Goal: Task Accomplishment & Management: Use online tool/utility

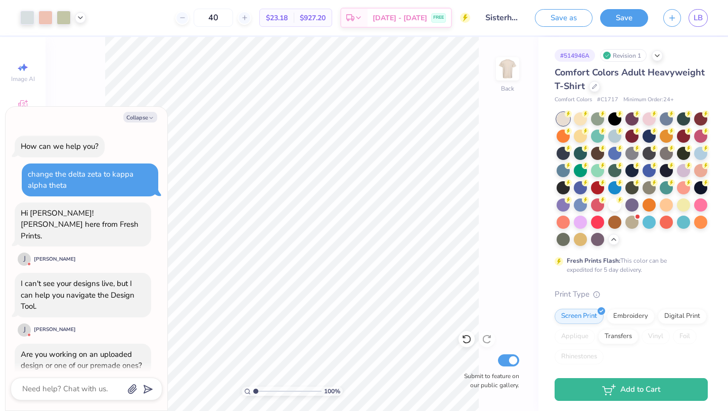
scroll to position [1623, 0]
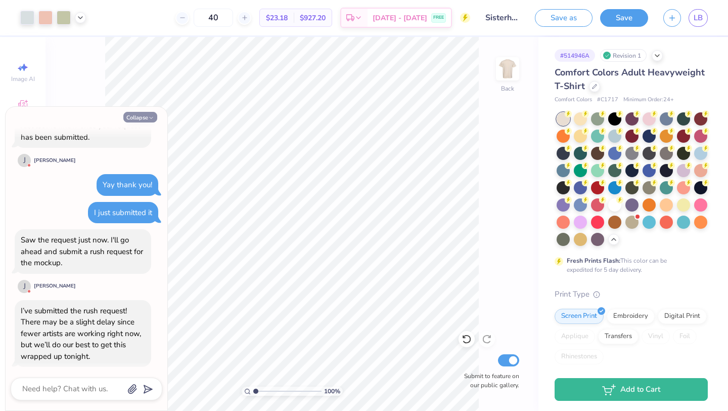
click at [139, 118] on button "Collapse" at bounding box center [140, 117] width 34 height 11
type textarea "x"
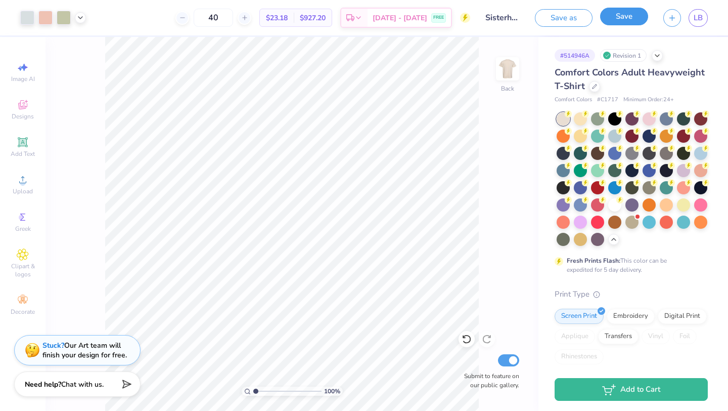
click at [629, 14] on button "Save" at bounding box center [624, 17] width 48 height 18
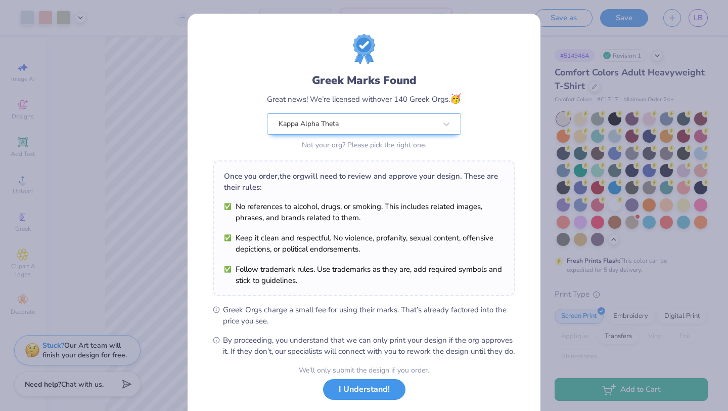
click at [336, 399] on button "I Understand!" at bounding box center [364, 389] width 82 height 21
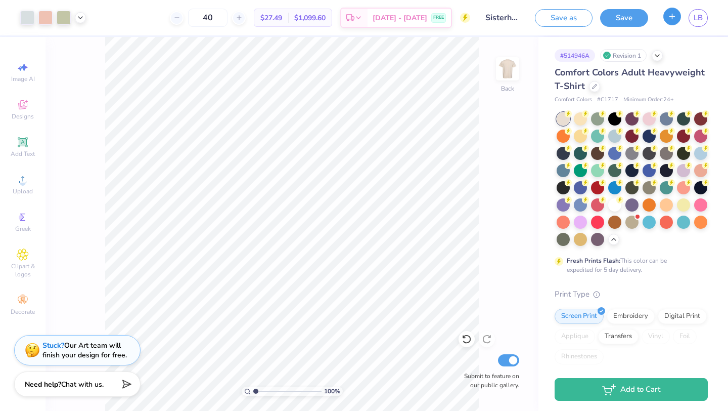
click at [672, 21] on button "button" at bounding box center [673, 17] width 18 height 18
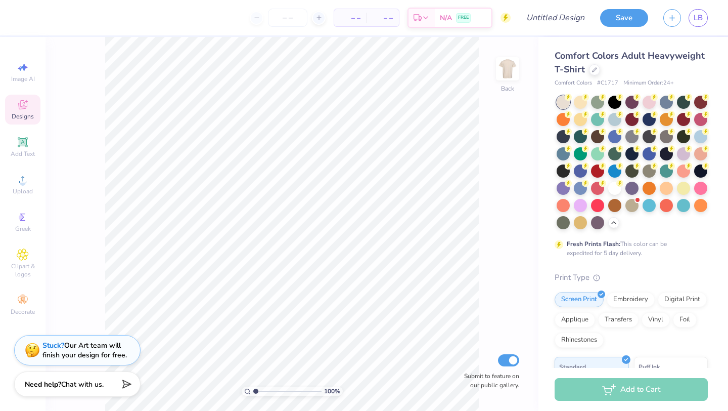
click at [17, 106] on icon at bounding box center [23, 105] width 12 height 12
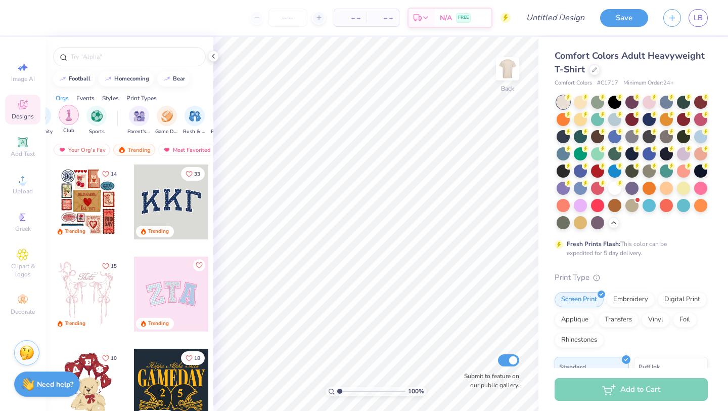
scroll to position [0, 50]
click at [138, 119] on img "filter for Parent's Weekend" at bounding box center [139, 115] width 12 height 12
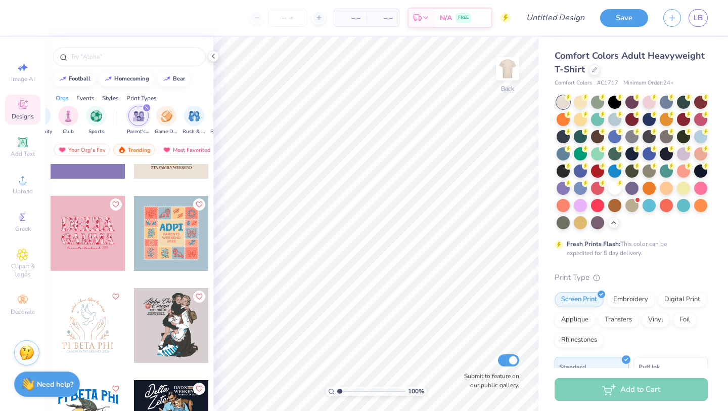
scroll to position [3464, 0]
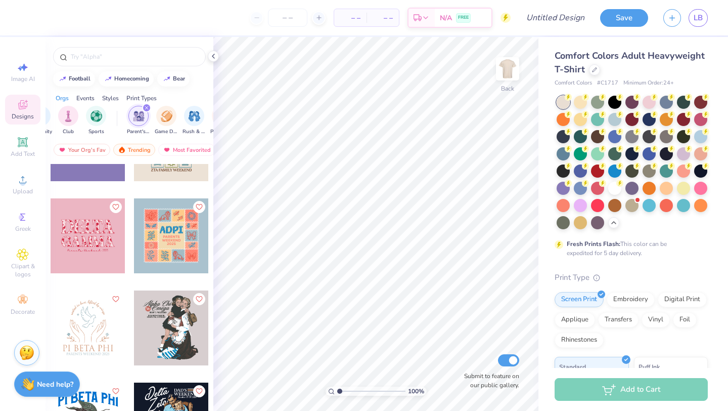
click at [147, 253] on div at bounding box center [171, 235] width 75 height 75
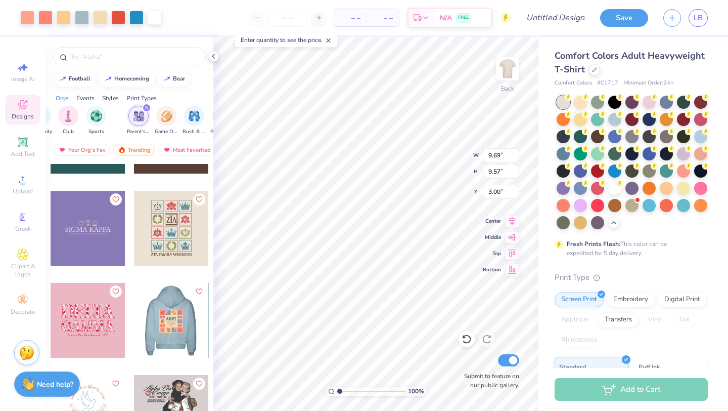
scroll to position [3377, 0]
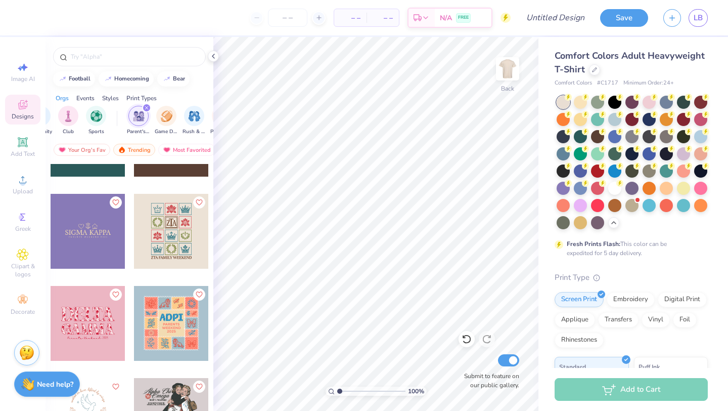
click at [178, 234] on div at bounding box center [171, 231] width 75 height 75
type input "1.37"
click at [83, 244] on div at bounding box center [88, 231] width 75 height 75
click at [682, 155] on div at bounding box center [683, 152] width 13 height 13
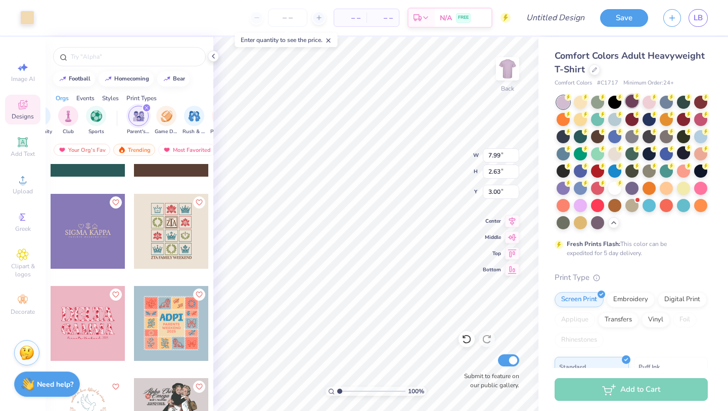
click at [630, 108] on div at bounding box center [632, 101] width 13 height 13
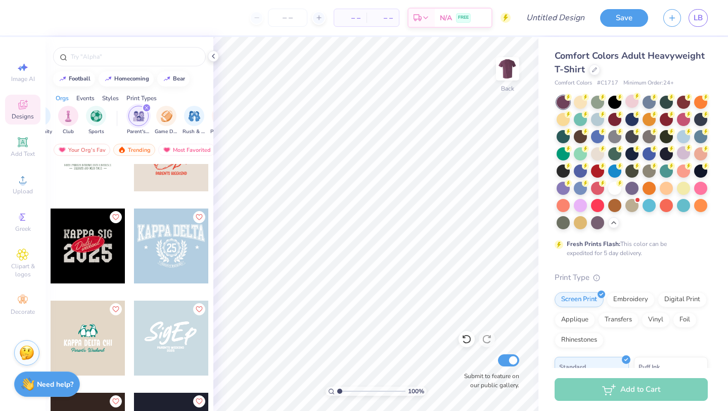
scroll to position [2719, 0]
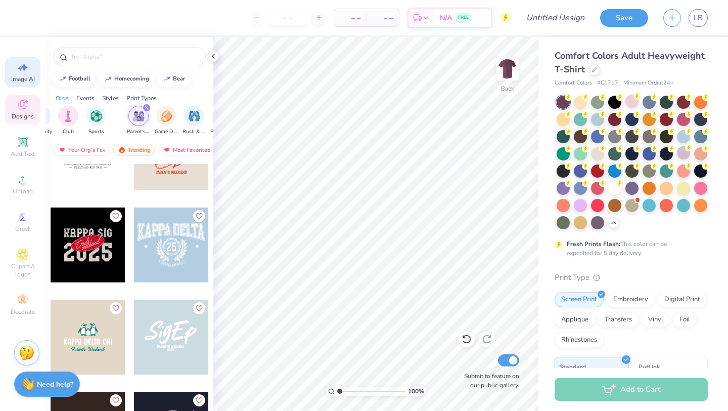
click at [29, 80] on span "Image AI" at bounding box center [23, 79] width 24 height 8
select select "4"
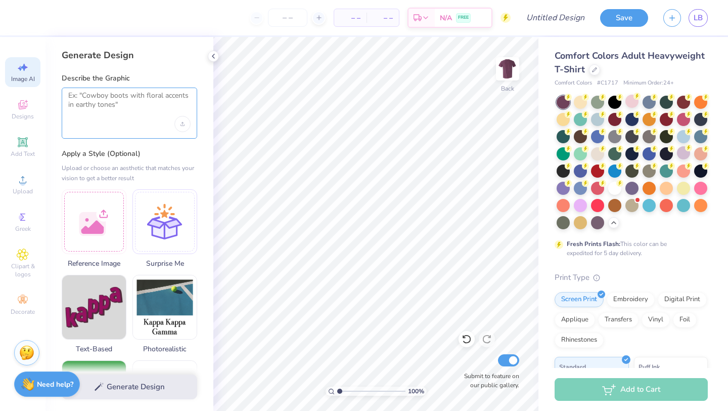
click at [98, 112] on textarea at bounding box center [129, 103] width 122 height 25
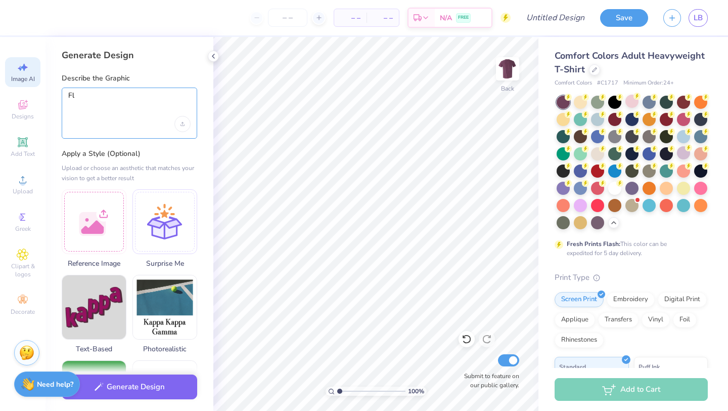
type textarea "F"
click at [100, 99] on textarea "A little giel flying a kite with her parents and" at bounding box center [129, 103] width 122 height 25
click at [115, 116] on textarea "A little girl flying a kite with her parents and" at bounding box center [129, 103] width 122 height 25
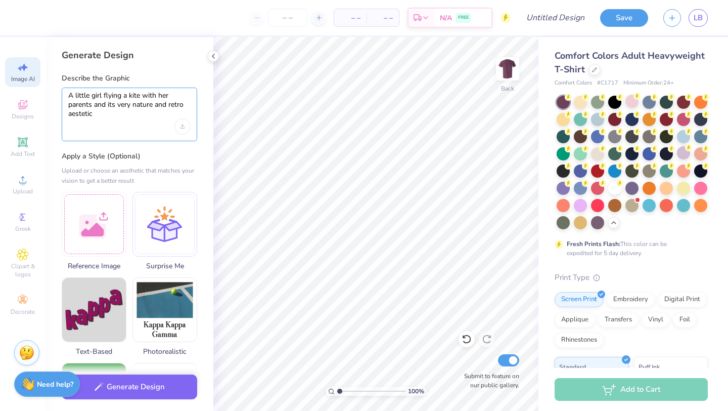
click at [84, 115] on textarea "A little girl flying a kite with her parents and its very nature and retro aest…" at bounding box center [129, 105] width 122 height 28
click at [77, 115] on textarea "A little girl flying a kite with her parents and its very nature and retro aest…" at bounding box center [129, 105] width 122 height 28
type textarea "A little girl flying a kite with her parents and its very nature and retro aest…"
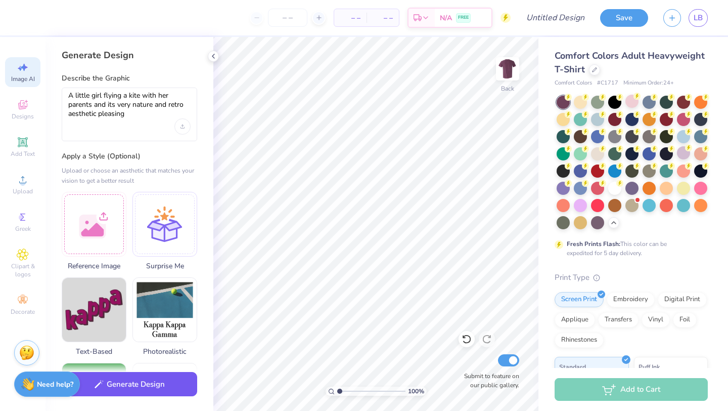
click at [144, 382] on button "Generate Design" at bounding box center [130, 384] width 136 height 25
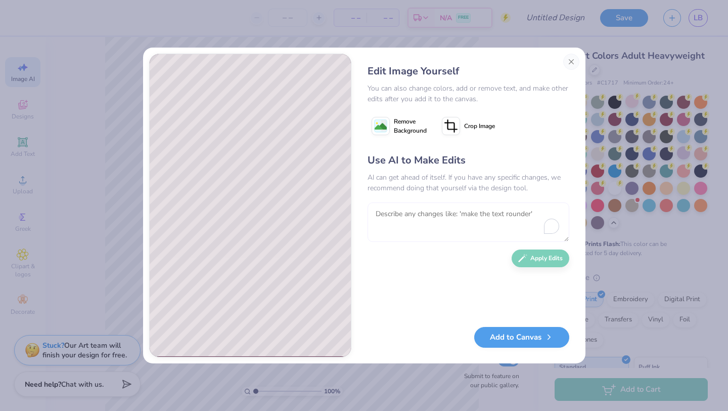
click at [401, 228] on textarea "To enrich screen reader interactions, please activate Accessibility in Grammarl…" at bounding box center [469, 221] width 202 height 39
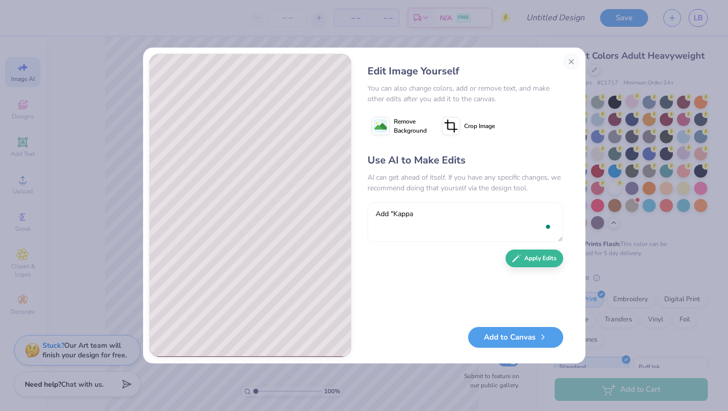
type textarea "Add "Kappa"
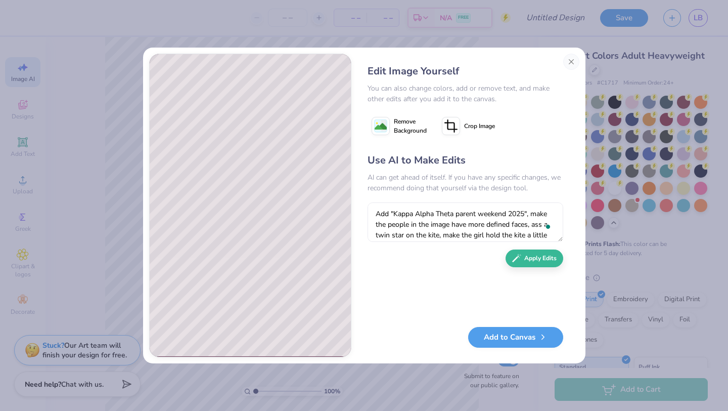
scroll to position [9, 0]
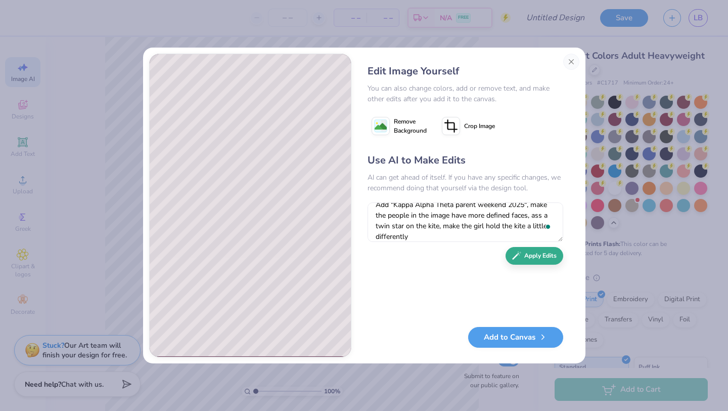
type textarea "Add "Kappa Alpha Theta parent weekend 2025", make the people in the image have …"
click at [525, 263] on button "Apply Edits" at bounding box center [535, 256] width 58 height 18
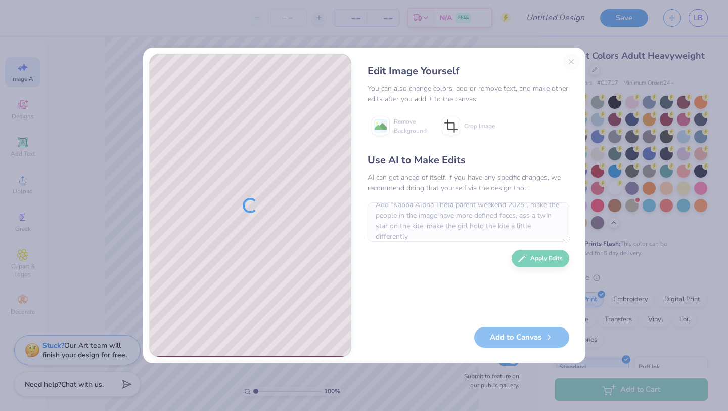
scroll to position [0, 0]
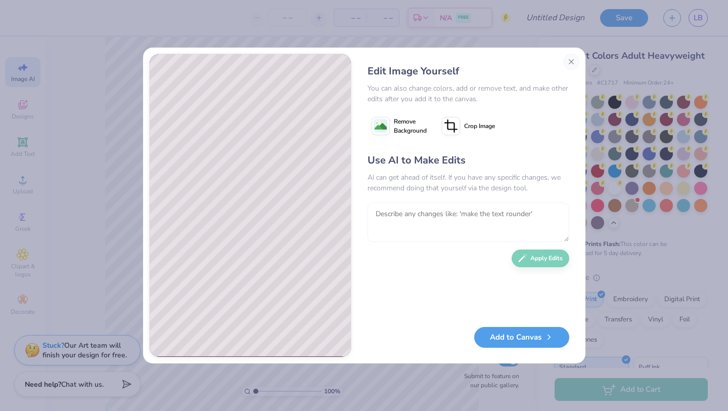
click at [449, 214] on textarea "To enrich screen reader interactions, please activate Accessibility in Grammarl…" at bounding box center [469, 221] width 202 height 39
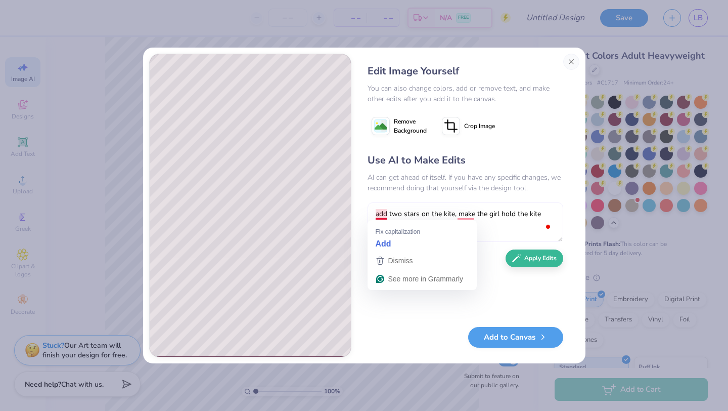
click at [381, 211] on textarea "add two stars on the kite, make the girl hold the kite" at bounding box center [466, 221] width 196 height 39
click at [466, 217] on textarea "Add two stars on the kite, make the girl hold the kite" at bounding box center [466, 221] width 196 height 39
click at [551, 214] on textarea "Add two stars on the kite, make the girl hold the kite" at bounding box center [466, 221] width 196 height 39
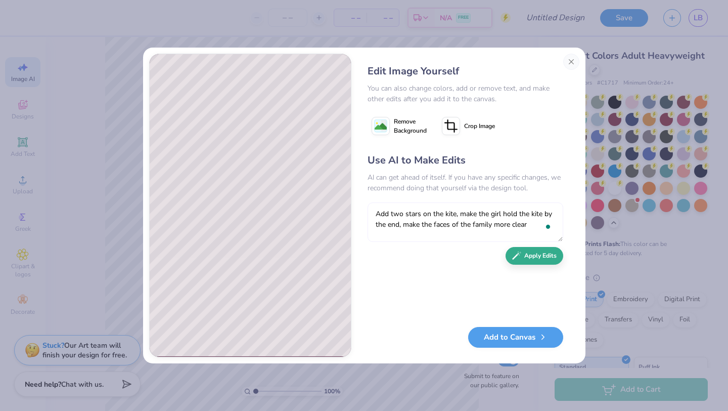
type textarea "Add two stars on the kite, make the girl hold the kite by the end, make the fac…"
click at [535, 258] on button "Apply Edits" at bounding box center [535, 256] width 58 height 18
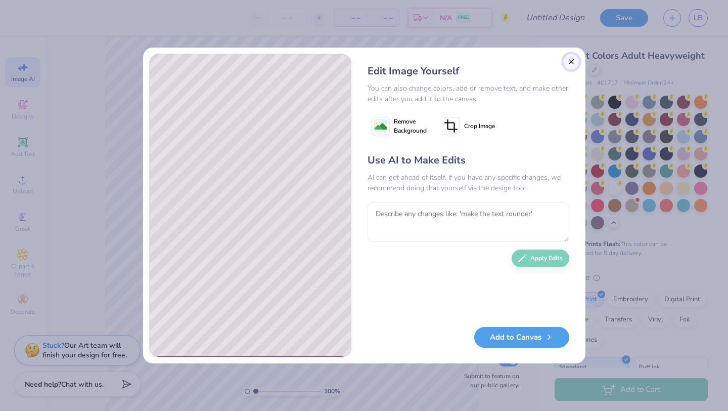
click at [566, 59] on button "Close" at bounding box center [571, 62] width 16 height 16
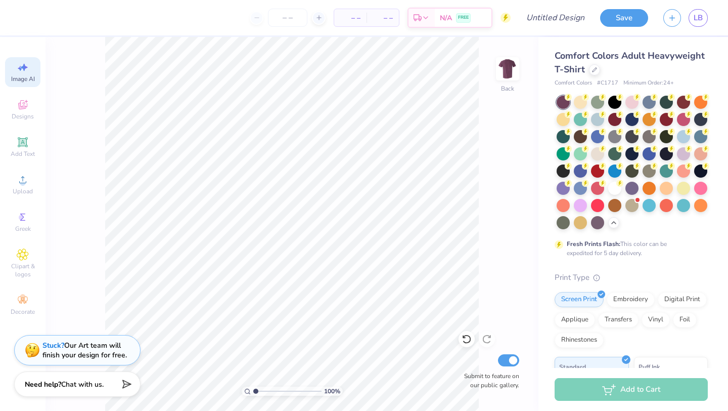
scroll to position [0, 23]
click at [19, 111] on div "Designs" at bounding box center [22, 110] width 35 height 30
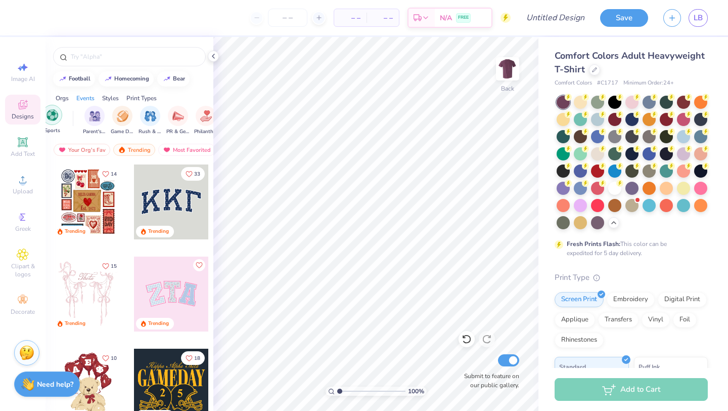
scroll to position [0, 95]
click at [93, 122] on div "filter for Parent's Weekend" at bounding box center [94, 115] width 20 height 20
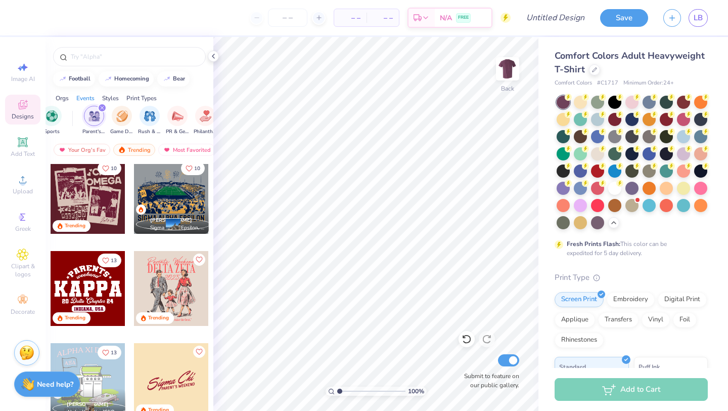
scroll to position [97, 0]
click at [94, 205] on div at bounding box center [88, 196] width 75 height 75
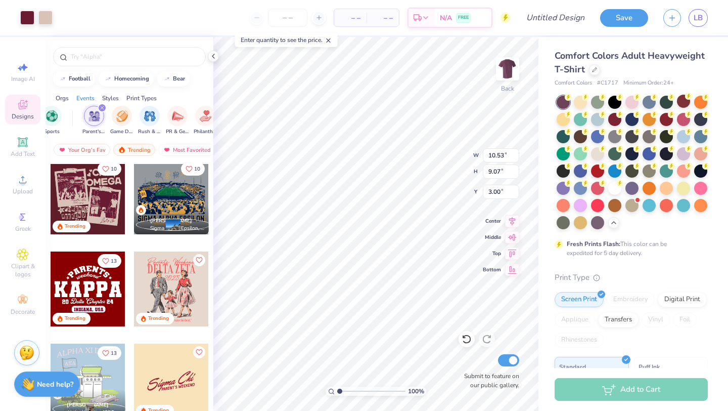
click at [677, 107] on div at bounding box center [683, 101] width 13 height 13
click at [682, 102] on div at bounding box center [683, 101] width 13 height 13
click at [617, 123] on div at bounding box center [614, 118] width 13 height 13
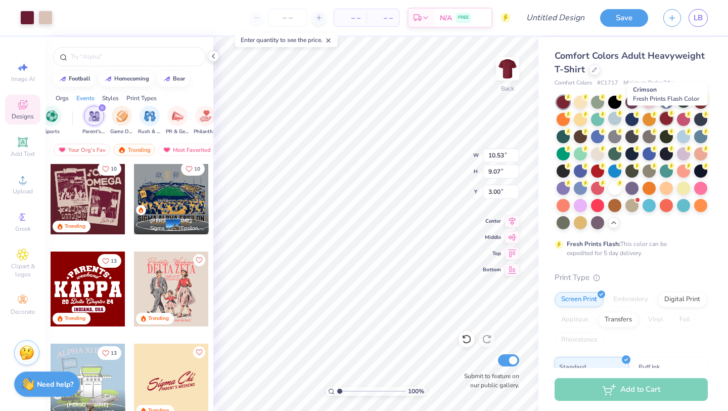
click at [670, 117] on div at bounding box center [666, 118] width 13 height 13
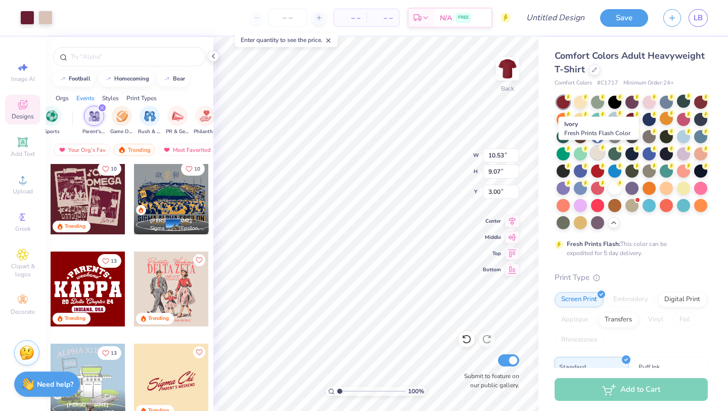
click at [597, 151] on div at bounding box center [597, 152] width 13 height 13
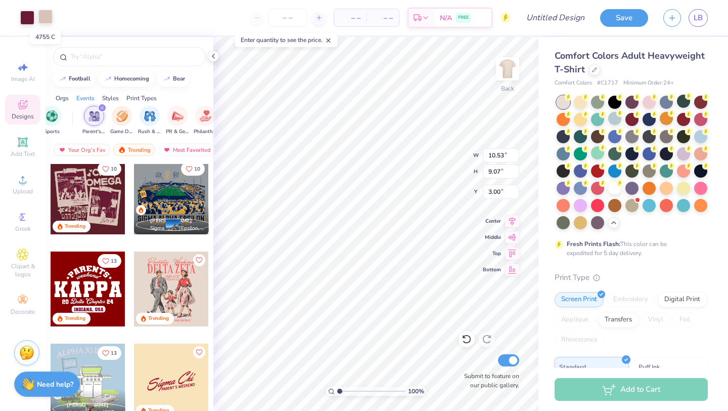
click at [47, 14] on div at bounding box center [45, 17] width 14 height 14
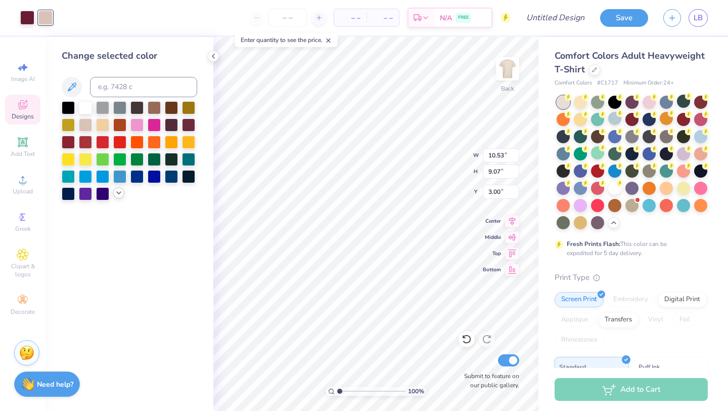
click at [118, 194] on icon at bounding box center [119, 193] width 8 height 8
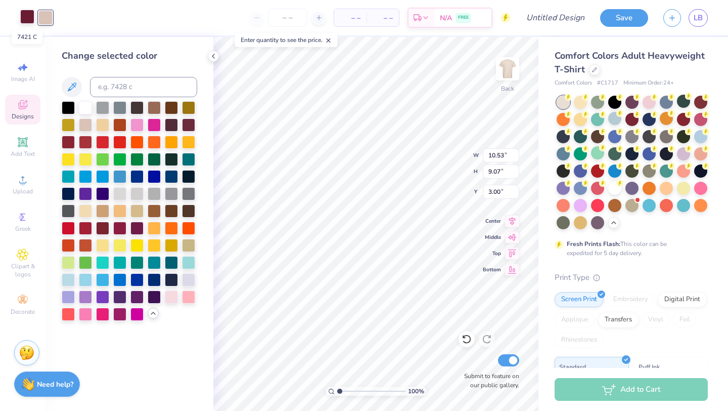
click at [24, 14] on div at bounding box center [27, 17] width 14 height 14
click at [601, 171] on div at bounding box center [597, 169] width 13 height 13
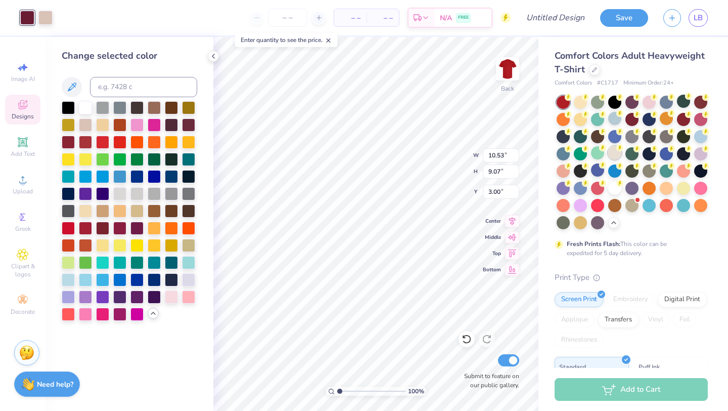
click at [615, 154] on div at bounding box center [614, 152] width 13 height 13
click at [120, 142] on div at bounding box center [119, 141] width 13 height 13
click at [104, 143] on div at bounding box center [102, 141] width 13 height 13
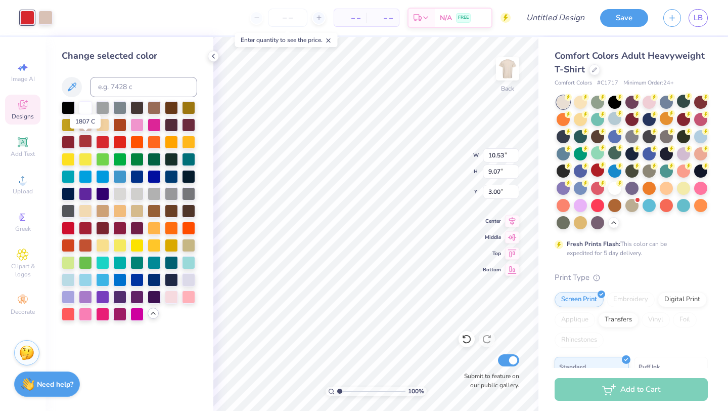
click at [88, 143] on div at bounding box center [85, 141] width 13 height 13
click at [43, 20] on div at bounding box center [45, 17] width 14 height 14
click at [190, 189] on div at bounding box center [188, 192] width 13 height 13
click at [156, 191] on div at bounding box center [154, 192] width 13 height 13
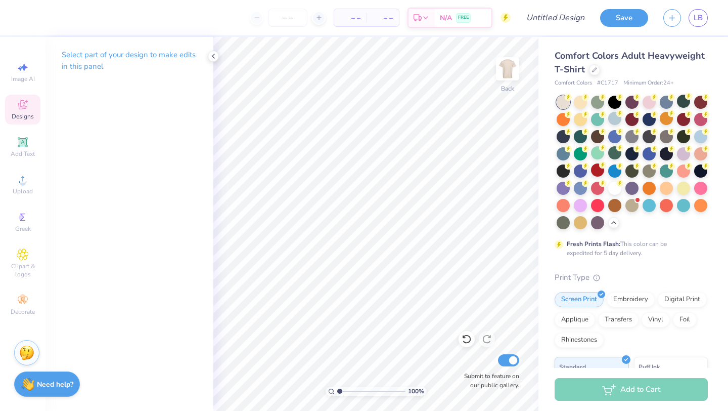
click at [24, 106] on icon at bounding box center [23, 105] width 12 height 12
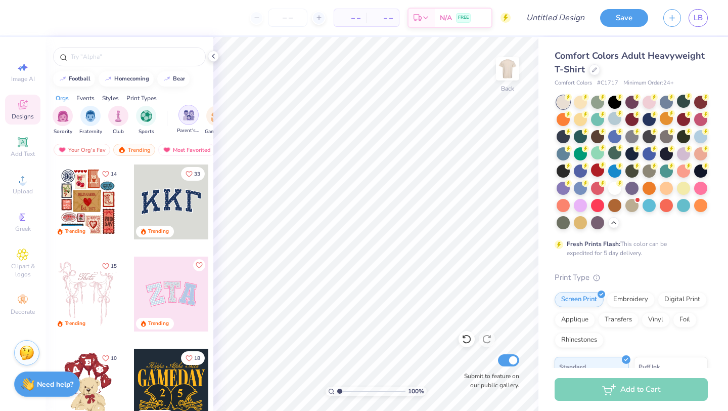
scroll to position [0, 3]
click at [186, 122] on div "filter for Parent's Weekend" at bounding box center [186, 115] width 20 height 20
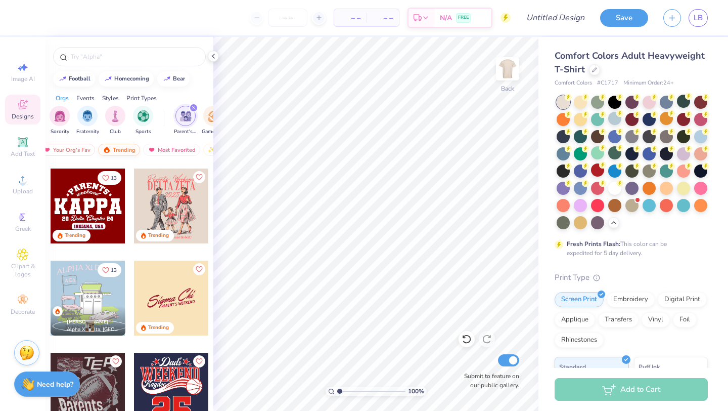
scroll to position [0, 0]
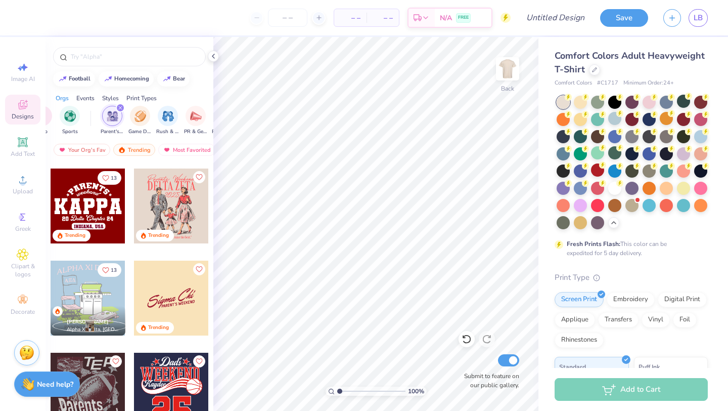
click at [145, 99] on div "Print Types" at bounding box center [141, 98] width 30 height 9
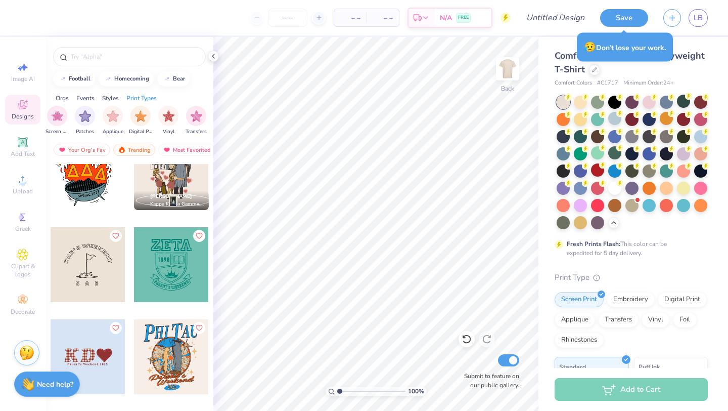
scroll to position [1336, 0]
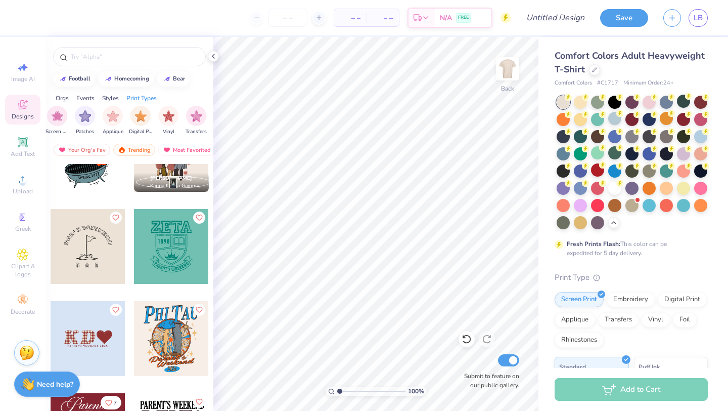
click at [92, 352] on div at bounding box center [88, 338] width 75 height 75
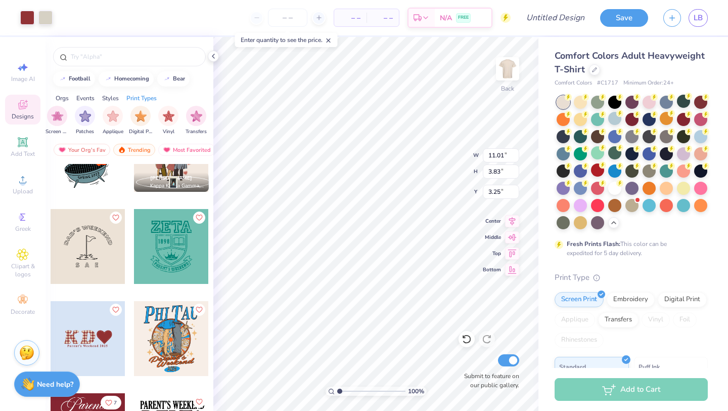
type input "3.25"
type input "3.41"
type input "3.07"
type input "3.27"
click at [468, 337] on icon at bounding box center [467, 339] width 10 height 10
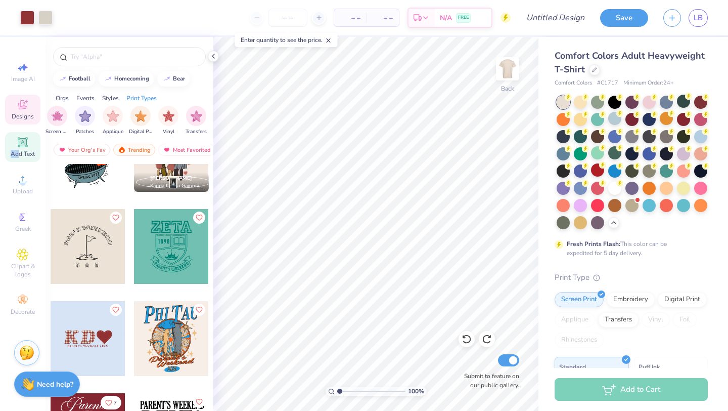
click at [16, 150] on span "Add Text" at bounding box center [23, 154] width 24 height 8
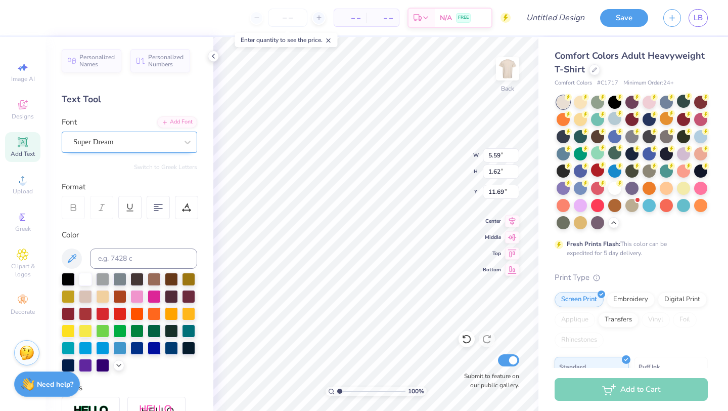
type textarea "XT"
type input "2.88"
type input "1.61"
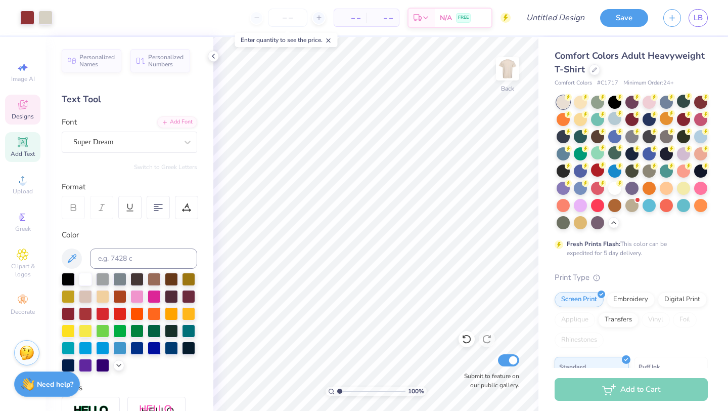
click at [24, 117] on span "Designs" at bounding box center [23, 116] width 22 height 8
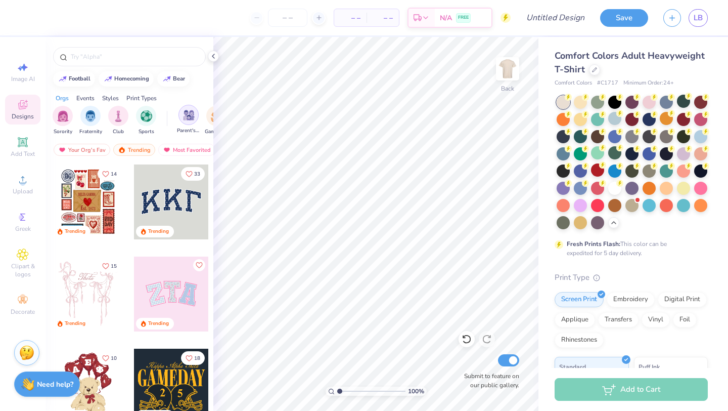
click at [185, 118] on img "filter for Parent's Weekend" at bounding box center [189, 115] width 12 height 12
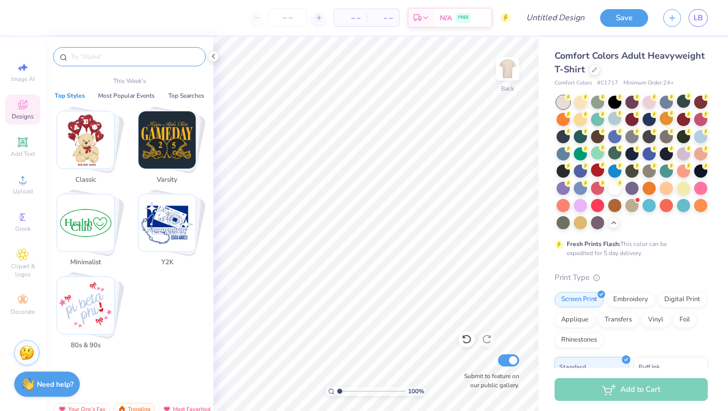
click at [83, 56] on input "text" at bounding box center [134, 57] width 129 height 10
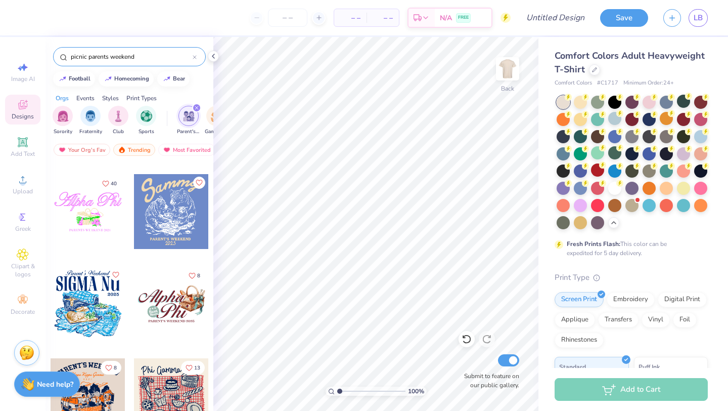
scroll to position [83, 0]
type input "picnic parents weekend"
click at [154, 379] on div at bounding box center [171, 394] width 75 height 75
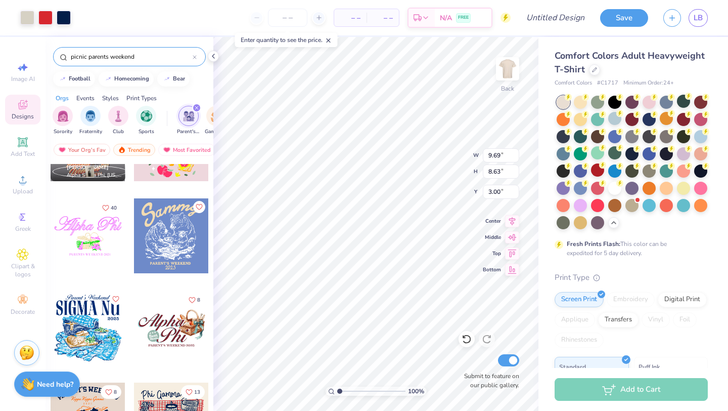
scroll to position [0, 0]
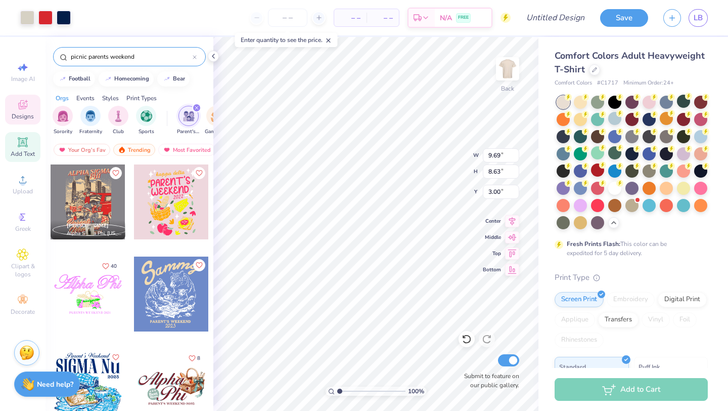
click at [28, 151] on span "Add Text" at bounding box center [23, 154] width 24 height 8
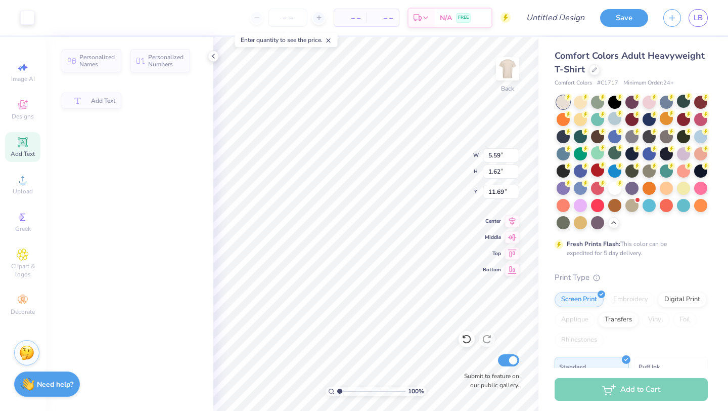
type input "5.59"
type input "1.62"
type input "11.69"
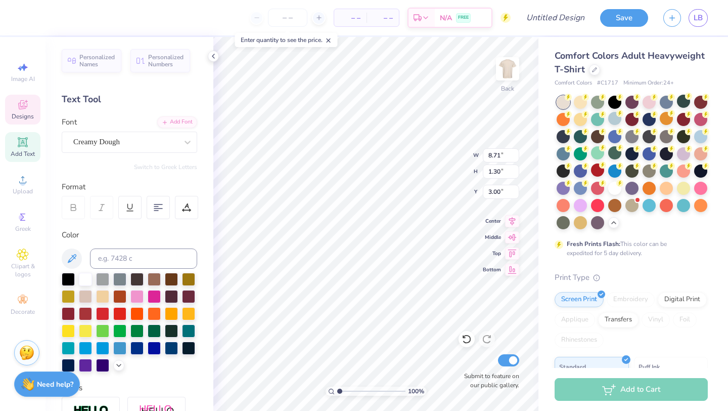
type textarea "P"
type textarea "Kappa Alpha Theta"
type input "9.03"
type input "1.38"
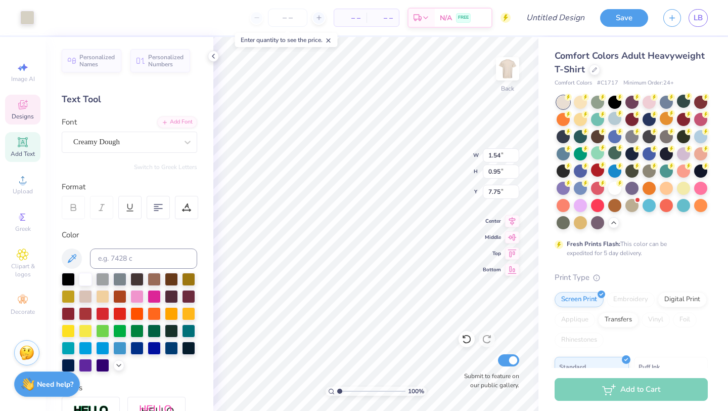
type input "2.96"
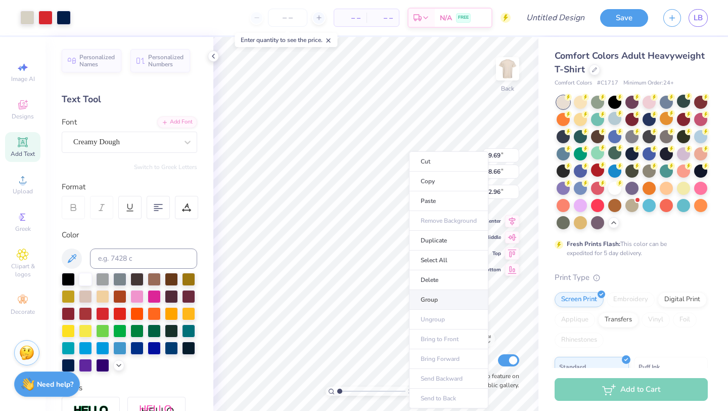
click at [429, 294] on li "Group" at bounding box center [448, 300] width 79 height 20
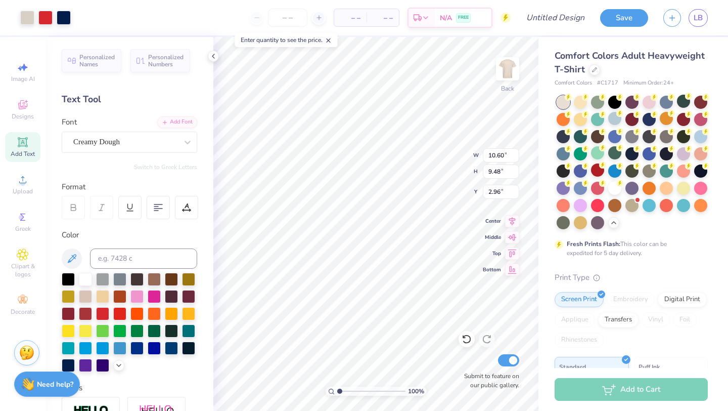
type input "10.60"
type input "9.48"
type input "3.00"
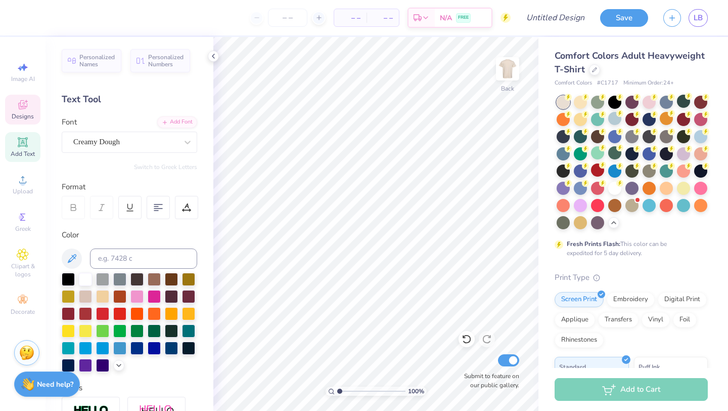
click at [18, 111] on div "Designs" at bounding box center [22, 110] width 35 height 30
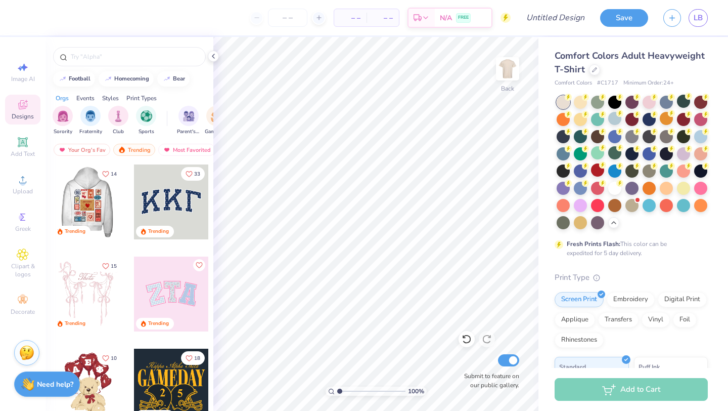
click at [51, 203] on div at bounding box center [13, 201] width 75 height 75
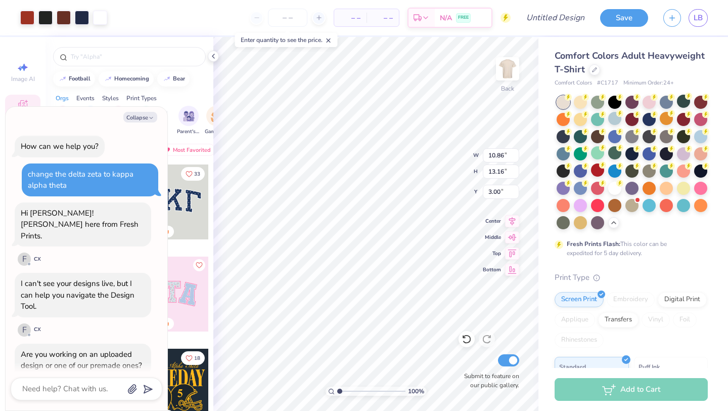
scroll to position [1707, 0]
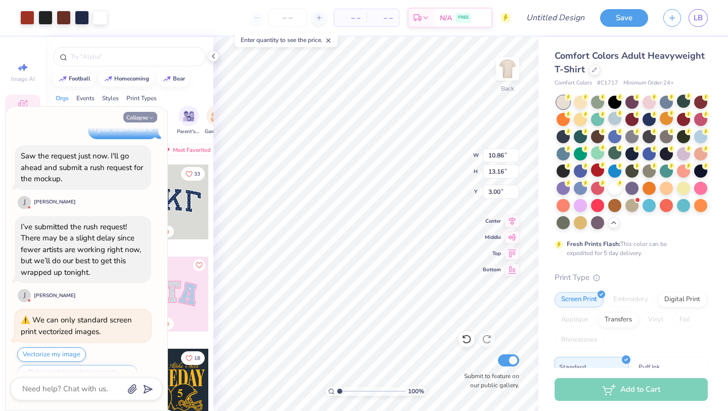
click at [142, 114] on button "Collapse" at bounding box center [140, 117] width 34 height 11
type textarea "x"
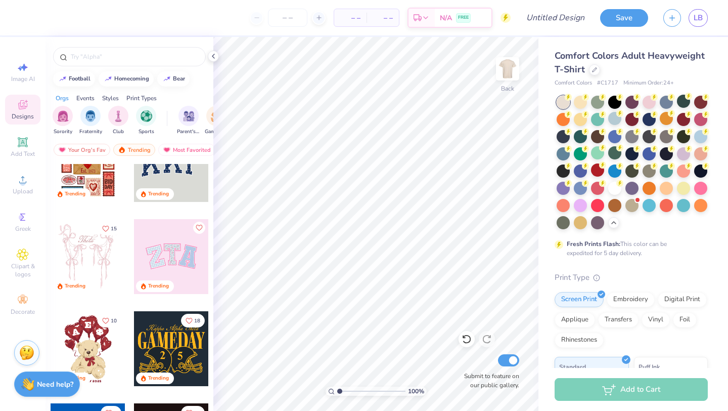
scroll to position [0, 0]
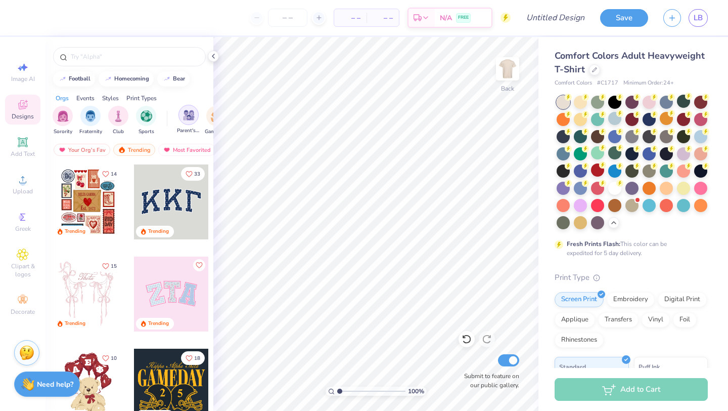
click at [188, 113] on img "filter for Parent's Weekend" at bounding box center [189, 115] width 12 height 12
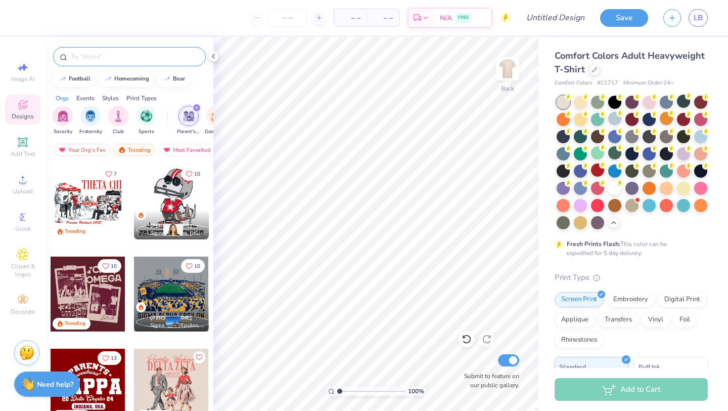
click at [102, 52] on input "text" at bounding box center [134, 57] width 129 height 10
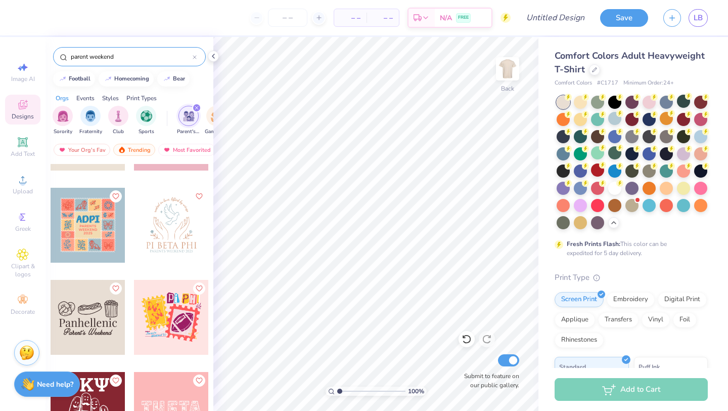
scroll to position [2922, 0]
type input "parent weekend"
click at [103, 237] on div at bounding box center [88, 225] width 75 height 75
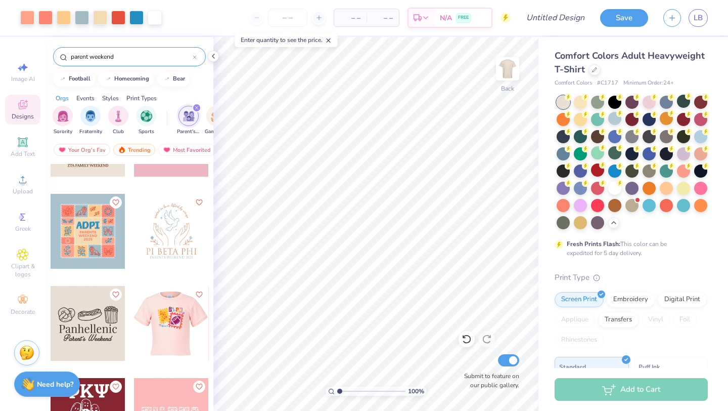
scroll to position [2920, 0]
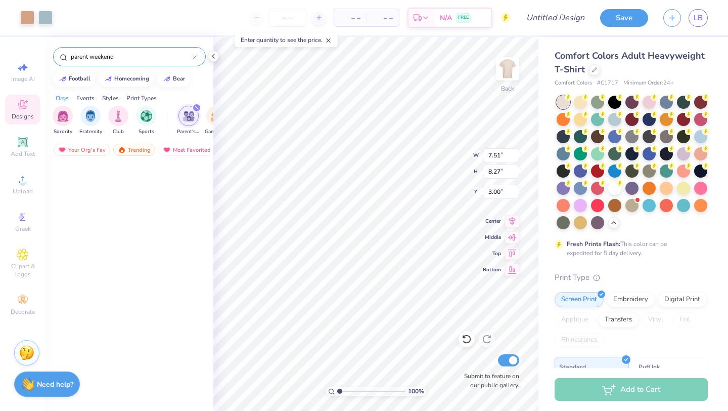
scroll to position [2920, 0]
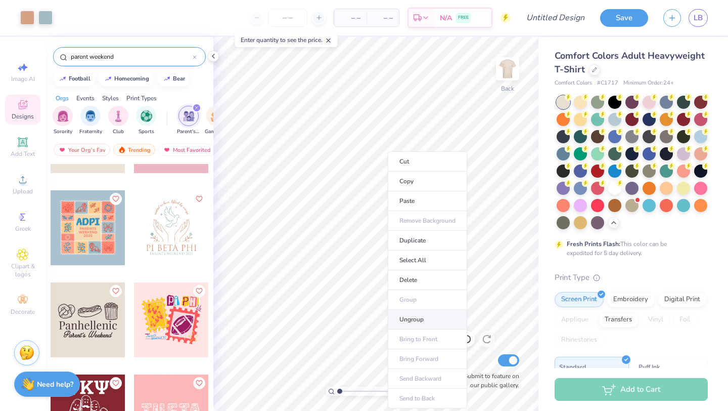
click at [420, 317] on li "Ungroup" at bounding box center [427, 320] width 79 height 20
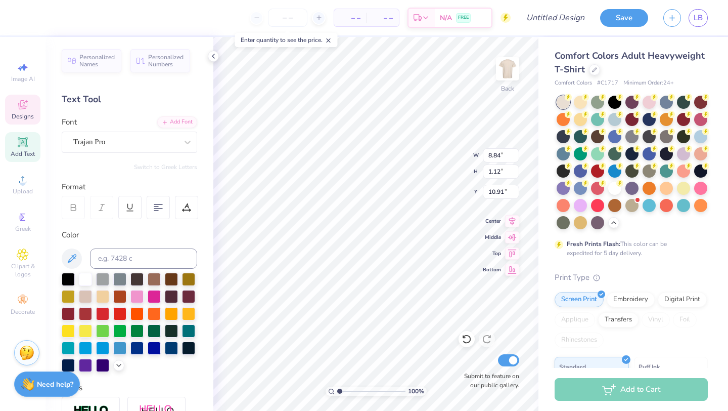
scroll to position [0, 0]
type textarea "P"
type textarea "Kappa alpha Theta"
click at [468, 339] on icon at bounding box center [467, 339] width 10 height 10
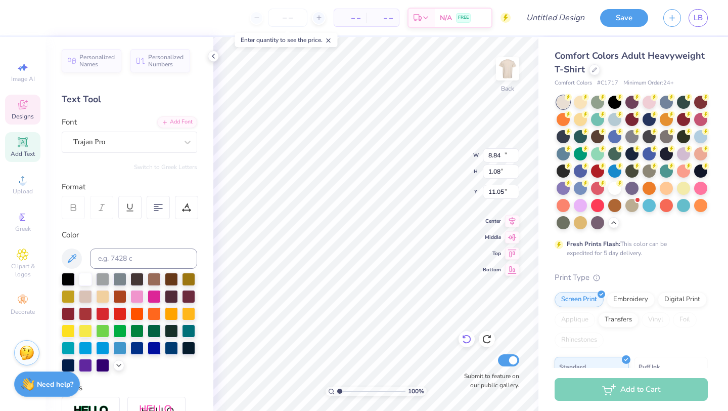
type input "14.17"
type input "1.08"
type input "11.05"
type input "8.84"
type input "1.12"
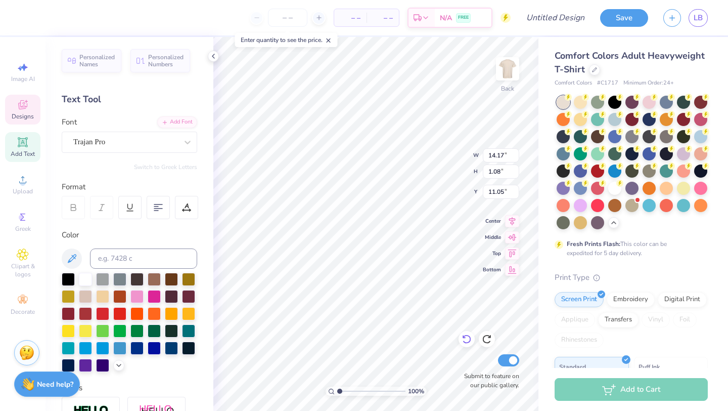
type input "10.91"
type input "10.85"
click at [290, 21] on input "number" at bounding box center [287, 18] width 39 height 18
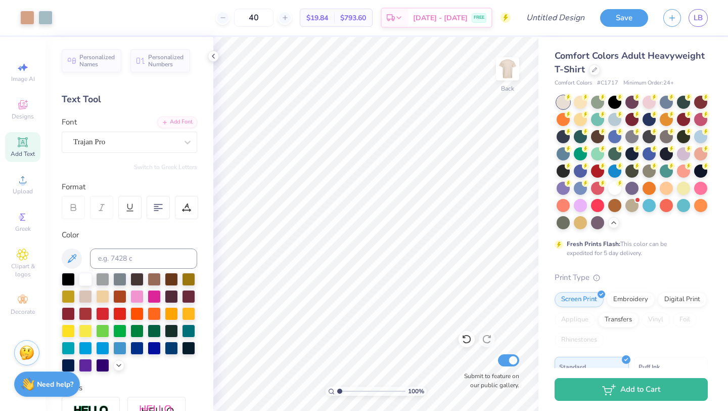
type input "40"
click at [24, 271] on span "Clipart & logos" at bounding box center [22, 270] width 35 height 16
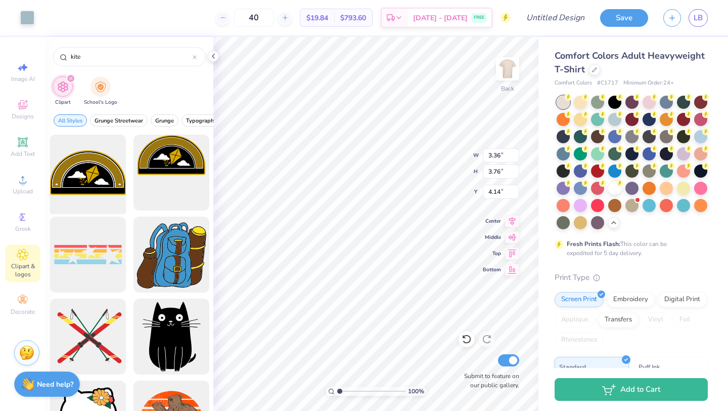
type input "kite"
click at [83, 174] on div at bounding box center [87, 172] width 83 height 83
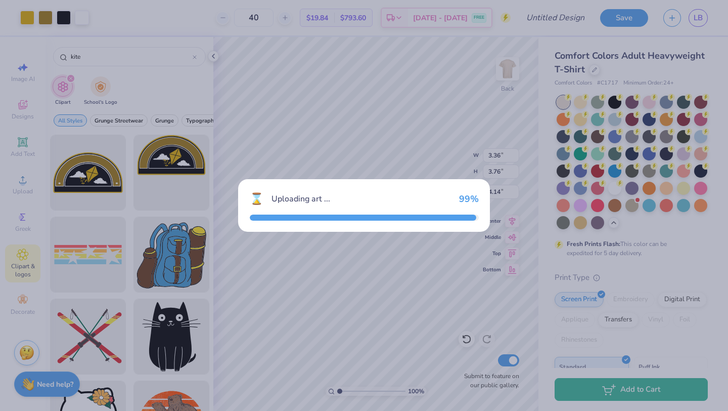
type input "14.17"
type input "8.27"
type input "3.00"
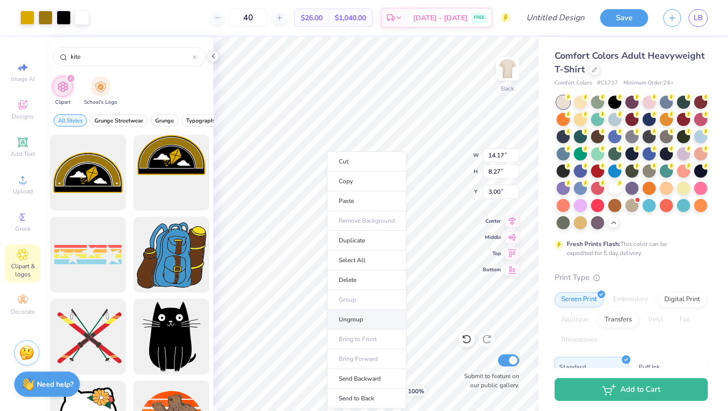
click at [341, 314] on li "Ungroup" at bounding box center [366, 320] width 79 height 20
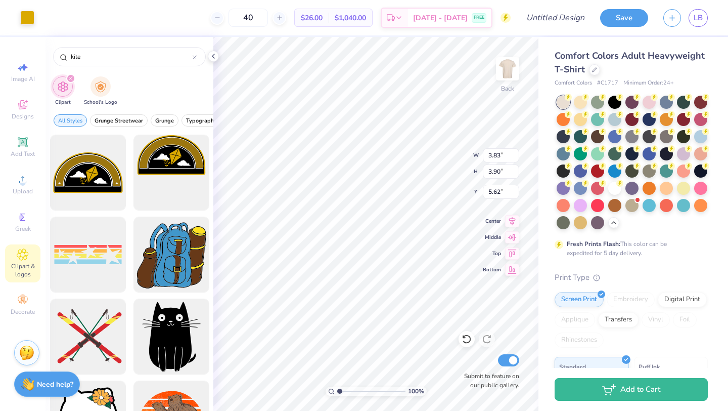
type input "4.59"
type input "13.14"
type input "6.36"
type input "3.50"
type input "3.83"
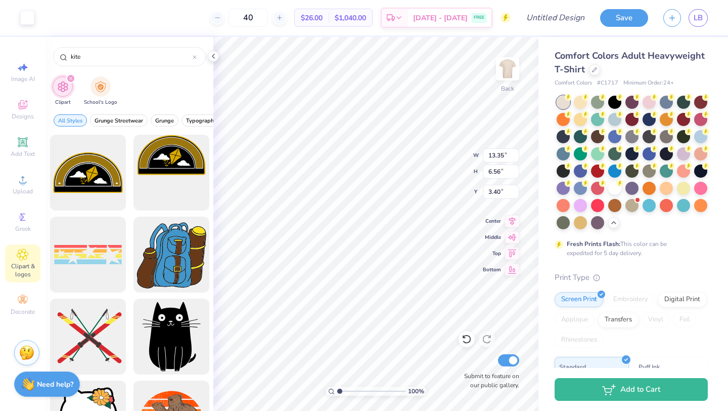
type input "3.90"
type input "4.59"
type input "13.14"
type input "6.36"
type input "3.50"
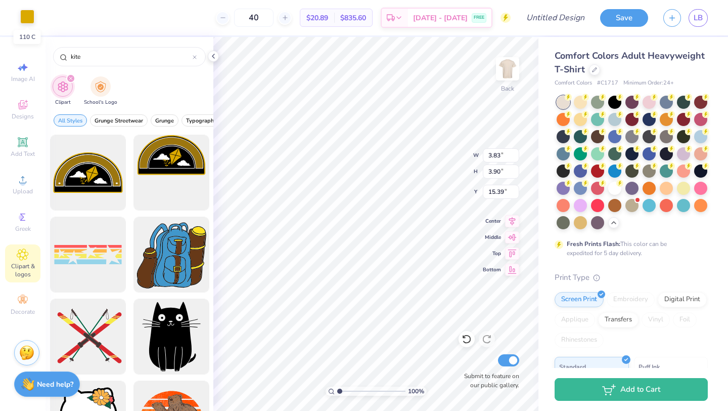
click at [29, 21] on div at bounding box center [27, 17] width 14 height 14
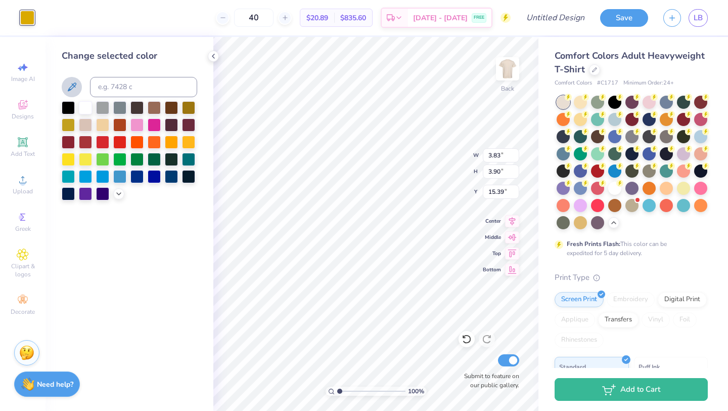
click at [66, 92] on icon at bounding box center [72, 87] width 12 height 12
type input "4.59"
type input "3.14"
type input "3.20"
type input "5.29"
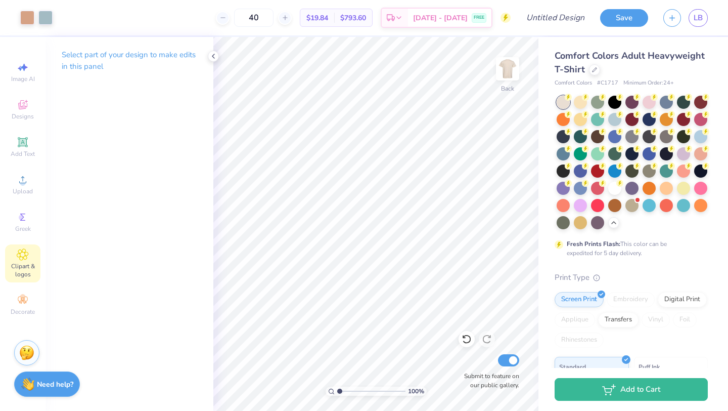
click at [25, 258] on icon at bounding box center [23, 254] width 12 height 12
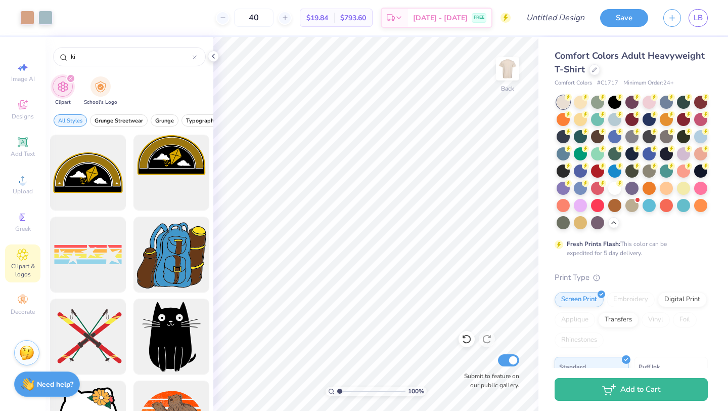
type input "k"
type input "stars"
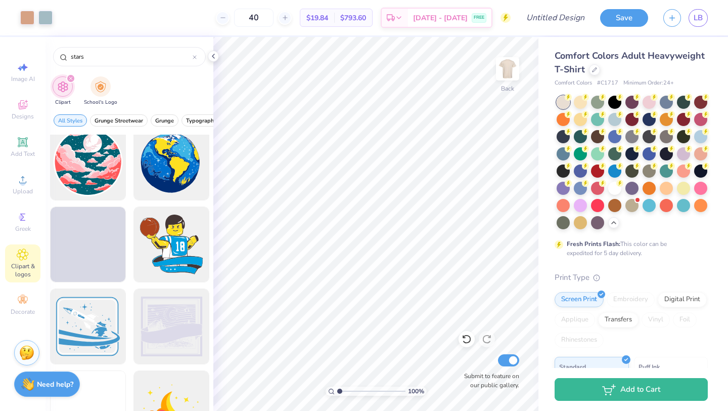
scroll to position [830, 0]
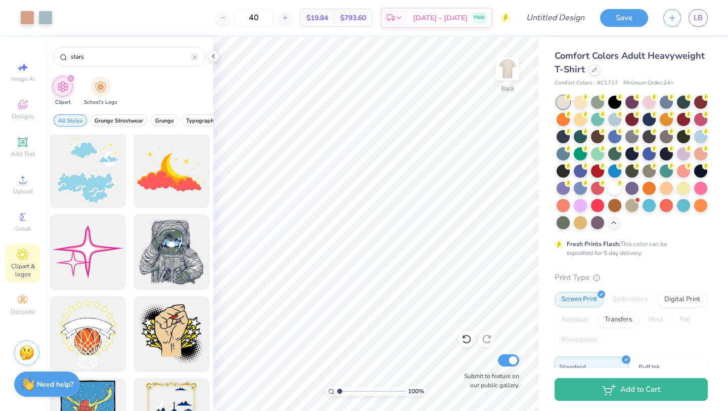
scroll to position [1030, 0]
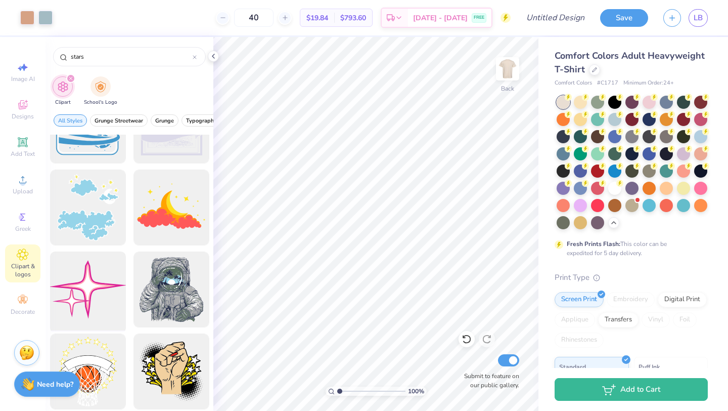
type input "stars"
click at [100, 295] on div at bounding box center [87, 289] width 83 height 83
click at [29, 18] on div at bounding box center [27, 17] width 14 height 14
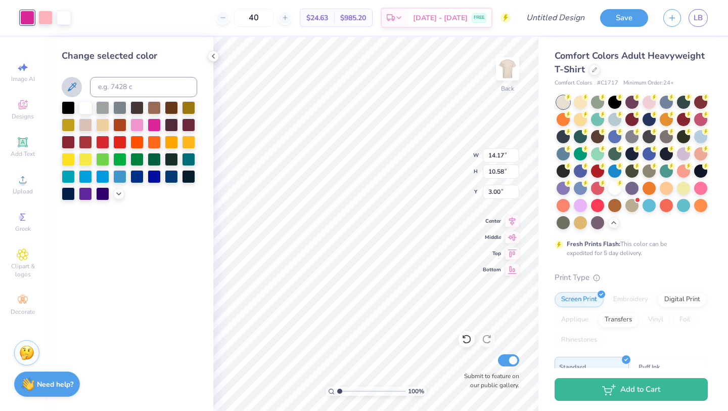
click at [68, 86] on icon at bounding box center [72, 87] width 12 height 12
click at [70, 89] on icon at bounding box center [72, 87] width 12 height 12
click at [458, 380] on div "100 % Back W 14.17 14.17 " H 10.58 10.58 " Y 3.00 3.00 " Center Middle Top Bott…" at bounding box center [375, 224] width 325 height 374
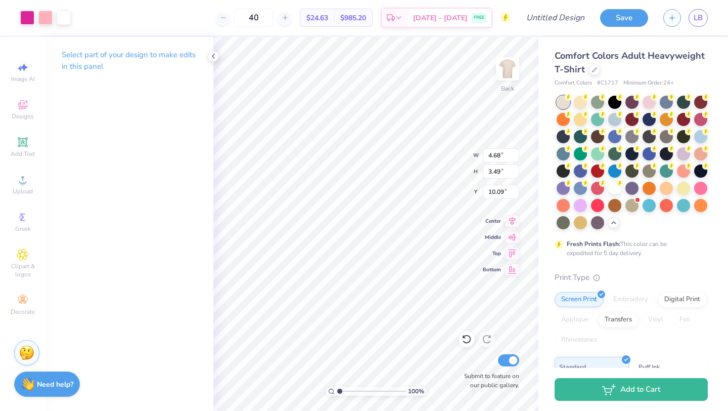
type input "4.68"
type input "3.49"
type input "16.12"
type input "1.48"
type input "1.10"
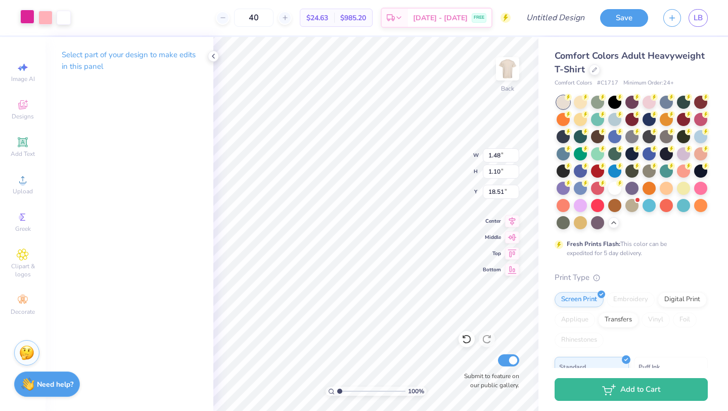
click at [29, 18] on div at bounding box center [27, 17] width 14 height 14
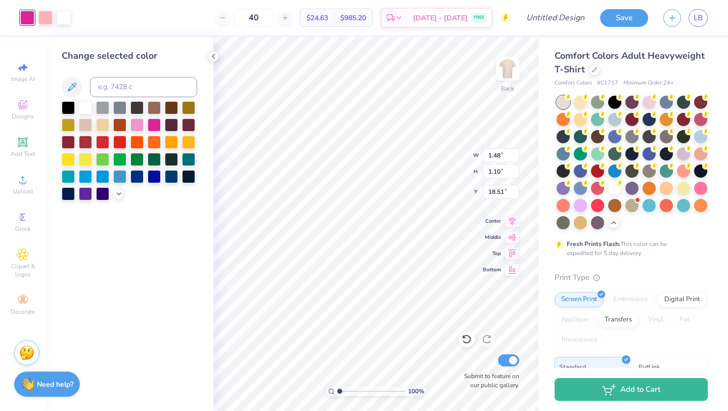
type input "17.06"
click at [74, 86] on icon at bounding box center [72, 87] width 12 height 12
click at [41, 18] on div at bounding box center [45, 17] width 14 height 14
click at [68, 87] on icon at bounding box center [72, 87] width 12 height 12
click at [49, 21] on div at bounding box center [45, 17] width 14 height 14
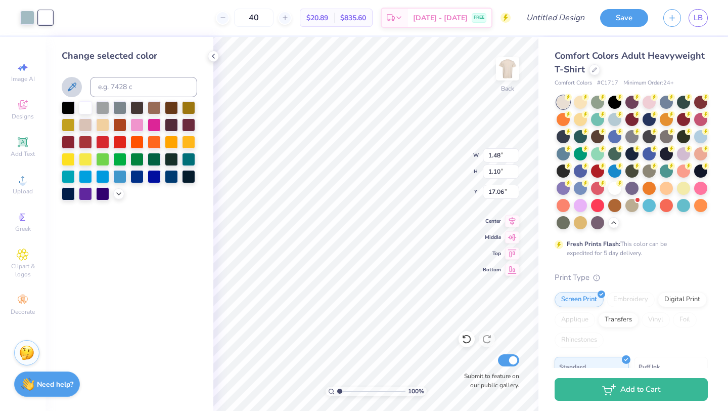
click at [73, 88] on icon at bounding box center [72, 87] width 12 height 12
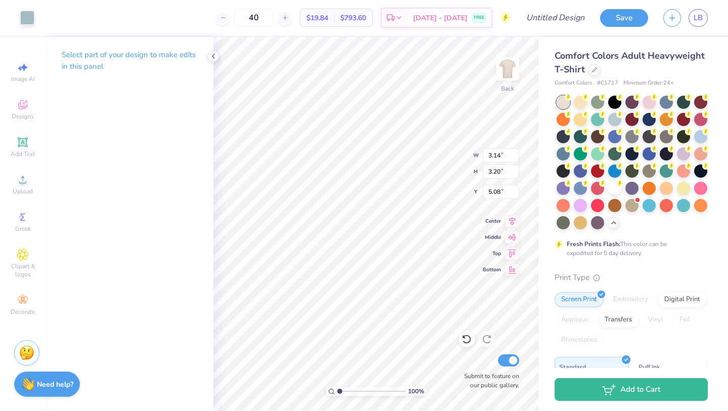
type input "3.19"
type input "2.97"
type input "4.76"
click at [465, 344] on div at bounding box center [467, 339] width 16 height 16
click at [466, 339] on icon at bounding box center [467, 339] width 10 height 10
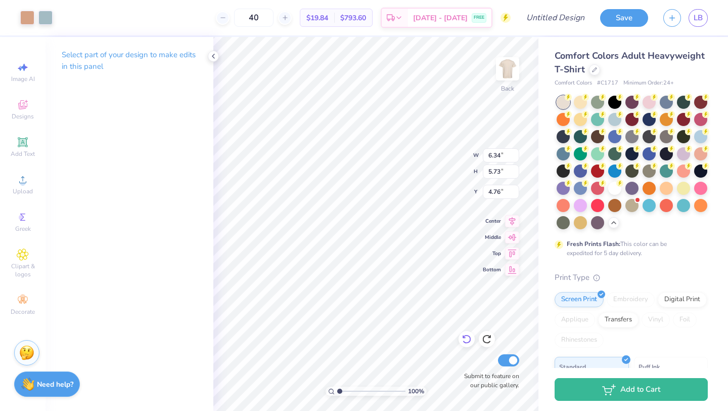
type input "5.30"
type input "5.19"
type input "5.08"
type input "2.72"
type input "3.74"
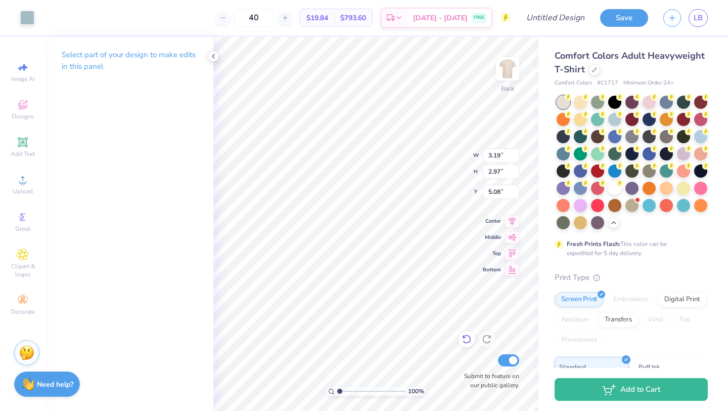
type input "4.68"
type input "4.76"
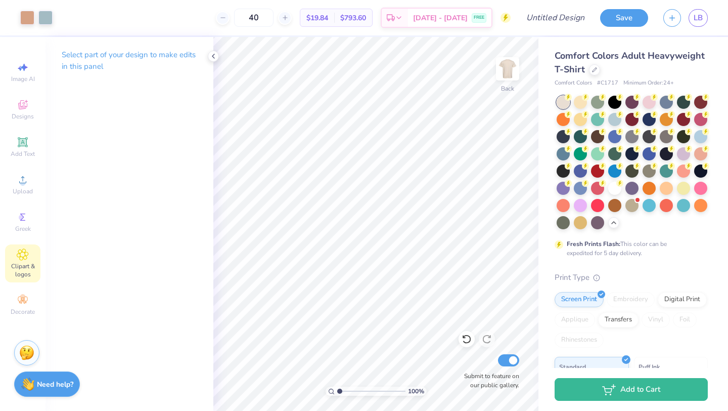
click at [20, 265] on span "Clipart & logos" at bounding box center [22, 270] width 35 height 16
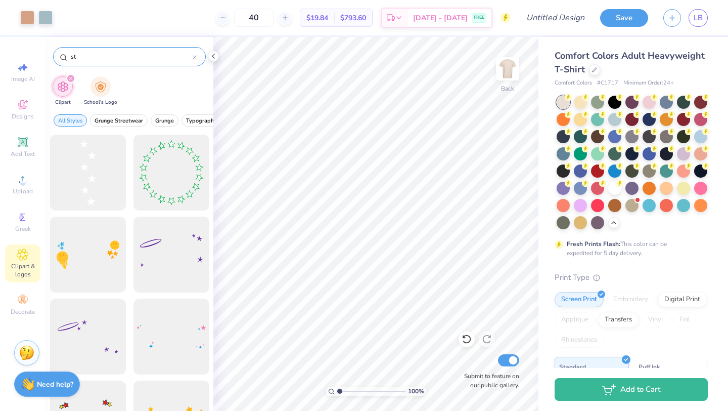
type input "s"
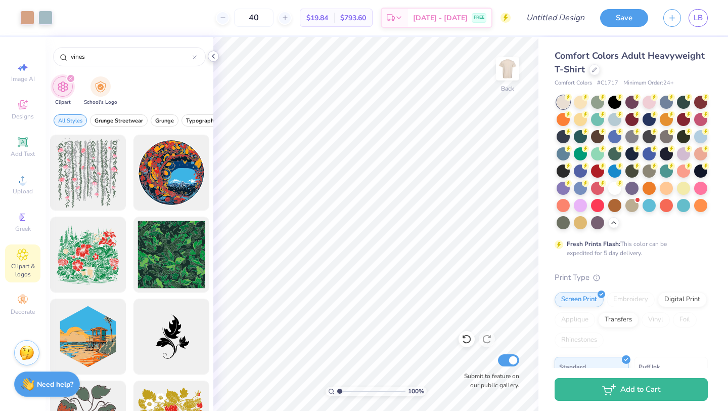
type input "vines"
click at [214, 55] on icon at bounding box center [213, 56] width 8 height 8
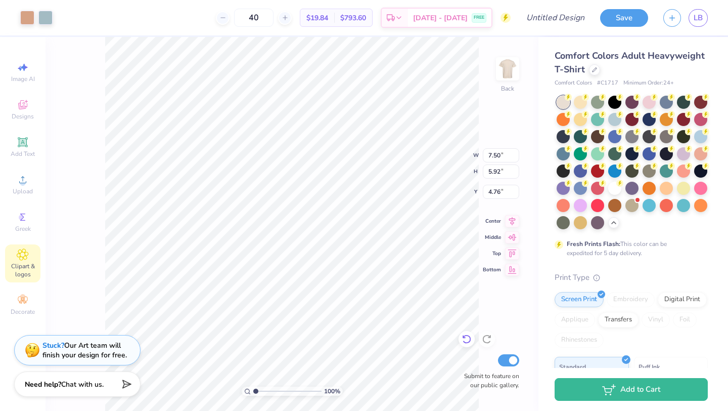
click at [470, 339] on icon at bounding box center [466, 339] width 9 height 9
type input "4.59"
type input "7.50"
type input "1.29"
type input "9.23"
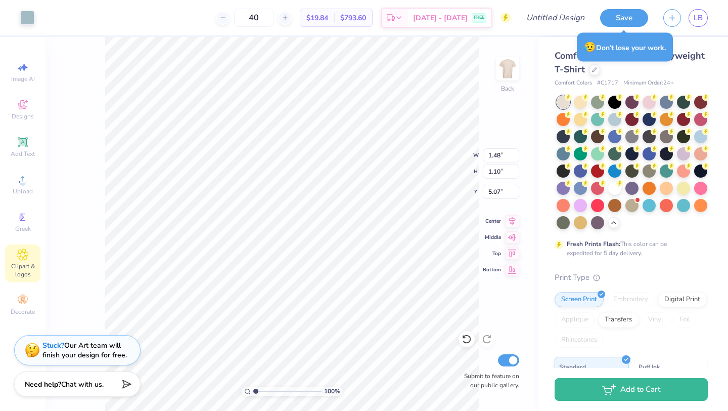
type input "3.38"
type input "4.03"
type input "4.59"
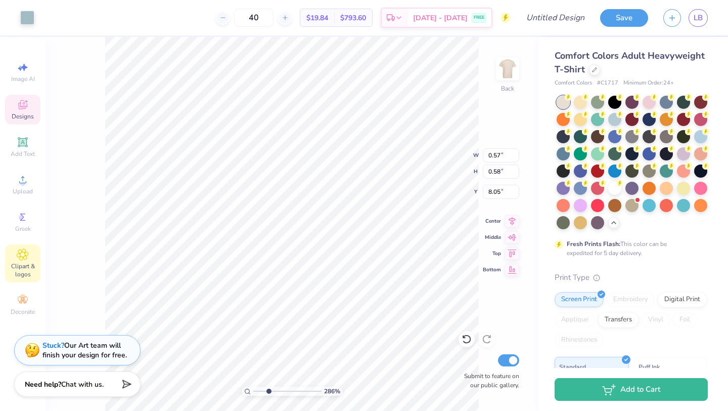
drag, startPoint x: 256, startPoint y: 389, endPoint x: 269, endPoint y: 389, distance: 12.6
click at [269, 389] on input "range" at bounding box center [287, 390] width 68 height 9
drag, startPoint x: 268, startPoint y: 390, endPoint x: 261, endPoint y: 389, distance: 7.1
type input "1.85"
click at [261, 389] on input "range" at bounding box center [287, 390] width 68 height 9
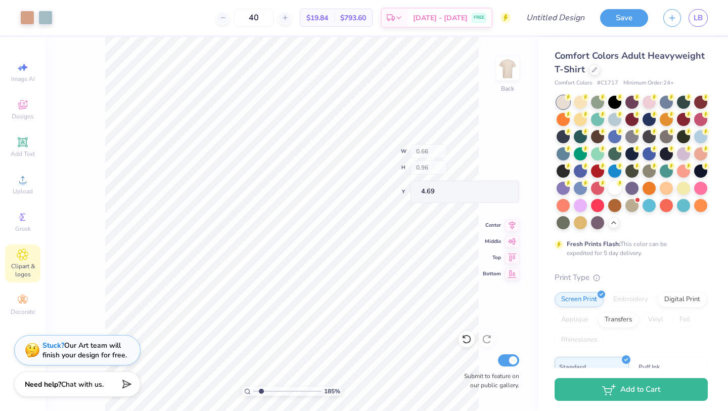
type input "0.34"
type input "0.65"
type input "4.14"
type input "0.28"
type input "0.44"
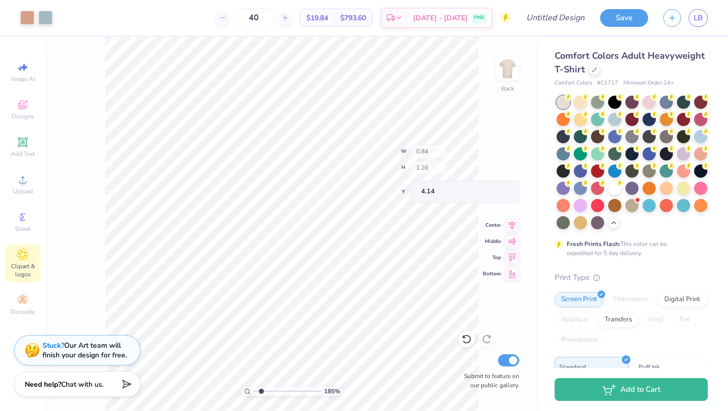
type input "3.18"
type input "6.02"
type input "0.31"
type input "5.35"
click at [464, 344] on div at bounding box center [467, 339] width 16 height 16
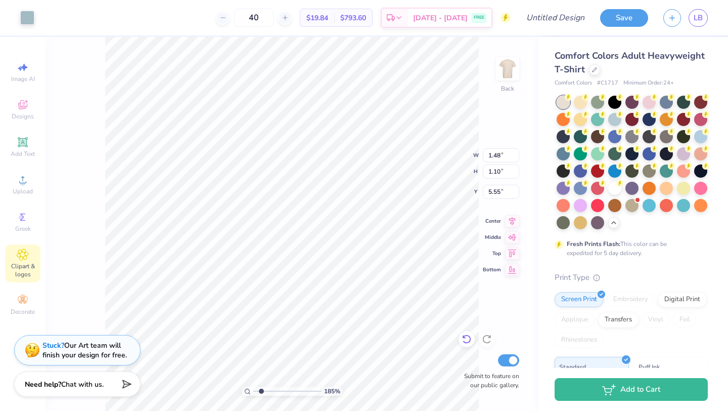
click at [464, 339] on icon at bounding box center [467, 339] width 10 height 10
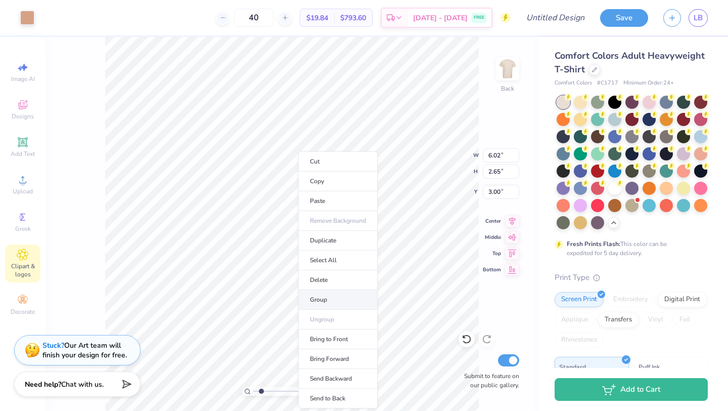
click at [329, 300] on li "Group" at bounding box center [337, 300] width 79 height 20
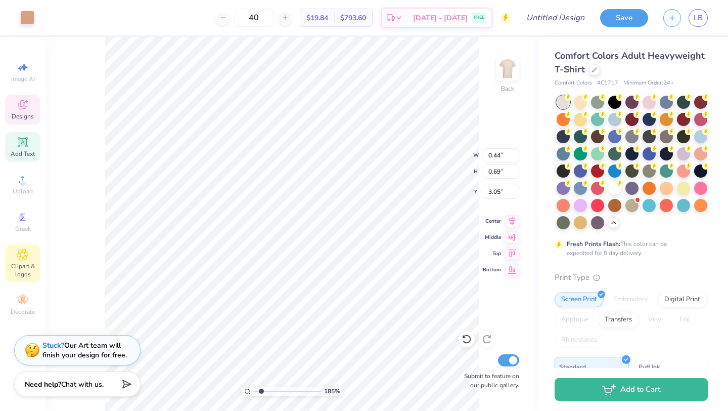
click at [24, 150] on span "Add Text" at bounding box center [23, 154] width 24 height 8
type input "5.59"
type input "1.62"
type input "11.69"
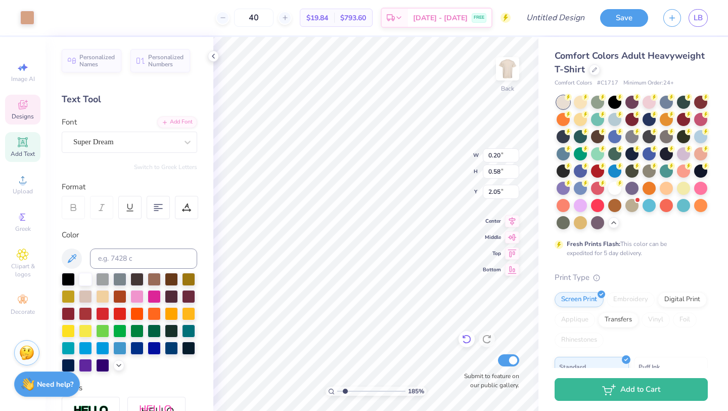
click at [469, 341] on icon at bounding box center [467, 339] width 10 height 10
type input "3.26"
type input "3.38"
type input "4.03"
type input "6.76"
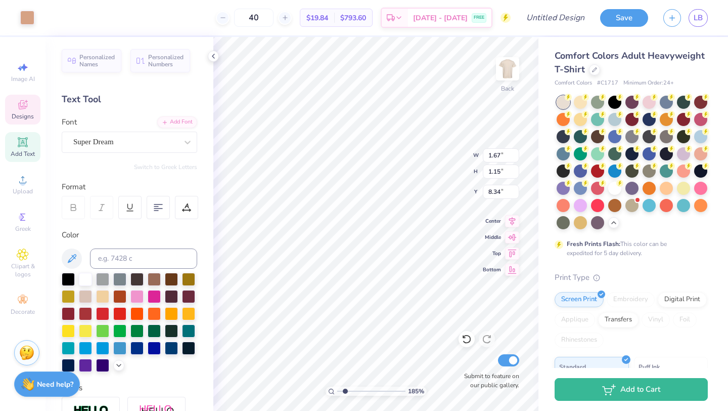
type input "8.39"
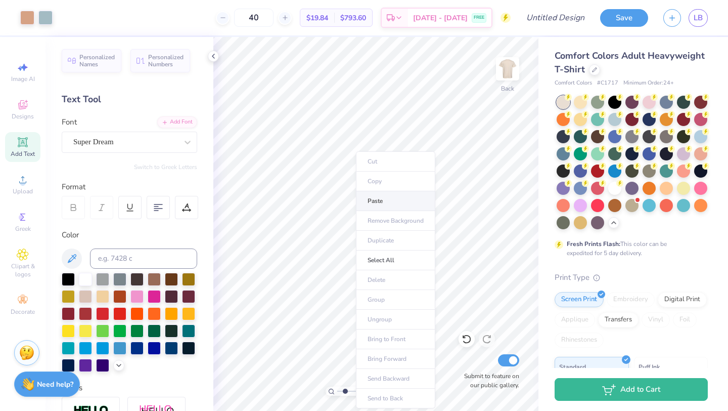
click at [370, 201] on li "Paste" at bounding box center [395, 201] width 79 height 20
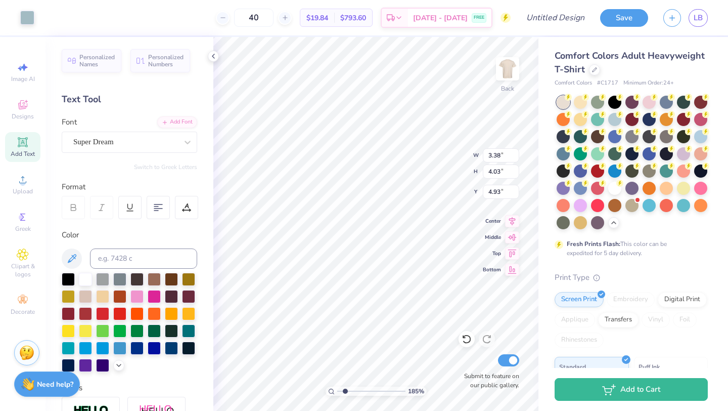
type input "3.38"
type input "4.03"
type input "4.93"
type input "1.67"
type input "1.15"
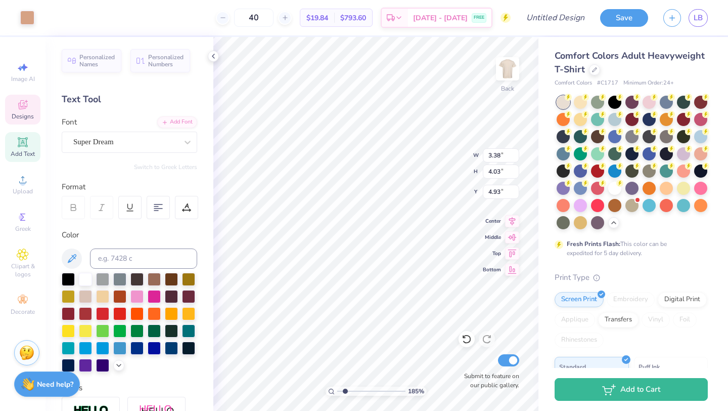
type input "8.85"
type input "4.27"
type input "1.66"
type input "1.03"
type input "8.97"
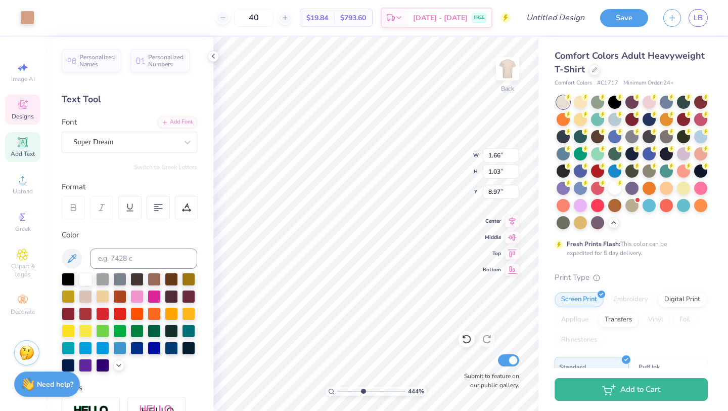
type input "4.42"
click at [363, 392] on input "range" at bounding box center [371, 390] width 68 height 9
type input "3.38"
type input "4.03"
type input "4.81"
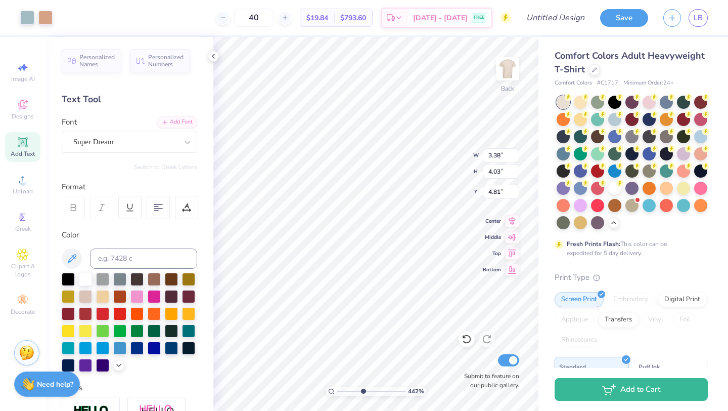
type input "5.41"
type input "4.59"
type input "9.04"
type input "1.67"
type input "1.15"
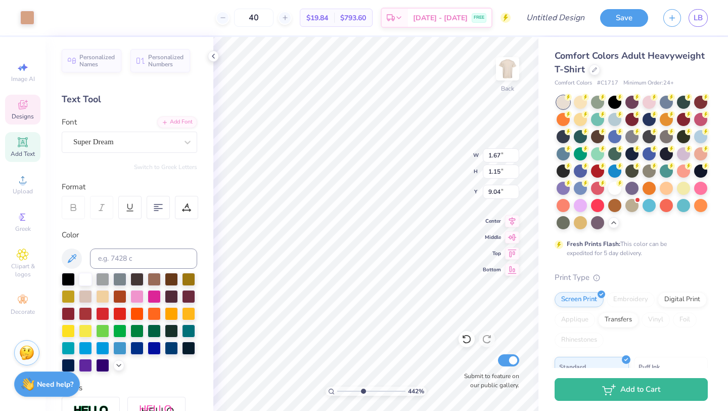
type input "8.39"
type input "3.38"
type input "4.03"
type input "4.59"
drag, startPoint x: 362, startPoint y: 389, endPoint x: 352, endPoint y: 388, distance: 9.7
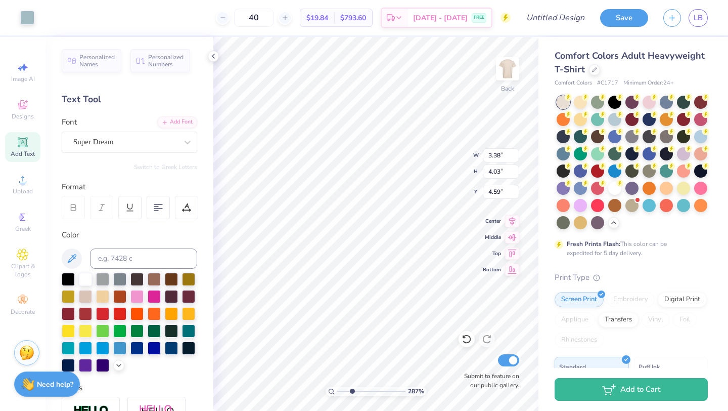
click at [352, 388] on input "range" at bounding box center [371, 390] width 68 height 9
drag, startPoint x: 353, startPoint y: 391, endPoint x: 359, endPoint y: 390, distance: 6.2
type input "3.88"
click at [359, 390] on input "range" at bounding box center [371, 390] width 68 height 9
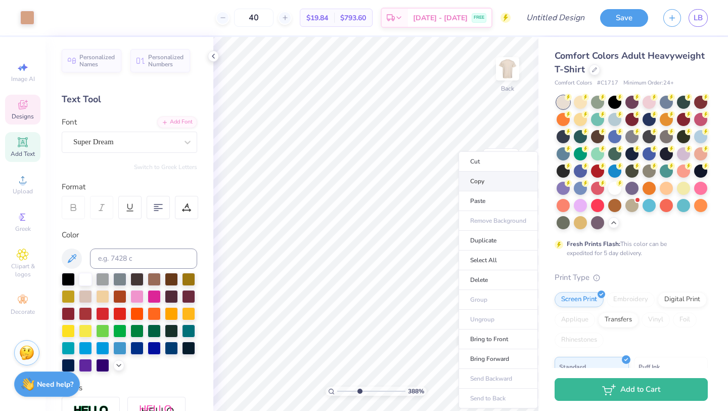
click at [468, 188] on li "Copy" at bounding box center [498, 181] width 79 height 20
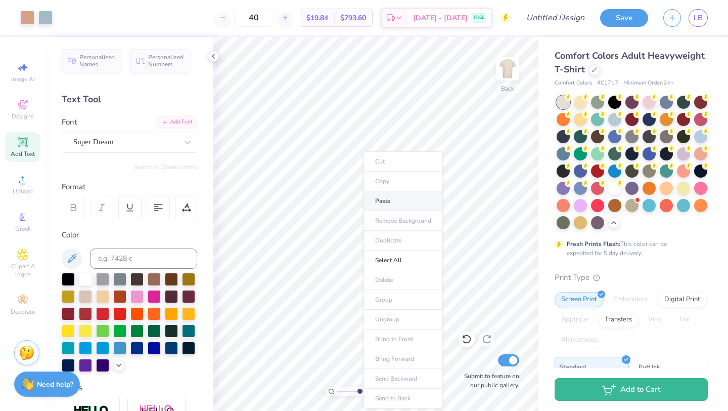
click at [382, 204] on li "Paste" at bounding box center [403, 201] width 79 height 20
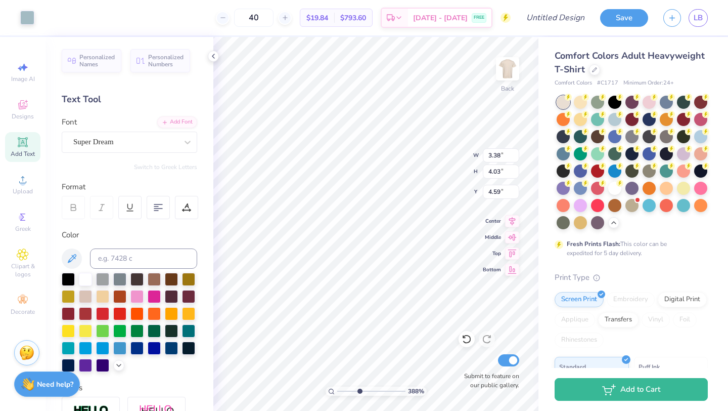
type input "3.38"
type input "4.03"
type input "3.47"
type input "1.63"
type input "1.19"
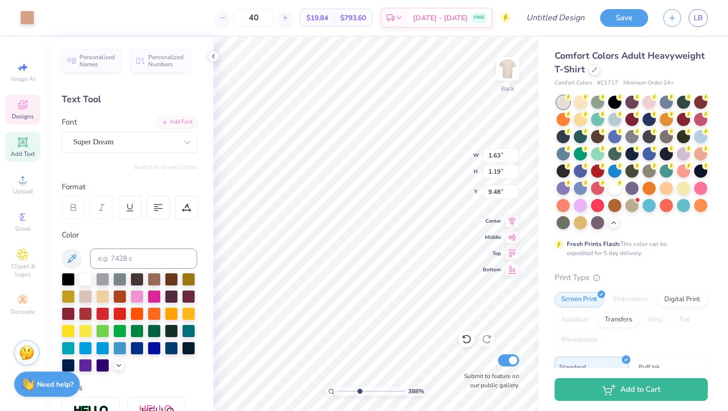
type input "8.05"
type input "3.38"
type input "4.03"
type input "3.47"
type input "1.62"
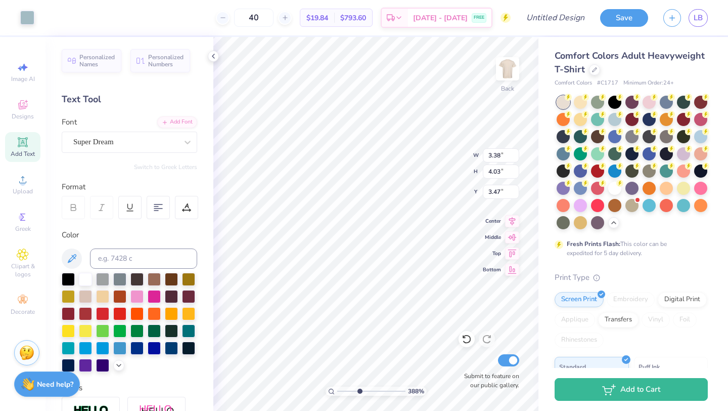
type input "1.21"
type input "8.04"
type input "3.38"
type input "4.03"
type input "3.47"
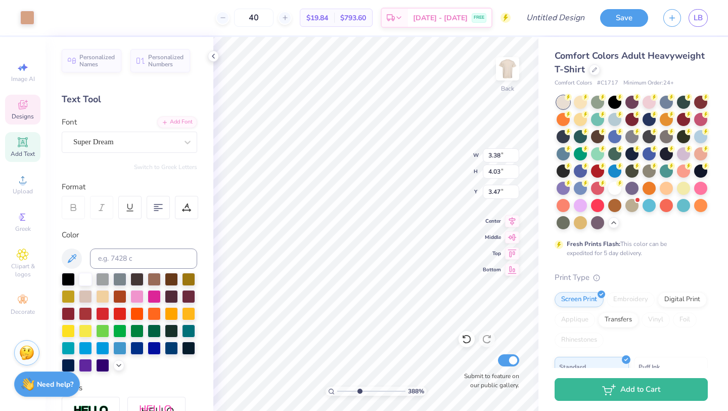
type input "1.62"
type input "1.21"
type input "8.05"
type input "1.53"
type input "1.32"
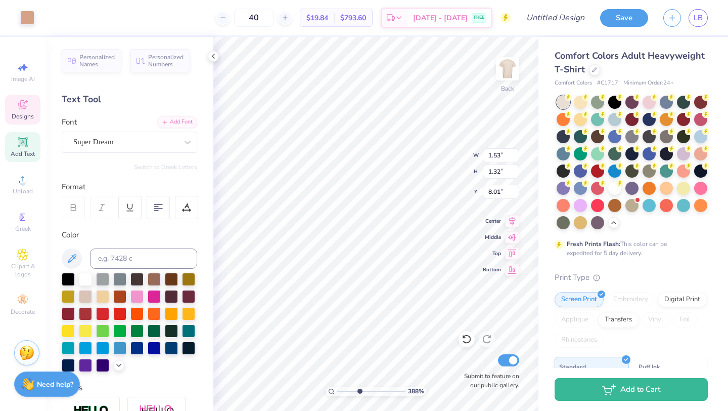
type input "7.86"
type input "1.51"
type input "1.34"
type input "7.85"
type input "3.38"
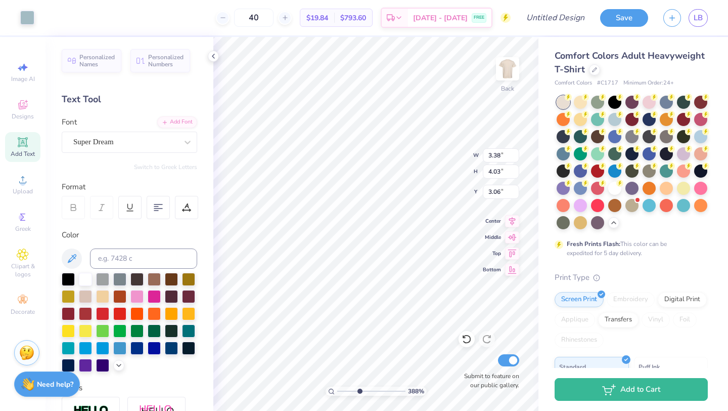
type input "4.03"
type input "3.06"
type input "0.57"
type input "0.58"
type input "7.91"
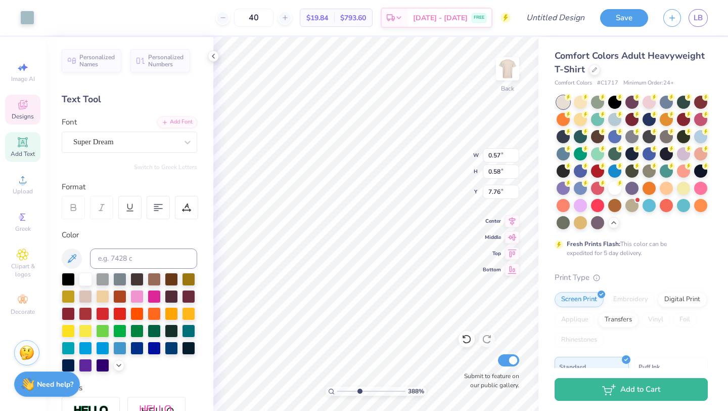
type input "7.49"
type input "3.38"
type input "4.03"
type input "3.06"
type input "1.67"
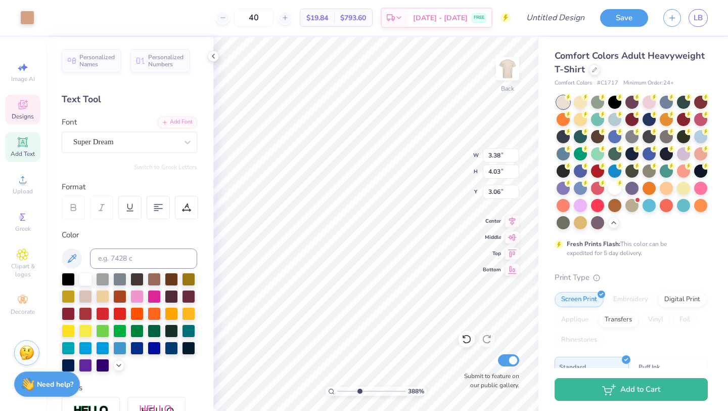
type input "1.01"
type input "9.04"
type input "2.4"
drag, startPoint x: 358, startPoint y: 390, endPoint x: 349, endPoint y: 390, distance: 8.1
click at [349, 390] on input "range" at bounding box center [371, 390] width 68 height 9
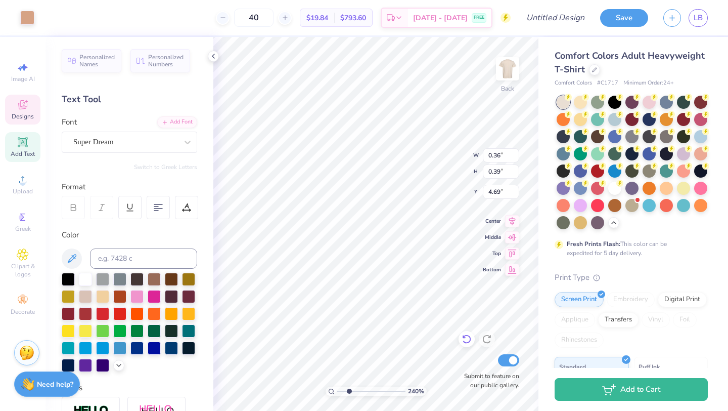
click at [465, 342] on icon at bounding box center [466, 339] width 9 height 9
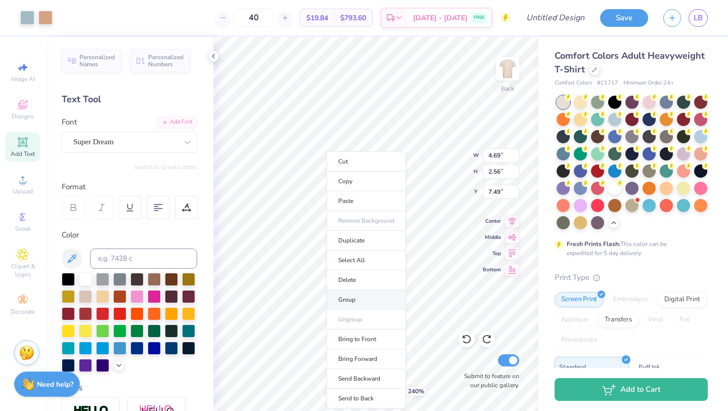
click at [345, 294] on li "Group" at bounding box center [366, 300] width 79 height 20
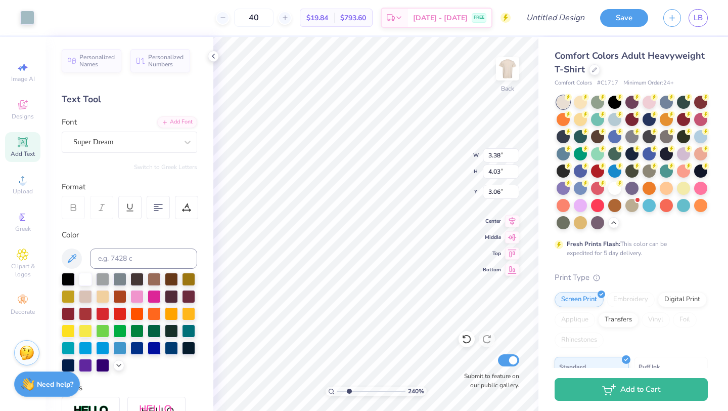
type input "4.59"
drag, startPoint x: 349, startPoint y: 389, endPoint x: 339, endPoint y: 390, distance: 9.6
type input "1.03"
click at [339, 390] on input "range" at bounding box center [371, 390] width 68 height 9
type input "8.02"
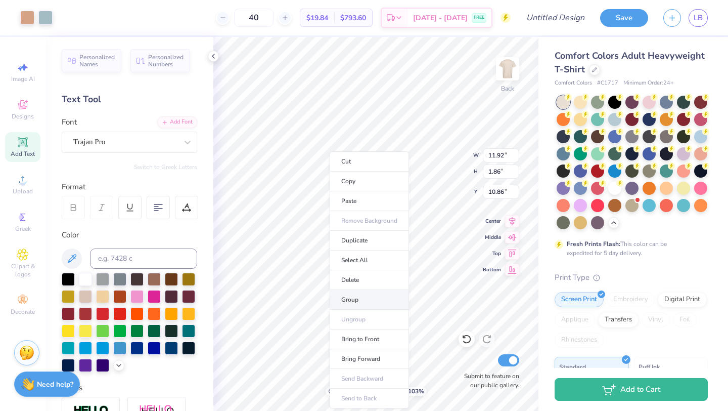
click at [358, 299] on li "Group" at bounding box center [369, 300] width 79 height 20
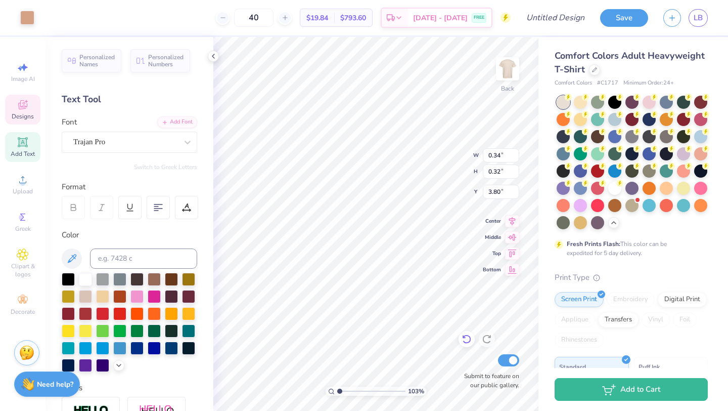
click at [466, 345] on div at bounding box center [467, 339] width 16 height 16
click at [210, 57] on icon at bounding box center [213, 56] width 8 height 8
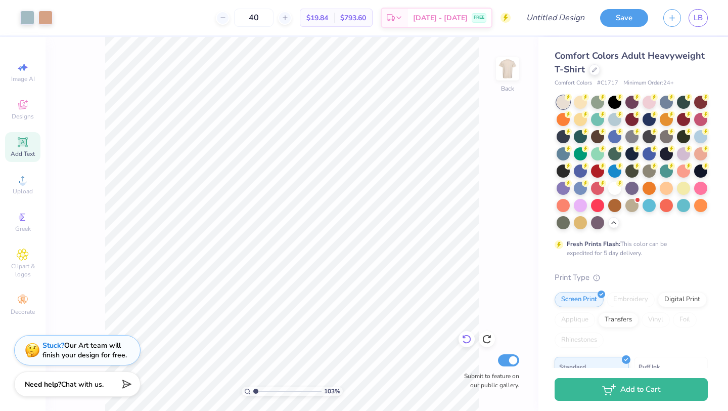
click at [464, 337] on icon at bounding box center [464, 337] width 2 height 2
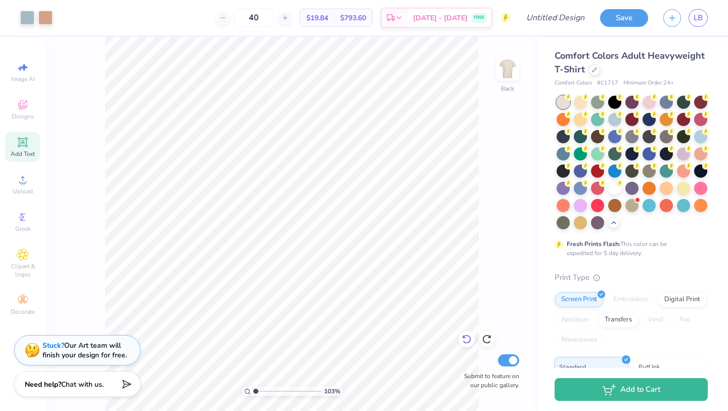
click at [464, 337] on icon at bounding box center [464, 337] width 2 height 2
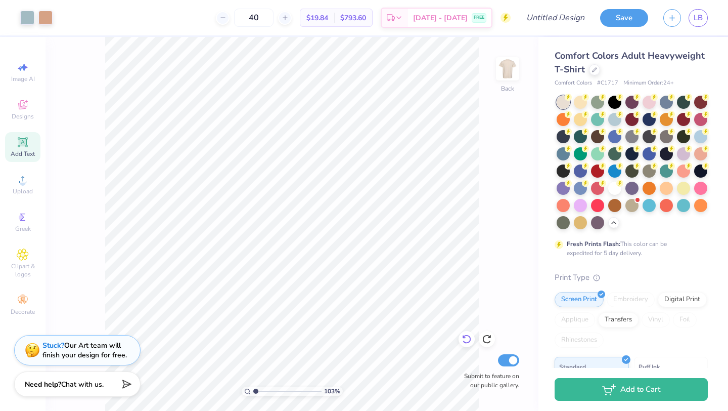
click at [464, 337] on icon at bounding box center [464, 337] width 2 height 2
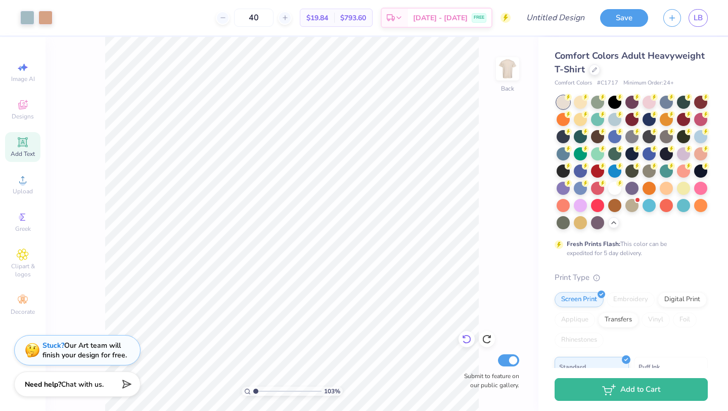
click at [464, 337] on icon at bounding box center [464, 337] width 2 height 2
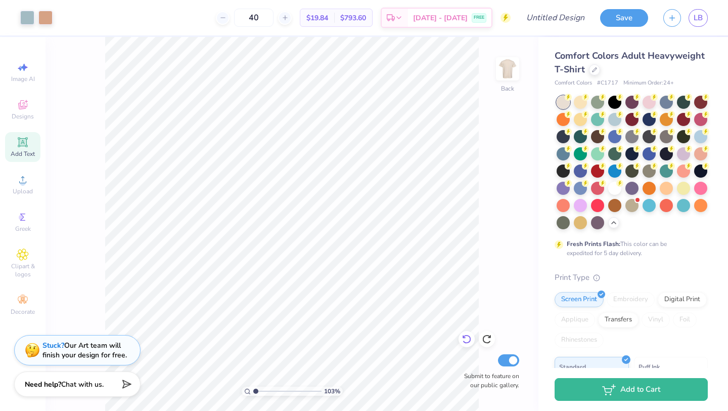
click at [464, 337] on icon at bounding box center [464, 337] width 2 height 2
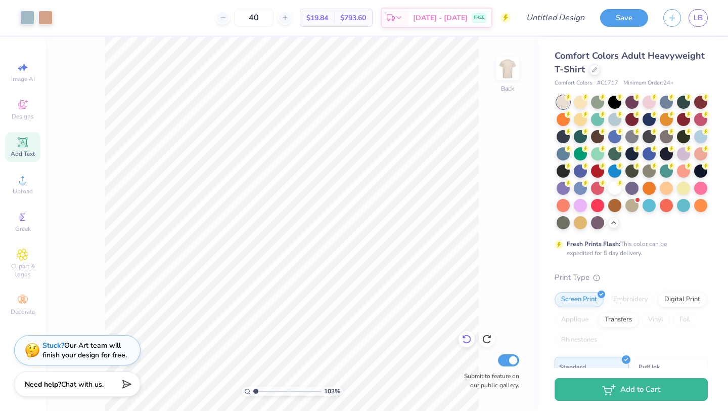
click at [464, 337] on icon at bounding box center [464, 337] width 2 height 2
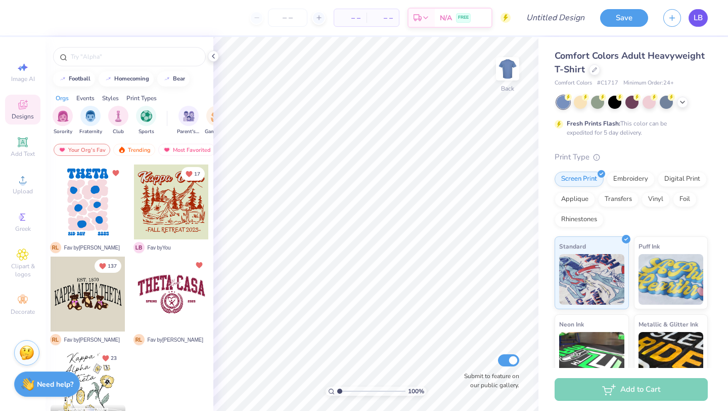
click at [698, 23] on span "LB" at bounding box center [698, 18] width 9 height 12
click at [555, 17] on input "Design Title" at bounding box center [568, 18] width 50 height 20
type input "family weekend"
click at [684, 101] on icon at bounding box center [683, 101] width 8 height 8
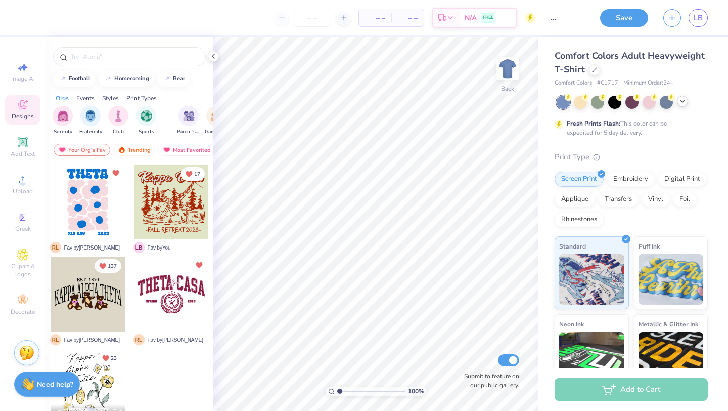
scroll to position [0, 0]
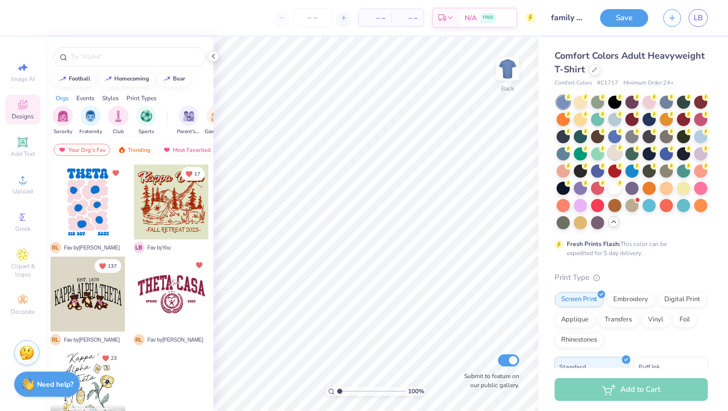
click at [614, 153] on div at bounding box center [614, 152] width 13 height 13
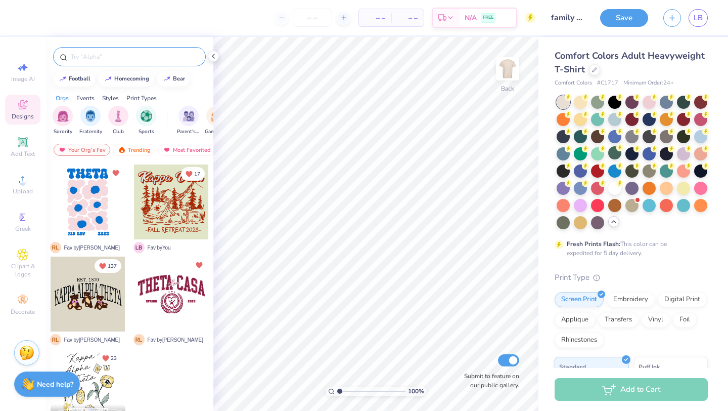
click at [119, 54] on input "text" at bounding box center [134, 57] width 129 height 10
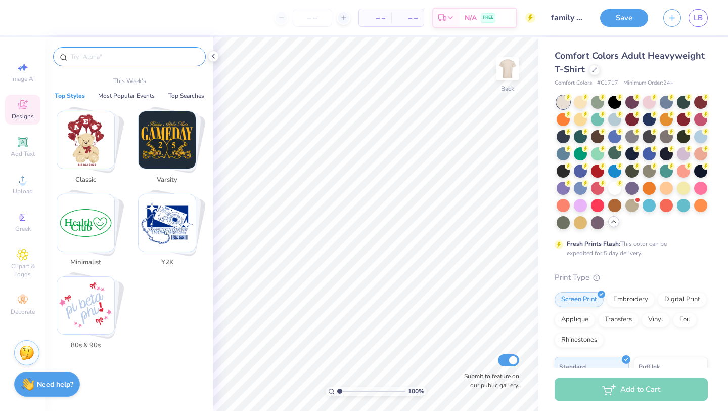
click at [21, 114] on span "Designs" at bounding box center [23, 116] width 22 height 8
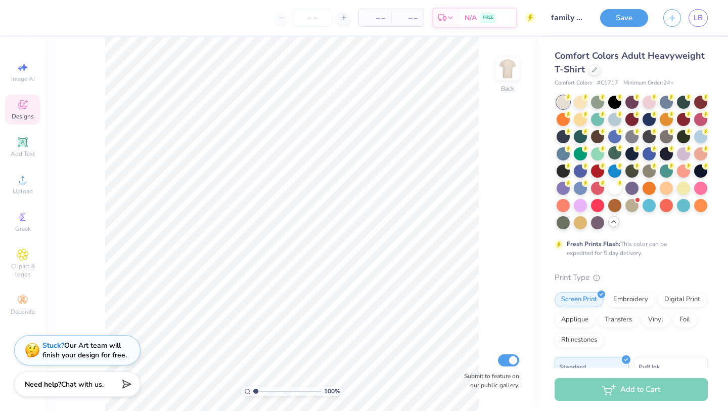
click at [19, 108] on icon at bounding box center [23, 106] width 8 height 7
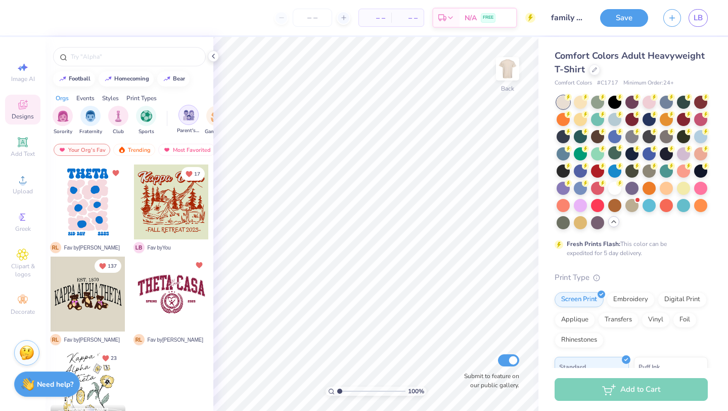
click at [188, 114] on img "filter for Parent's Weekend" at bounding box center [189, 115] width 12 height 12
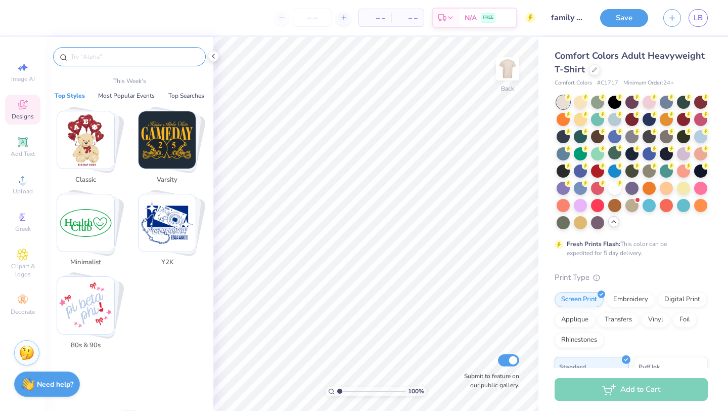
click at [98, 58] on input "text" at bounding box center [134, 57] width 129 height 10
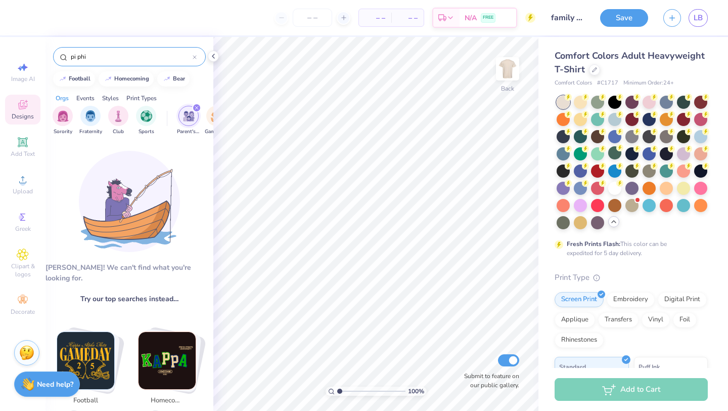
click at [110, 54] on input "pi phi" at bounding box center [131, 57] width 123 height 10
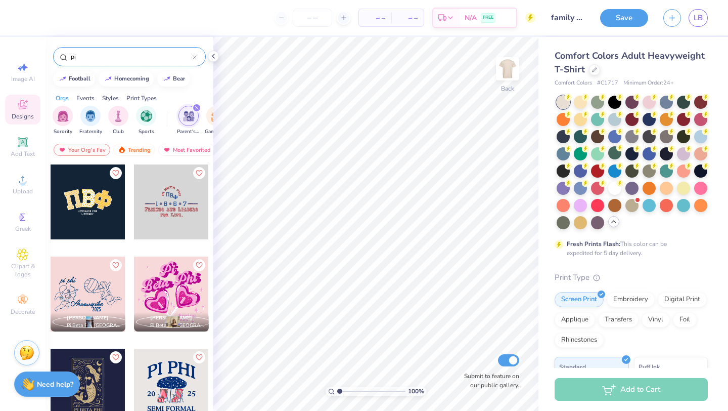
type input "p"
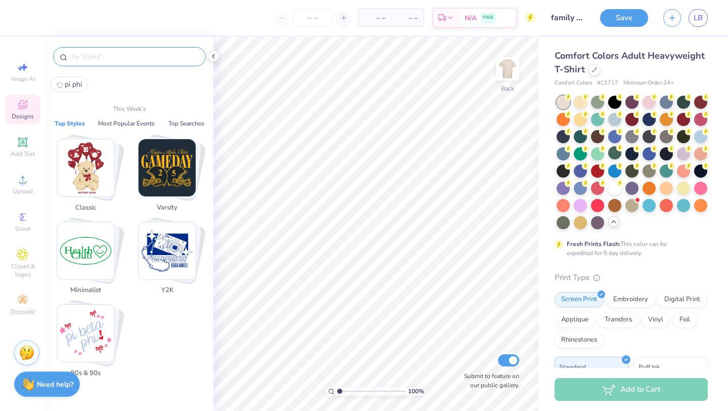
click at [14, 110] on div "Designs" at bounding box center [22, 110] width 35 height 30
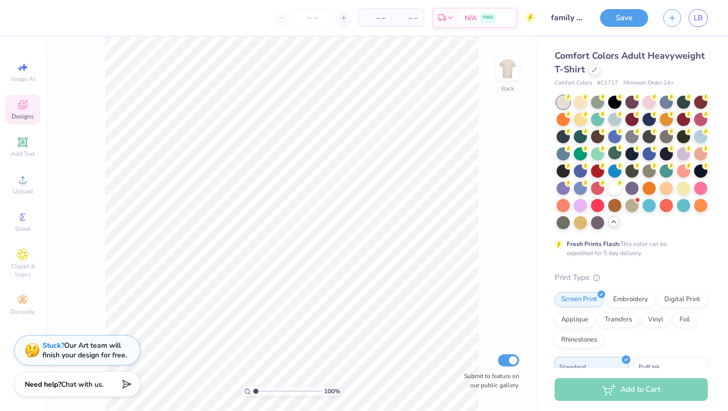
click at [22, 106] on icon at bounding box center [22, 104] width 9 height 9
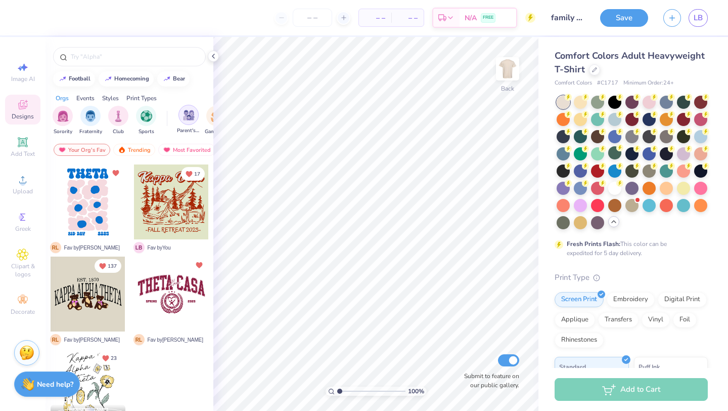
click at [192, 119] on img "filter for Parent's Weekend" at bounding box center [189, 115] width 12 height 12
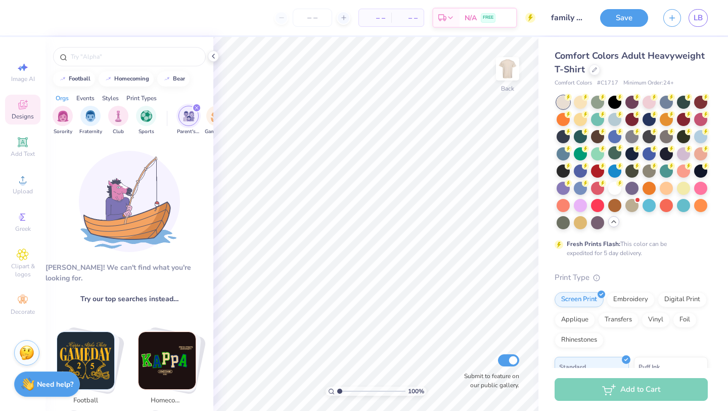
click at [188, 120] on img "filter for Parent's Weekend" at bounding box center [189, 116] width 12 height 12
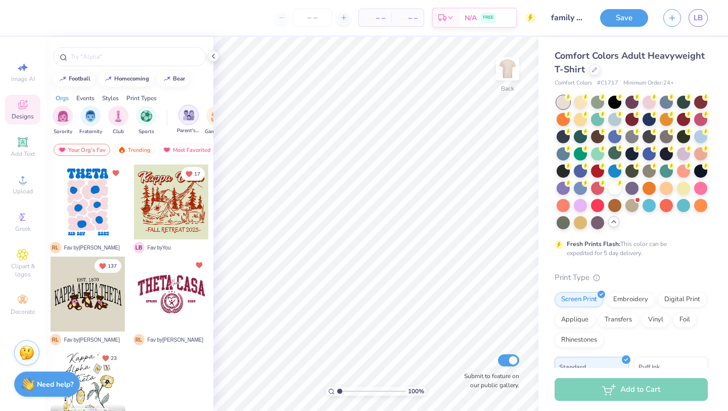
click at [188, 121] on div "filter for Parent's Weekend" at bounding box center [189, 115] width 20 height 20
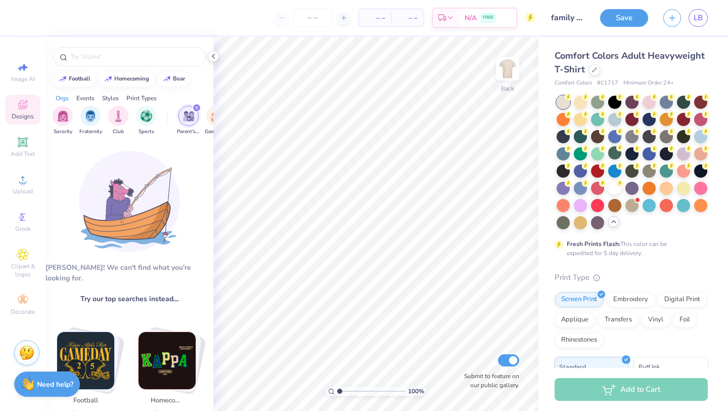
click at [82, 97] on div "Events" at bounding box center [85, 98] width 18 height 9
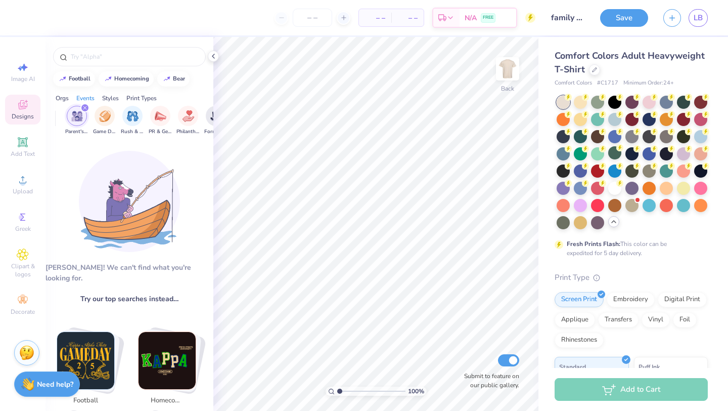
scroll to position [0, 126]
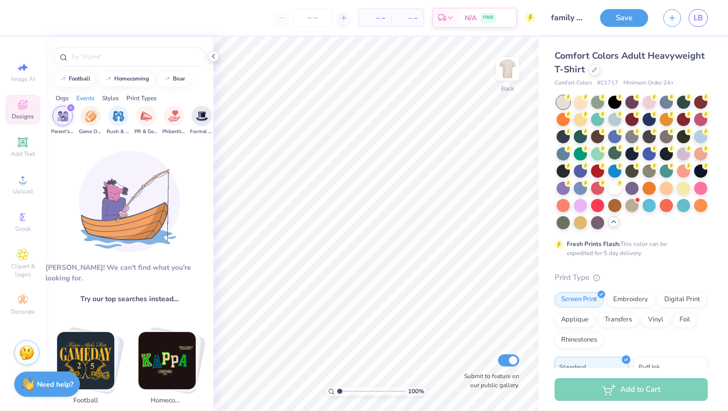
click at [63, 118] on img "filter for Parent's Weekend" at bounding box center [63, 116] width 12 height 12
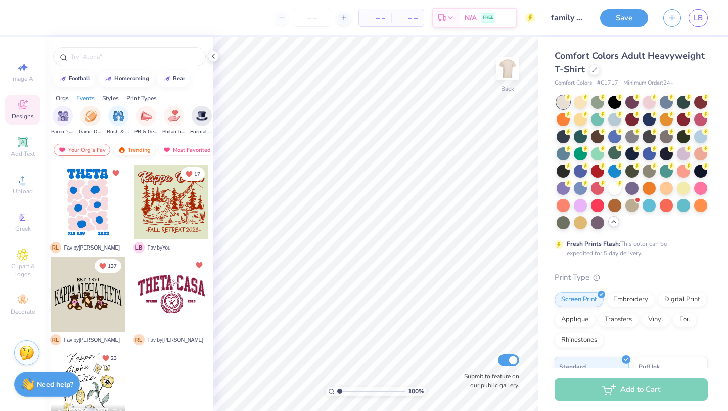
click at [129, 149] on div "Trending" at bounding box center [134, 150] width 42 height 12
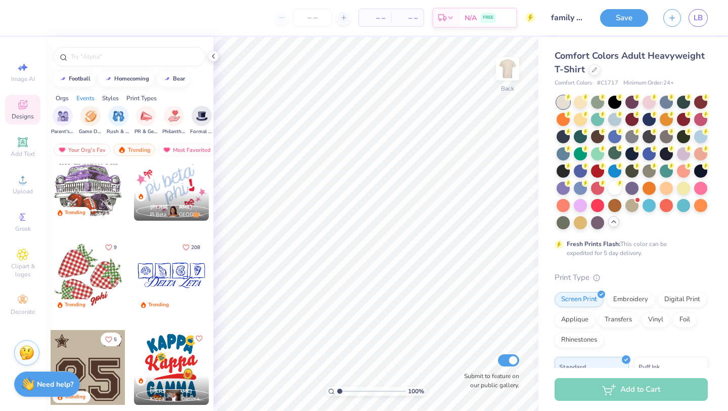
scroll to position [1401, 0]
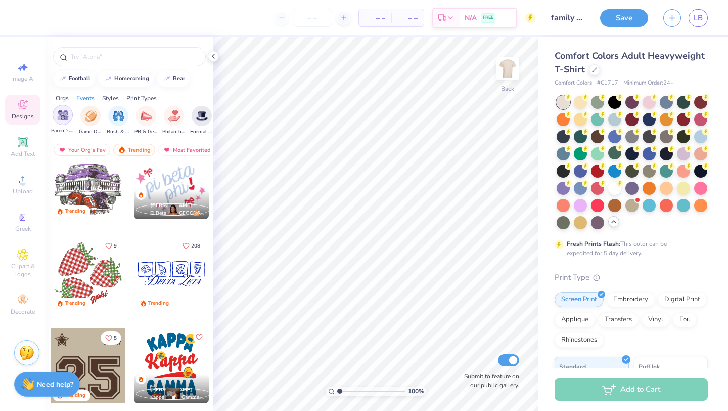
click at [58, 114] on img "filter for Parent's Weekend" at bounding box center [63, 115] width 12 height 12
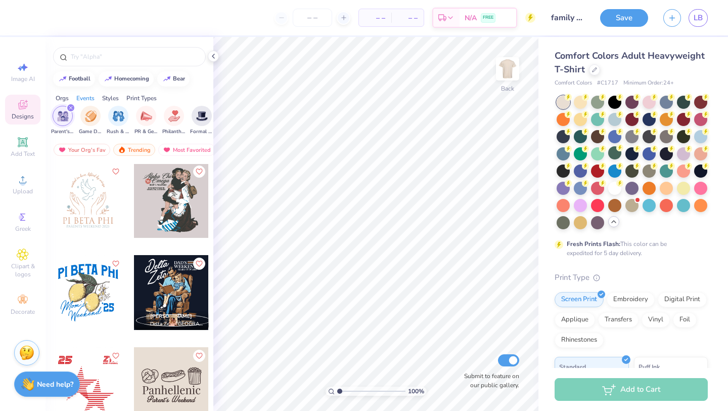
scroll to position [3592, 0]
click at [85, 201] on div at bounding box center [88, 199] width 75 height 75
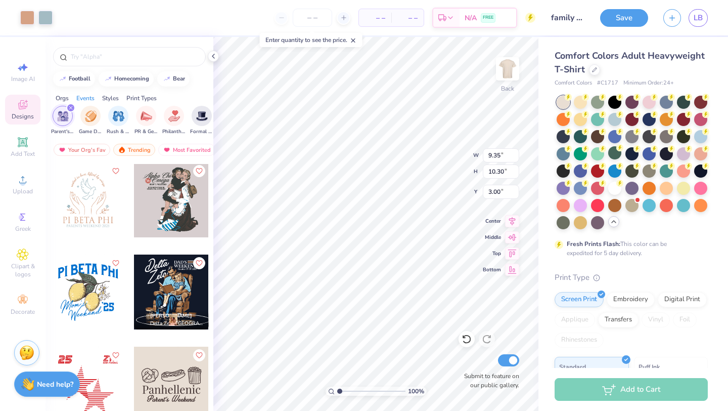
type input "9.35"
type input "10.30"
click at [400, 325] on li "Ungroup" at bounding box center [424, 320] width 79 height 20
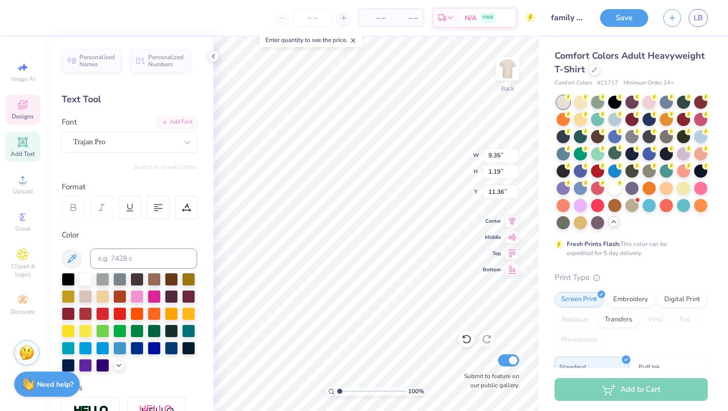
type input "11.31"
click at [462, 337] on icon at bounding box center [467, 339] width 10 height 10
type textarea "P"
type textarea "kappa alpha theta"
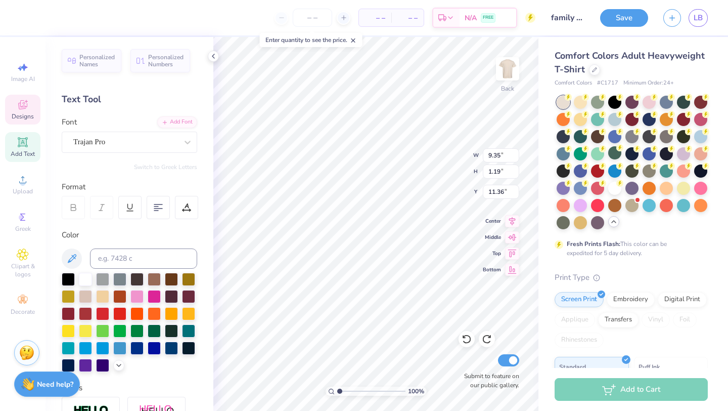
scroll to position [0, 3]
type input "11.96"
type input "0.79"
type input "11.71"
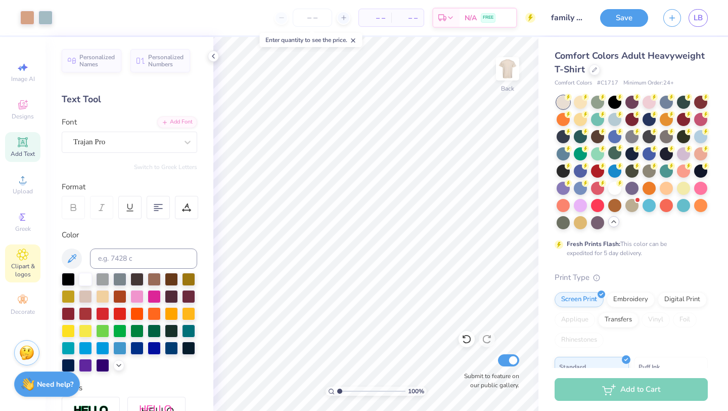
click at [24, 261] on div "Clipart & logos" at bounding box center [22, 263] width 35 height 38
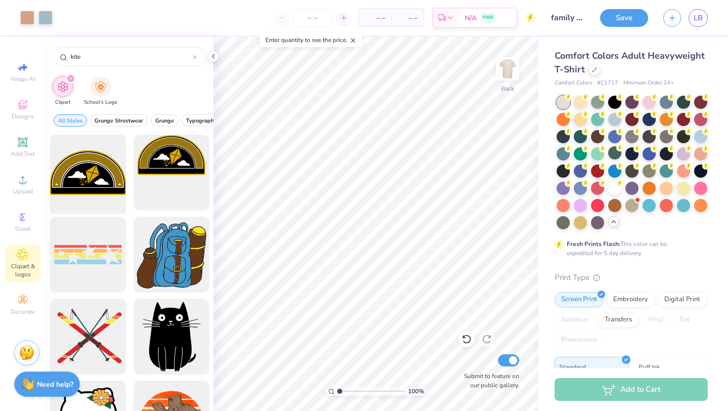
type input "kite"
click at [97, 181] on div at bounding box center [87, 172] width 83 height 83
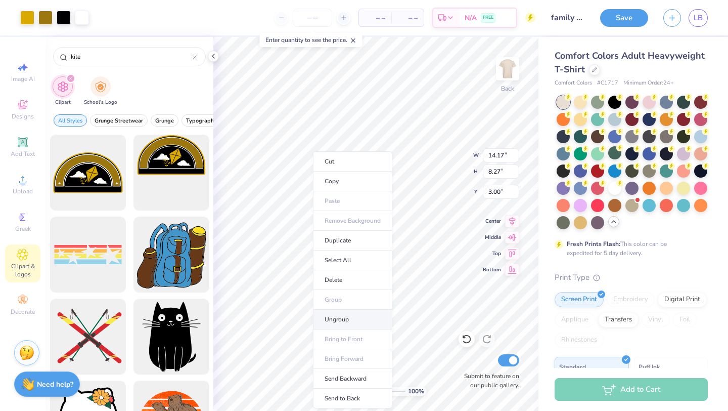
click at [343, 316] on li "Ungroup" at bounding box center [352, 320] width 79 height 20
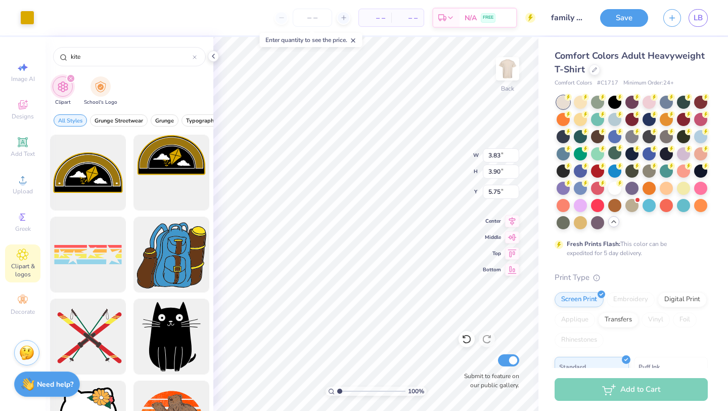
type input "18.21"
type input "13.14"
type input "6.36"
type input "0.50"
type input "3.23"
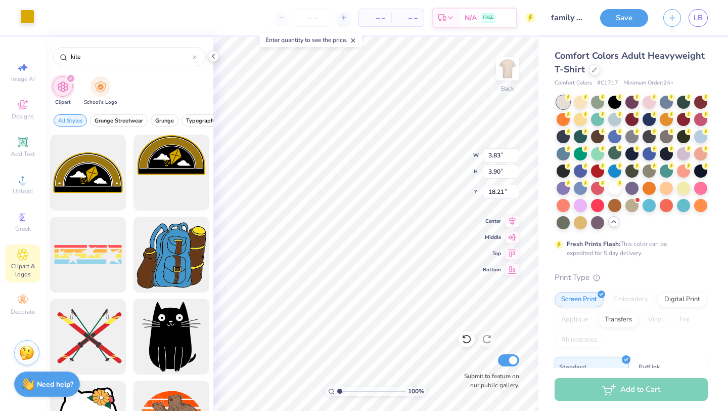
click at [27, 17] on div at bounding box center [27, 17] width 14 height 14
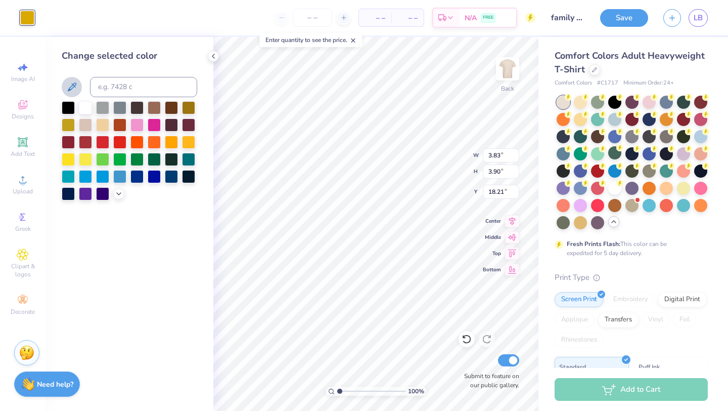
click at [71, 86] on icon at bounding box center [72, 86] width 9 height 9
type input "2.86"
type input "3.98"
type input "4.21"
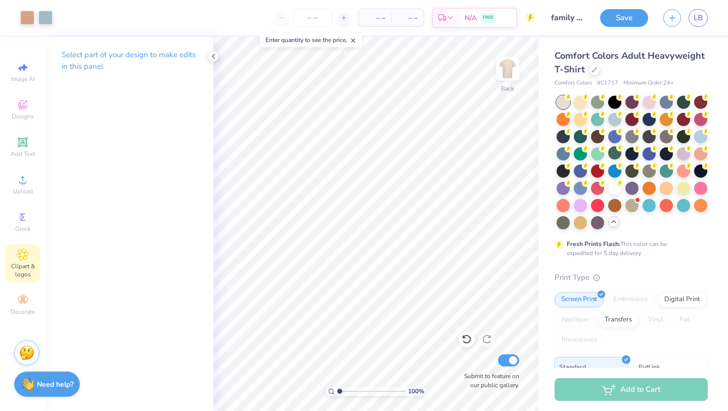
click at [25, 266] on span "Clipart & logos" at bounding box center [22, 270] width 35 height 16
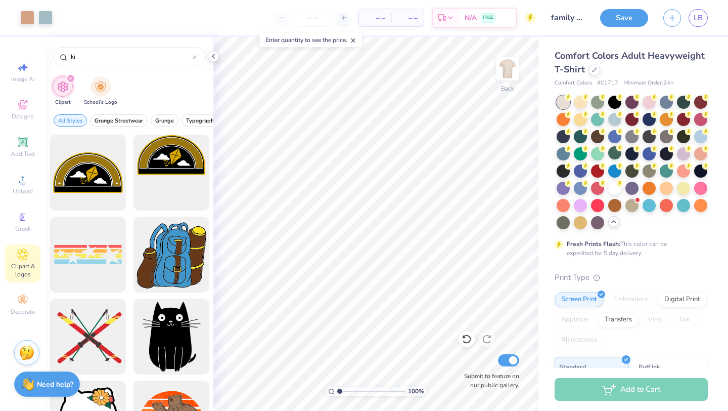
type input "k"
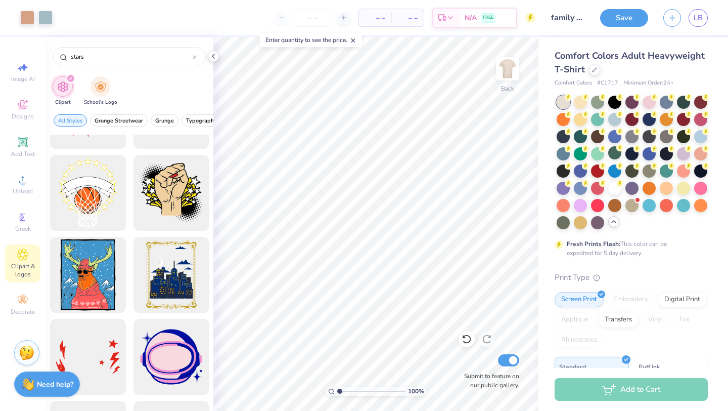
scroll to position [1163, 0]
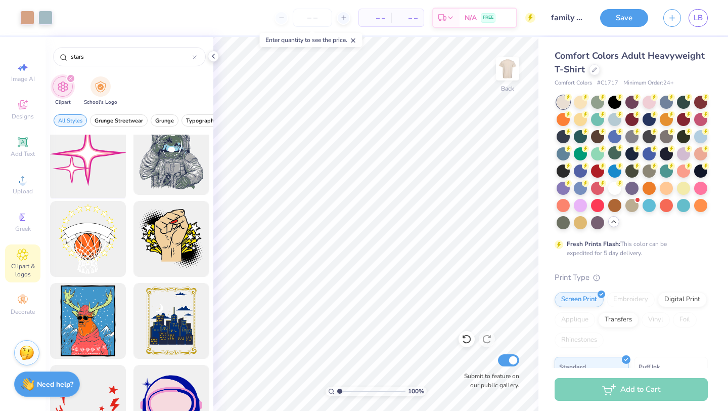
type input "stars"
click at [93, 176] on div at bounding box center [87, 156] width 83 height 83
click at [26, 22] on div at bounding box center [27, 17] width 14 height 14
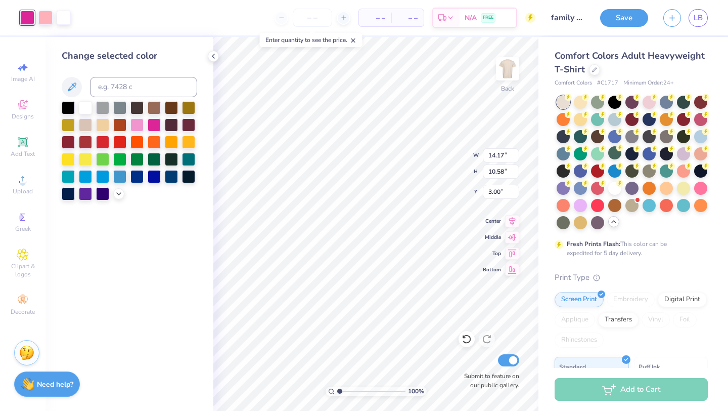
type input "3.71"
type input "2.77"
type input "14.22"
click at [69, 90] on icon at bounding box center [72, 86] width 9 height 9
click at [44, 15] on div at bounding box center [45, 17] width 14 height 14
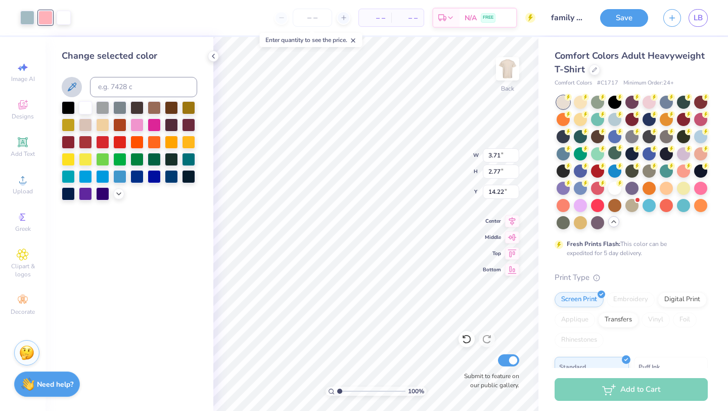
click at [68, 90] on icon at bounding box center [72, 87] width 12 height 12
click at [48, 21] on div at bounding box center [45, 17] width 14 height 14
click at [73, 83] on icon at bounding box center [72, 87] width 12 height 12
click at [72, 85] on icon at bounding box center [72, 86] width 9 height 9
click at [213, 56] on icon at bounding box center [213, 56] width 8 height 8
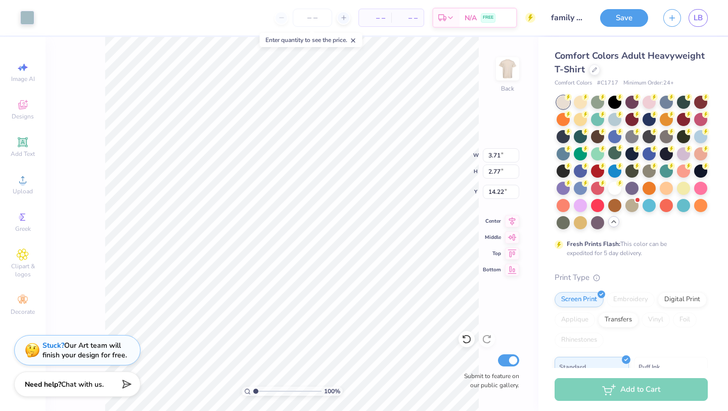
type input "3.83"
type input "3.90"
type input "4.68"
type input "1.27"
type input "0.95"
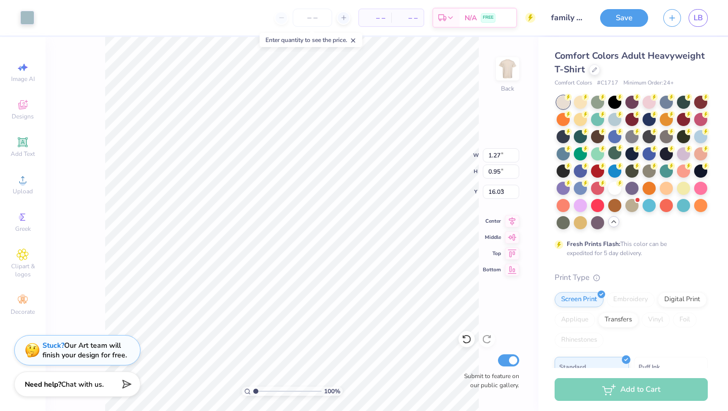
type input "4.21"
type input "2.73"
type input "4.65"
type input "4.29"
type input "4.68"
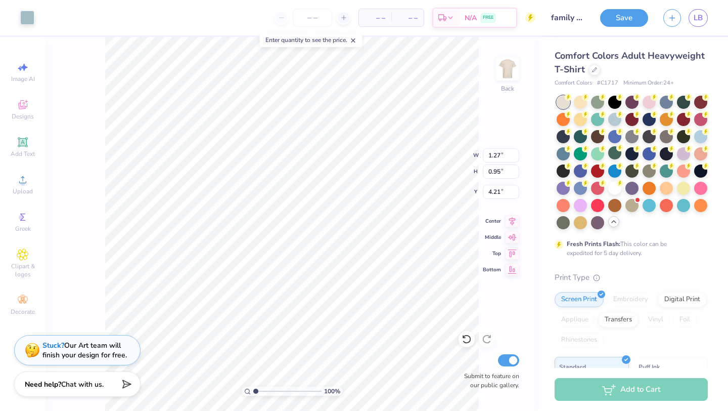
type input "5.01"
type input "4.86"
type input "5.01"
type input "4.86"
type input "4.68"
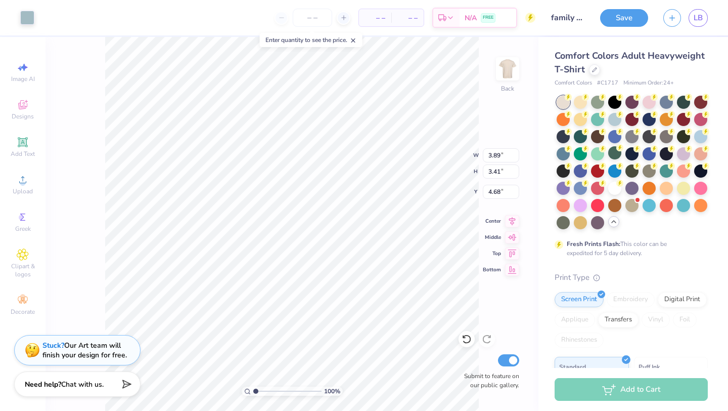
type input "3.89"
type input "3.41"
type input "5.01"
type input "4.53"
type input "3.89"
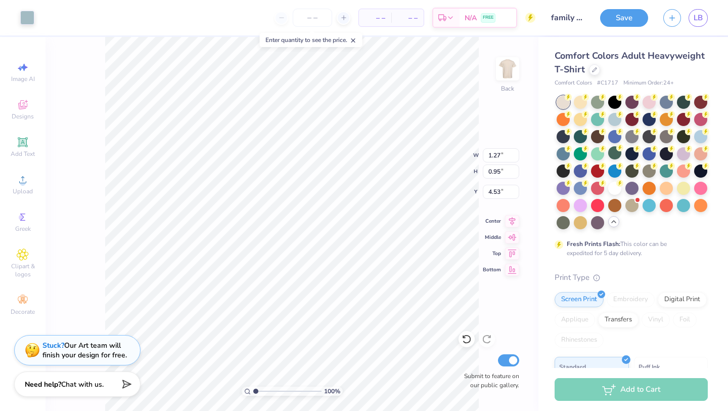
type input "3.41"
type input "5.01"
type input "2.60"
type input "4.64"
type input "4.38"
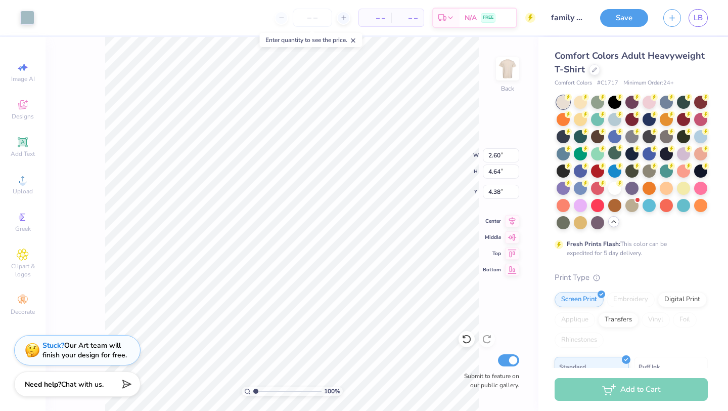
type input "4.53"
type input "5.01"
type input "4.82"
type input "4.68"
type input "4.82"
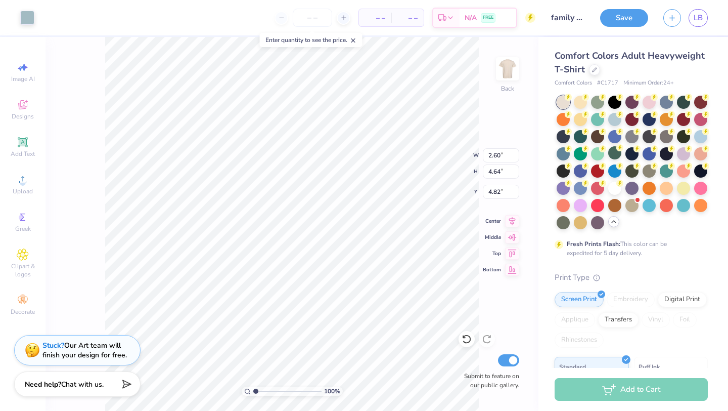
type input "4.33"
type input "4.68"
click at [470, 340] on icon at bounding box center [466, 339] width 9 height 9
type input "3.24"
type input "4.64"
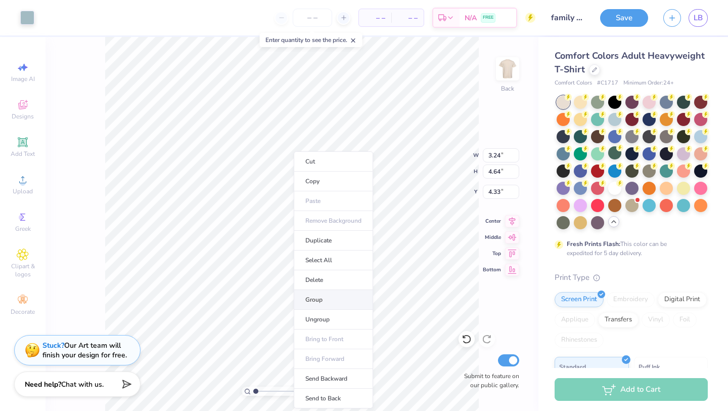
click at [315, 296] on li "Group" at bounding box center [333, 300] width 79 height 20
type input "6.17"
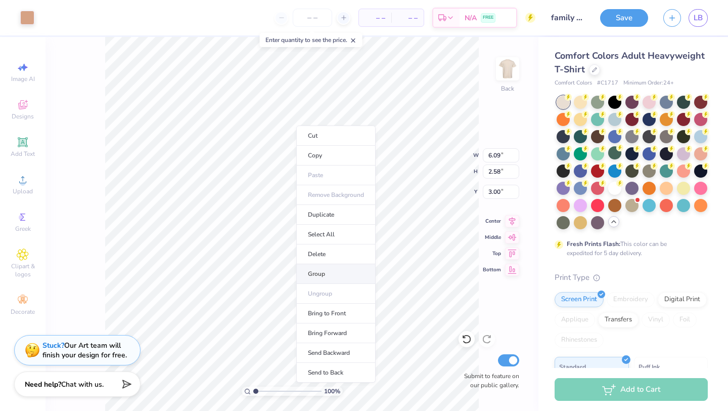
click at [317, 271] on li "Group" at bounding box center [335, 274] width 79 height 20
type input "1.71"
type input "3.24"
type input "4.64"
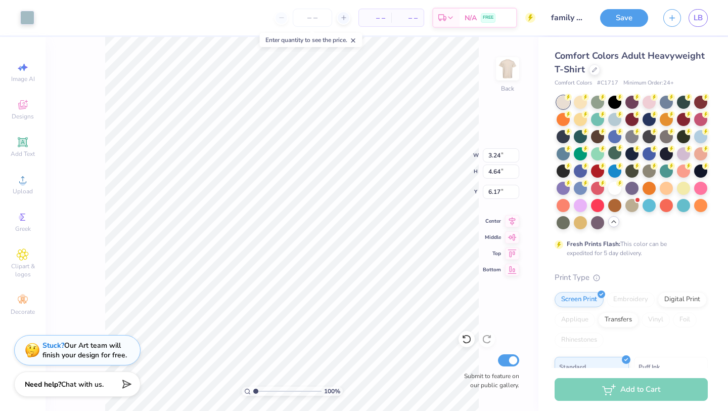
type input "3.45"
type input "4.29"
type input "0.35"
type input "0.29"
type input "5.48"
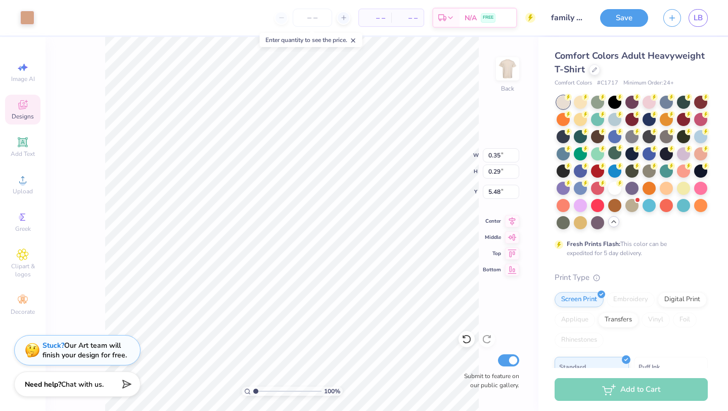
type input "0.50"
type input "0.41"
type input "5.37"
click at [468, 338] on icon at bounding box center [467, 339] width 10 height 10
type input "0.35"
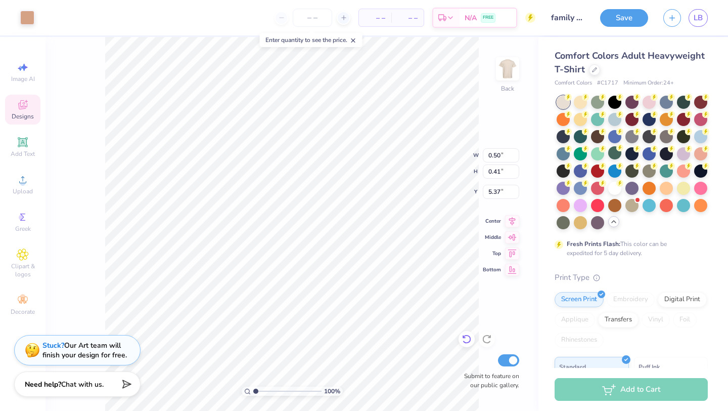
type input "0.29"
type input "5.48"
type input "0.35"
type input "0.29"
type input "4.29"
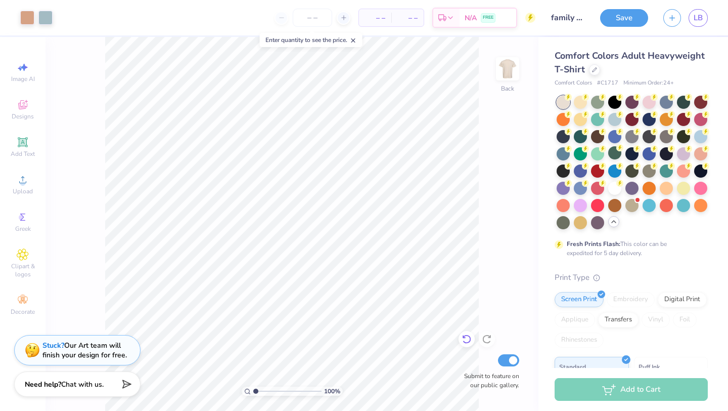
click at [467, 336] on icon at bounding box center [467, 339] width 10 height 10
click at [465, 337] on icon at bounding box center [464, 337] width 2 height 2
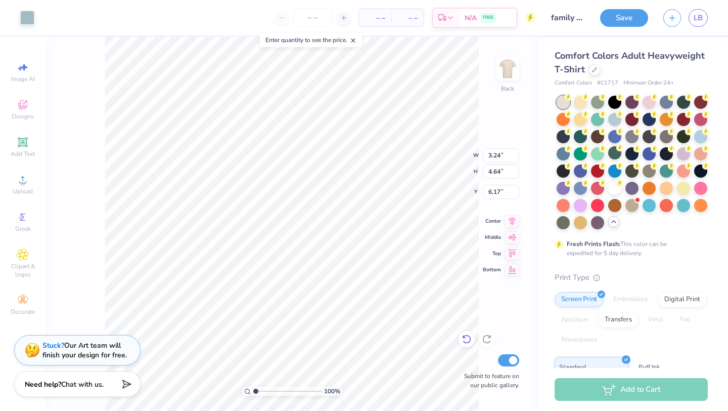
type input "16.85"
type input "4.79"
type input "4.29"
type input "4.48"
click at [43, 20] on div at bounding box center [45, 17] width 14 height 14
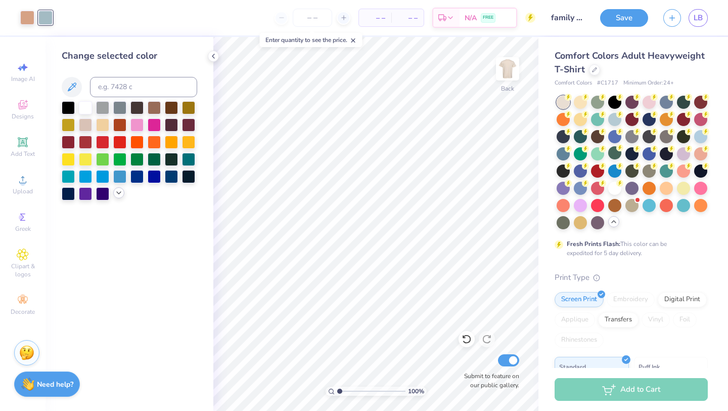
click at [117, 192] on polyline at bounding box center [119, 193] width 4 height 2
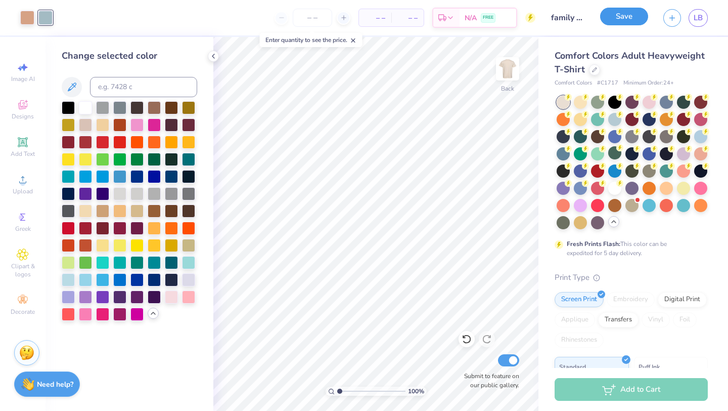
click at [618, 18] on button "Save" at bounding box center [624, 17] width 48 height 18
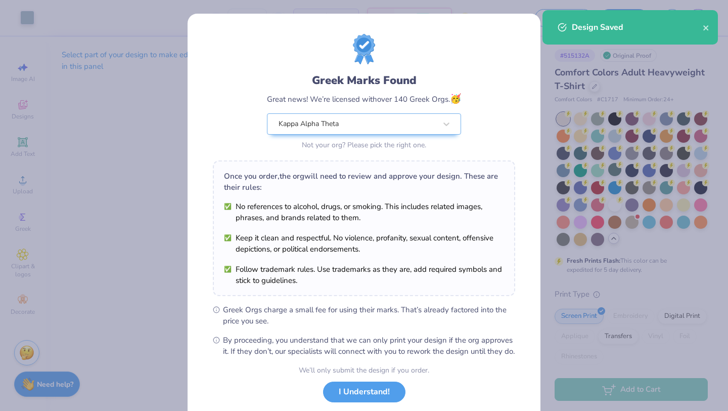
click at [392, 214] on li "No references to alcohol, drugs, or smoking. This includes related images, phra…" at bounding box center [364, 212] width 280 height 22
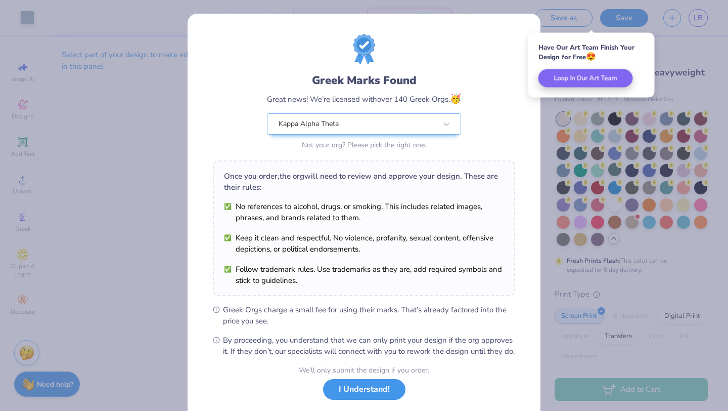
click at [372, 398] on button "I Understand!" at bounding box center [364, 389] width 82 height 21
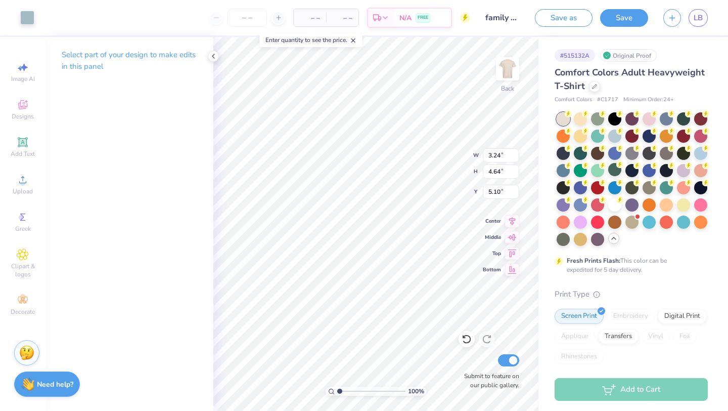
type input "5.10"
type input "8.52"
type input "8.21"
type input "4.94"
type input "4.64"
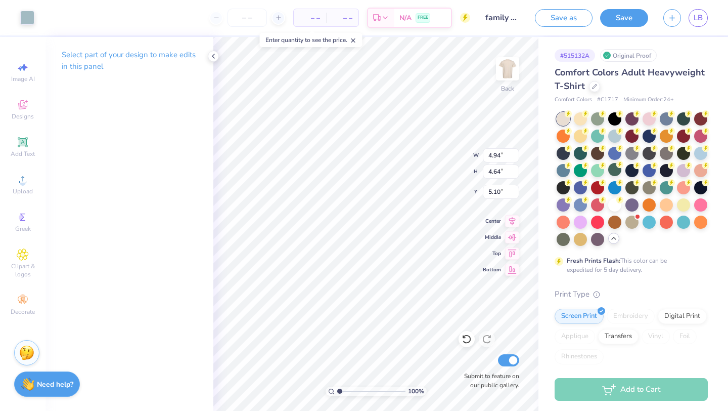
type input "5.04"
type input "1.76"
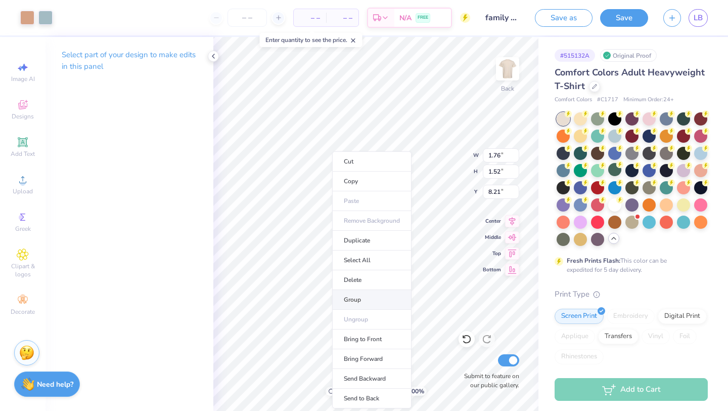
click at [363, 300] on li "Group" at bounding box center [371, 300] width 79 height 20
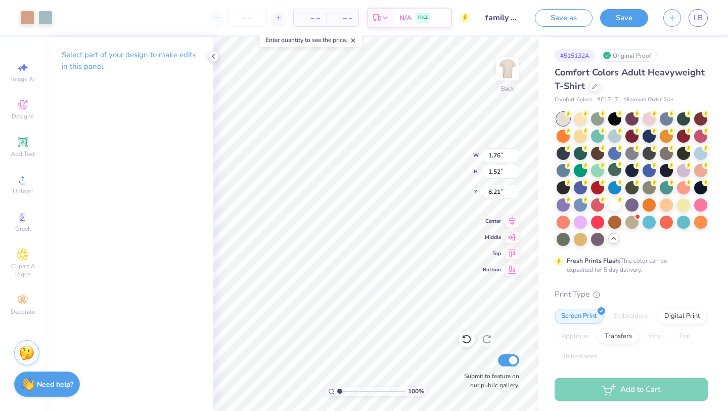
type input "1.22"
type input "9.59"
type input "1.76"
type input "1.69"
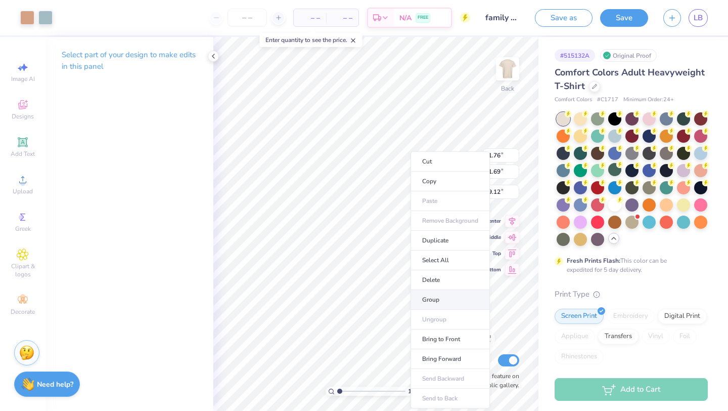
click at [433, 293] on li "Group" at bounding box center [450, 300] width 79 height 20
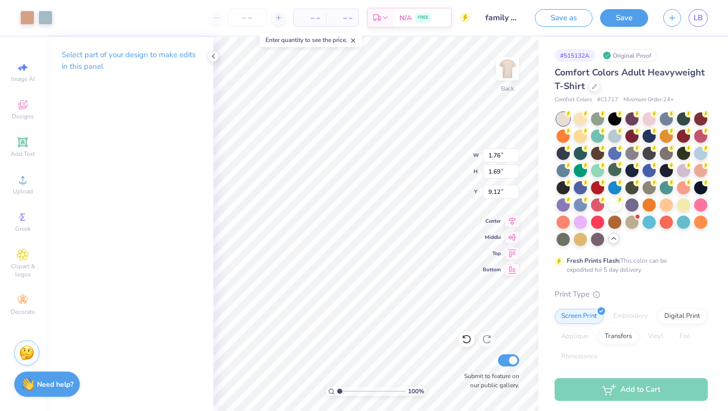
type input "7.82"
type input "1.52"
type input "8.16"
type input "4.56"
type input "7.98"
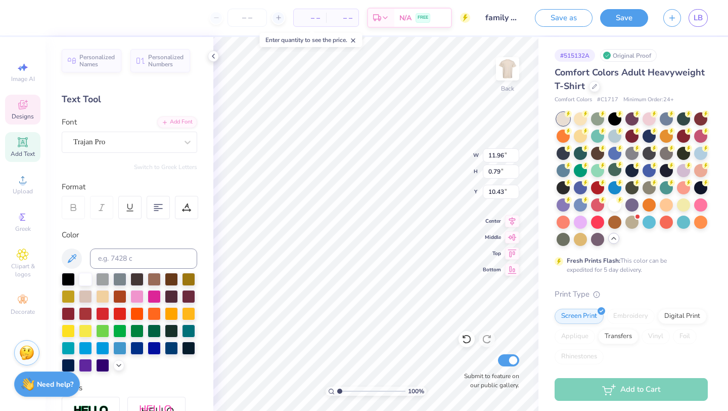
type input "10.43"
type input "7.98"
type input "0.50"
type input "11.56"
type input "4.29"
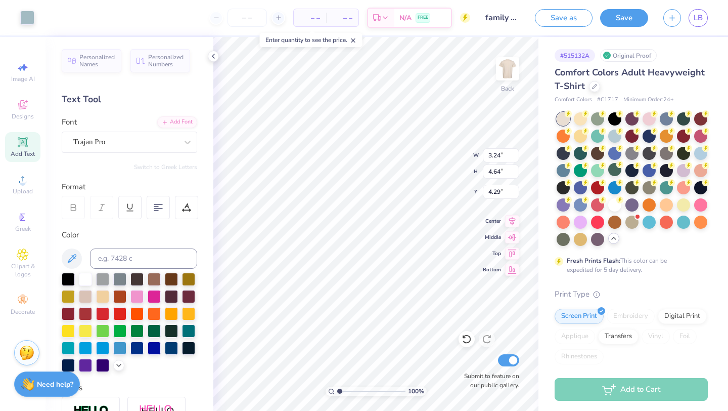
type input "4.76"
type input "4.29"
type input "4.56"
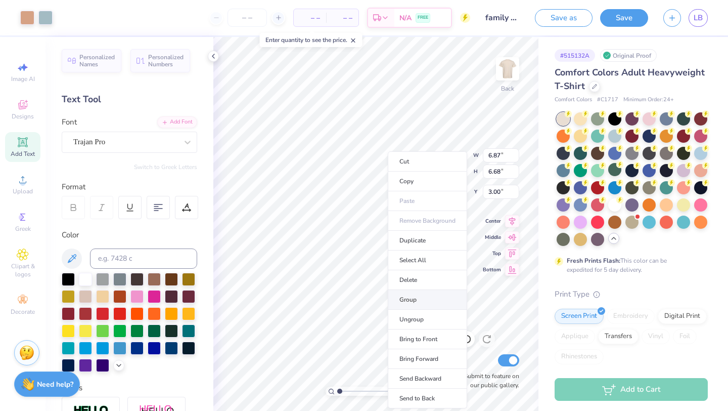
click at [405, 303] on li "Group" at bounding box center [427, 300] width 79 height 20
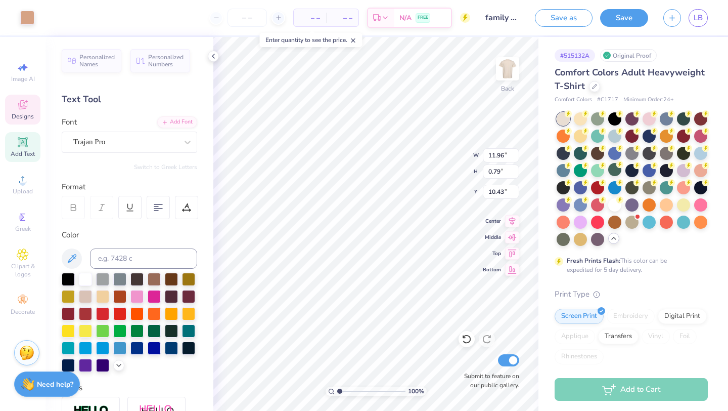
type input "11.96"
type input "0.79"
type input "10.43"
type input "1.63"
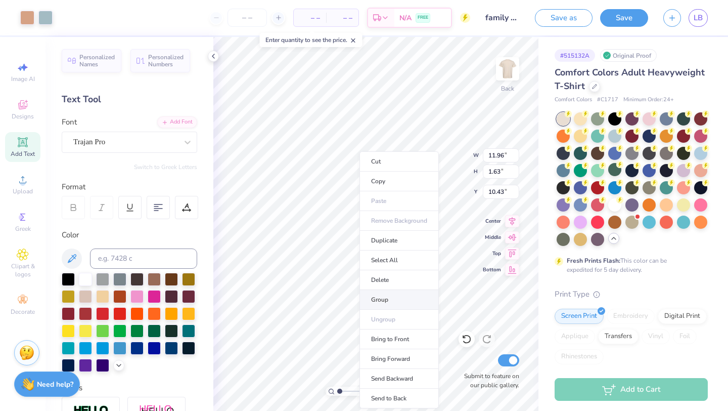
click at [382, 296] on li "Group" at bounding box center [399, 300] width 79 height 20
type input "10.87"
type input "6.87"
type input "6.68"
type input "3.00"
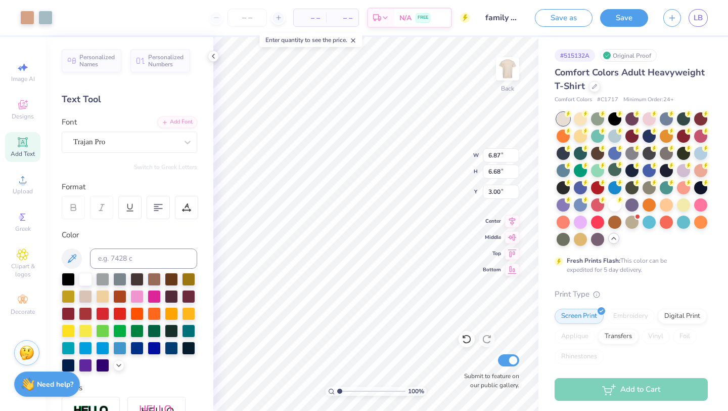
type input "8.42"
type input "8.19"
type input "1.49"
type input "11.96"
type input "1.63"
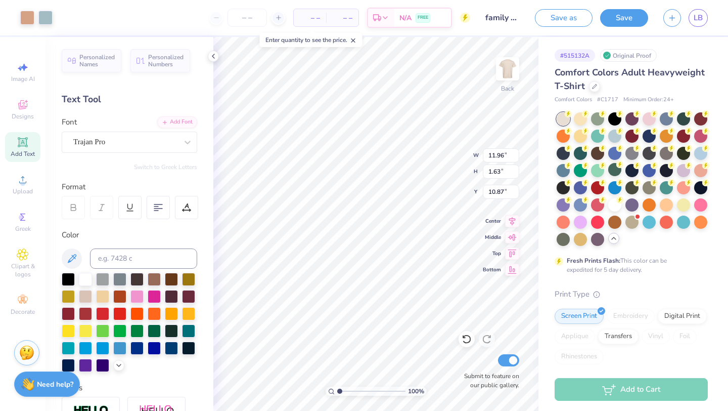
type input "13.68"
type input "8.42"
type input "8.19"
type input "3.00"
type input "11.68"
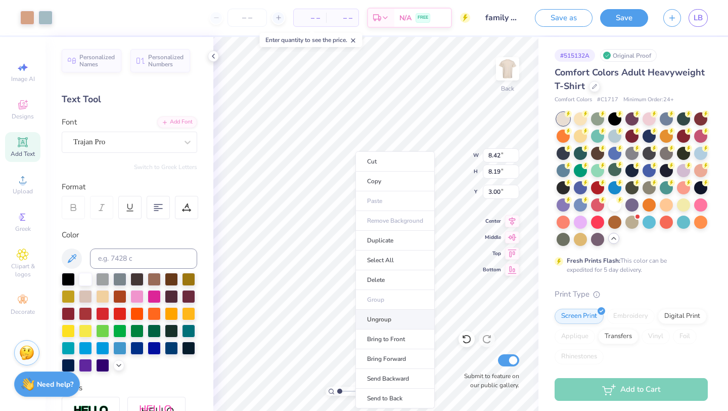
click at [385, 317] on li "Ungroup" at bounding box center [395, 320] width 79 height 20
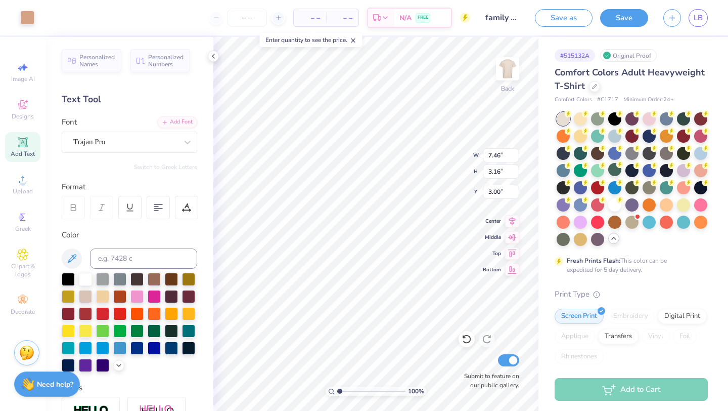
type input "3.97"
type input "5.68"
type input "4.92"
type input "7.46"
type input "3.16"
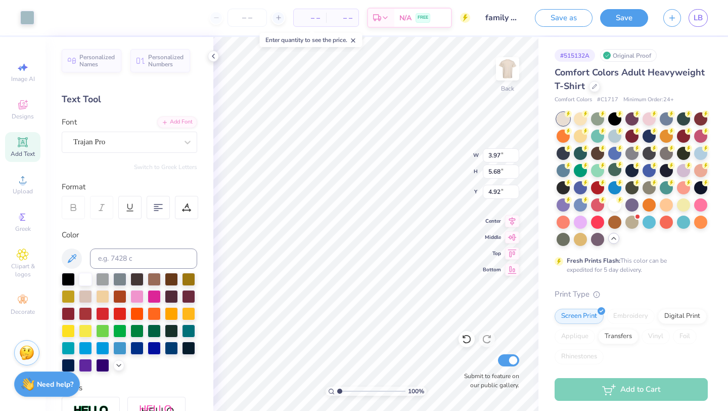
type input "3.00"
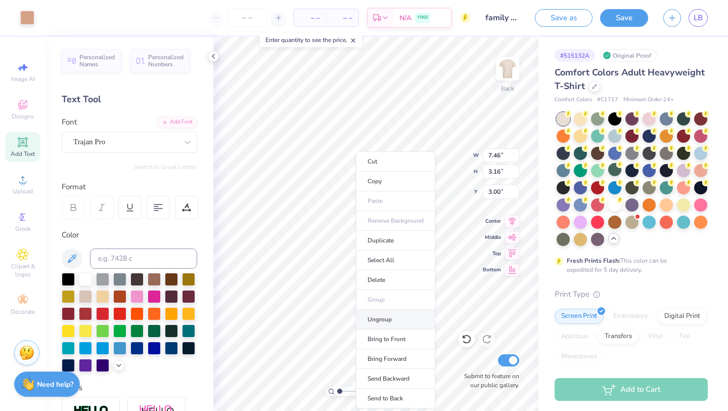
click at [385, 315] on li "Ungroup" at bounding box center [395, 320] width 79 height 20
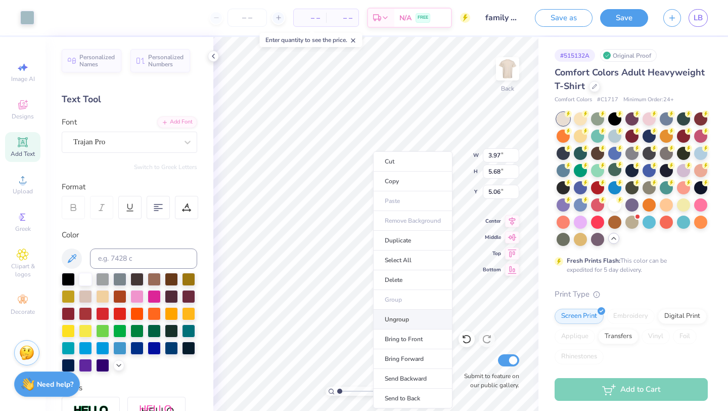
click at [394, 317] on li "Ungroup" at bounding box center [412, 320] width 79 height 20
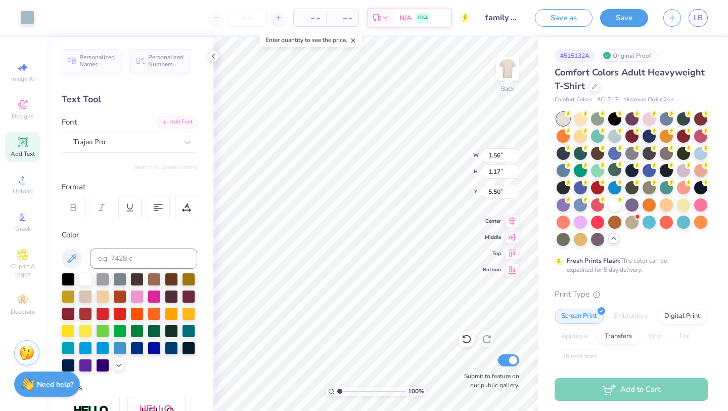
type input "5.06"
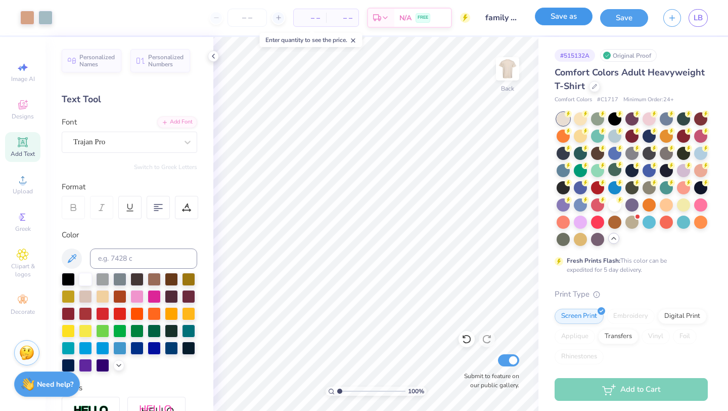
click at [569, 22] on button "Save as" at bounding box center [564, 17] width 58 height 18
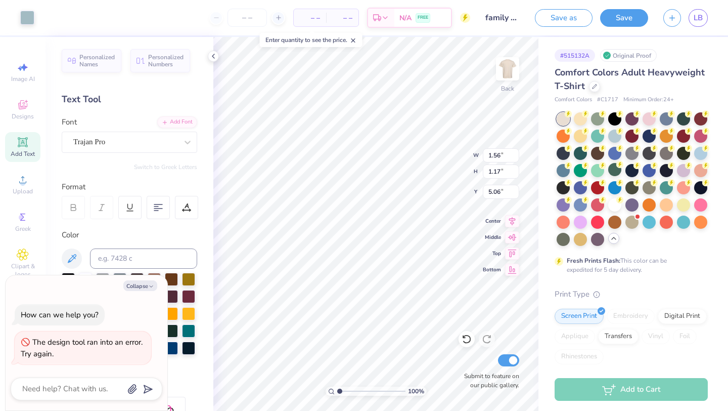
type textarea "x"
type input "3.97"
type input "5.68"
click at [396, 302] on li "Group" at bounding box center [415, 300] width 79 height 20
type textarea "x"
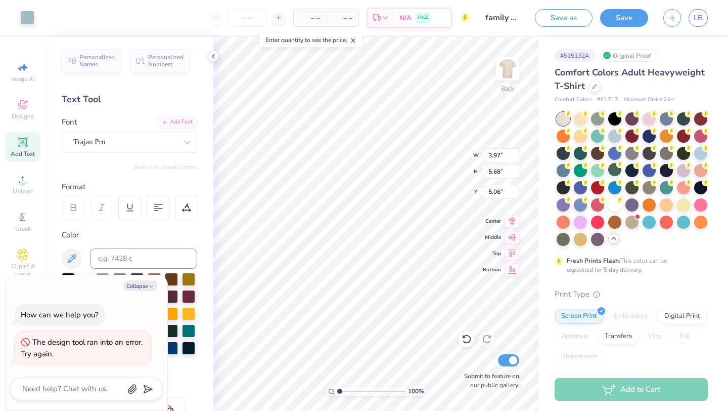
type input "0.37"
type input "0.57"
type input "3.23"
type textarea "x"
type input "5.28"
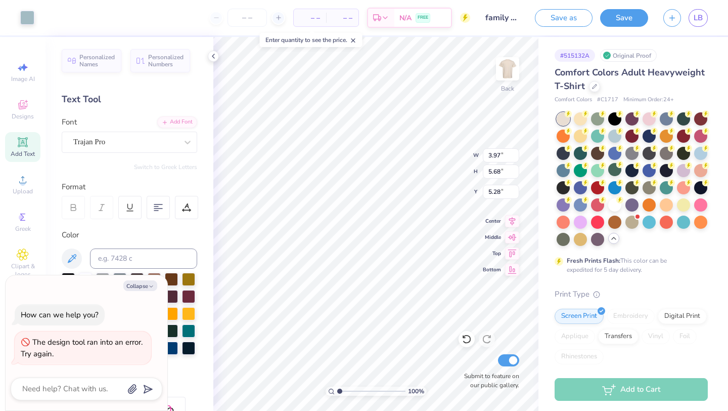
type textarea "x"
type input "4.89"
click at [144, 287] on button "Collapse" at bounding box center [140, 285] width 34 height 11
type textarea "x"
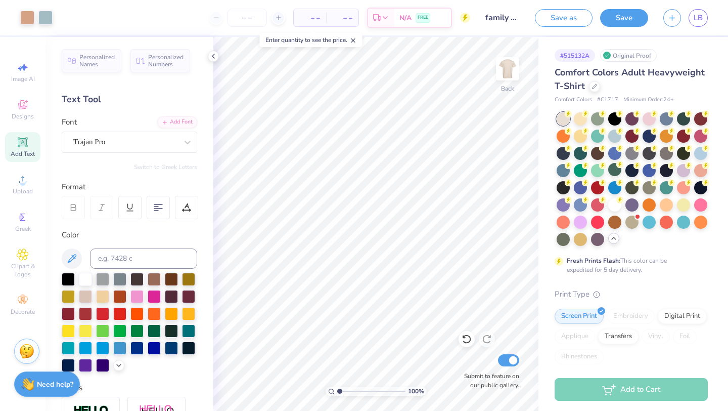
click at [30, 356] on img at bounding box center [26, 350] width 15 height 15
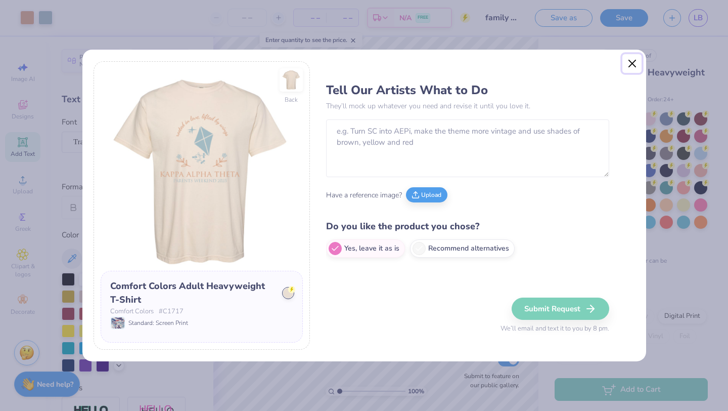
click at [635, 62] on button "Close" at bounding box center [632, 63] width 19 height 19
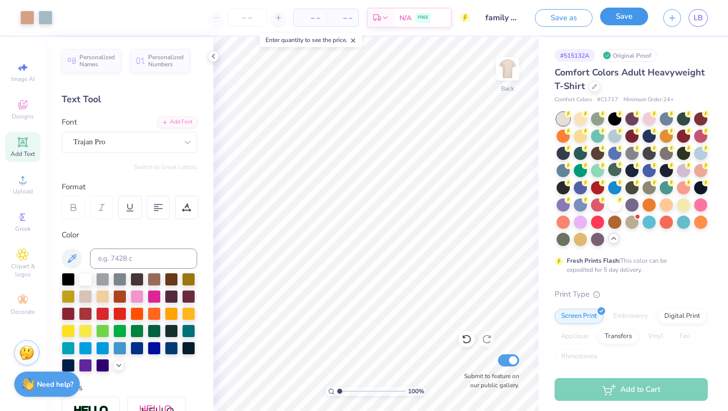
click at [617, 18] on button "Save" at bounding box center [624, 17] width 48 height 18
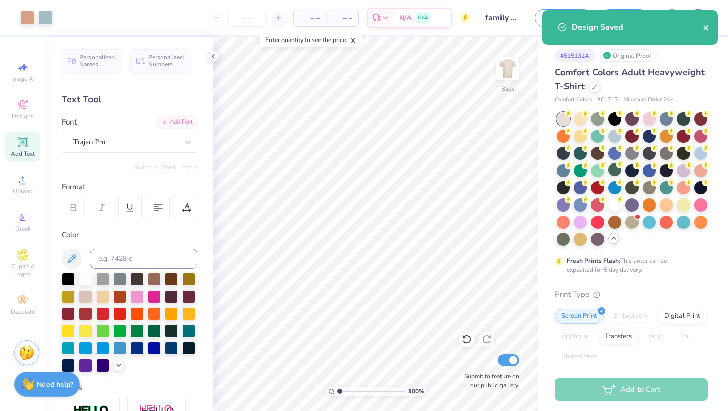
click at [708, 29] on icon "close" at bounding box center [706, 28] width 7 height 8
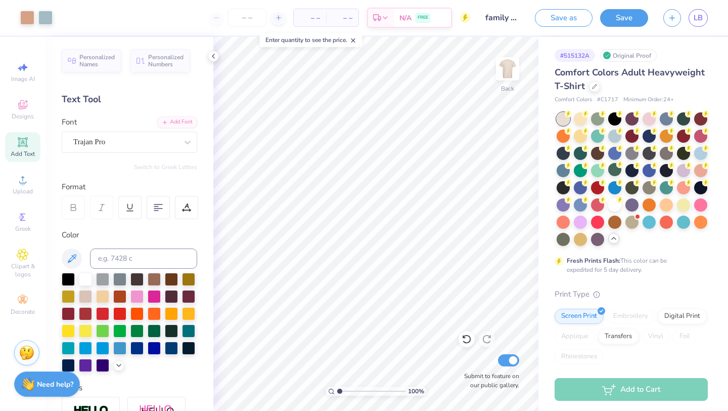
click at [671, 12] on div "Design Saved" at bounding box center [631, 10] width 180 height 4
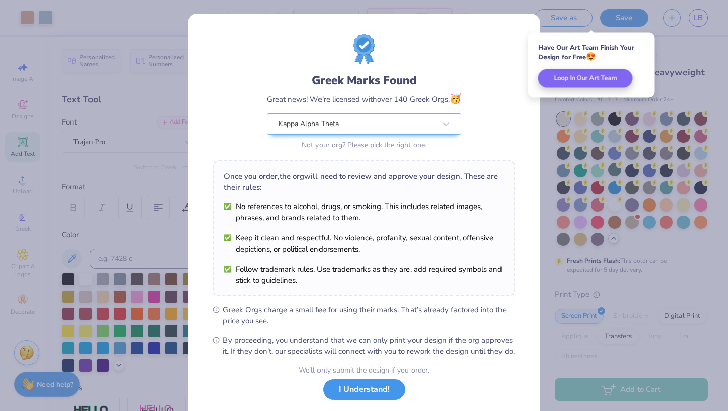
click at [369, 399] on button "I Understand!" at bounding box center [364, 389] width 82 height 21
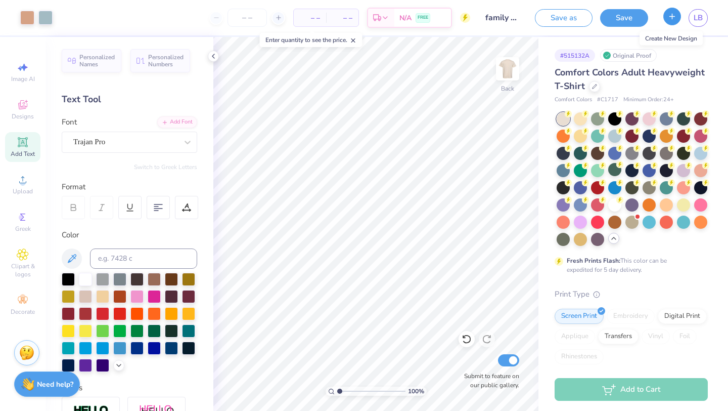
click at [671, 18] on icon "button" at bounding box center [672, 16] width 9 height 9
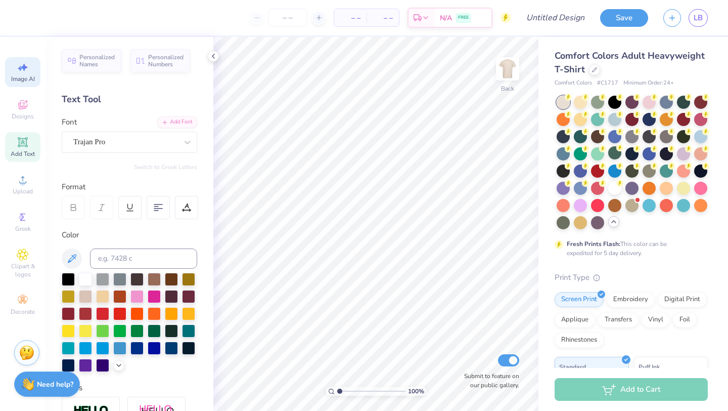
click at [25, 70] on icon at bounding box center [23, 67] width 12 height 12
select select "4"
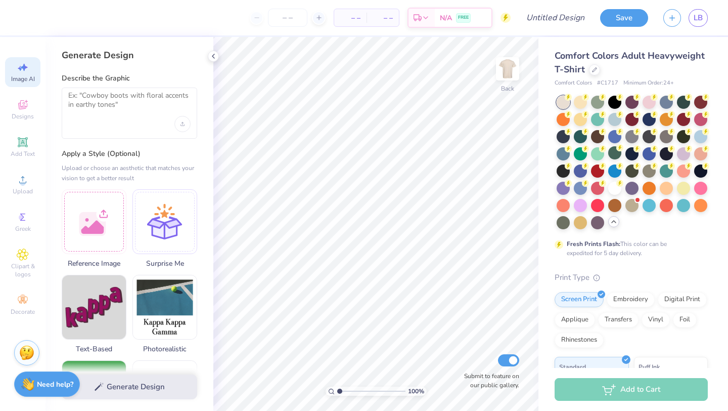
click at [107, 118] on div at bounding box center [130, 113] width 136 height 51
click at [116, 107] on textarea at bounding box center [129, 103] width 122 height 25
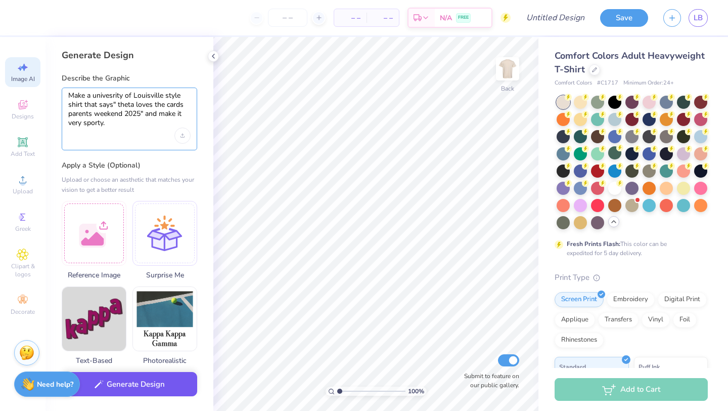
type textarea "Make a univesrity of Louisville style shirt that says" theta loves the cards pa…"
click at [112, 383] on button "Generate Design" at bounding box center [130, 384] width 136 height 25
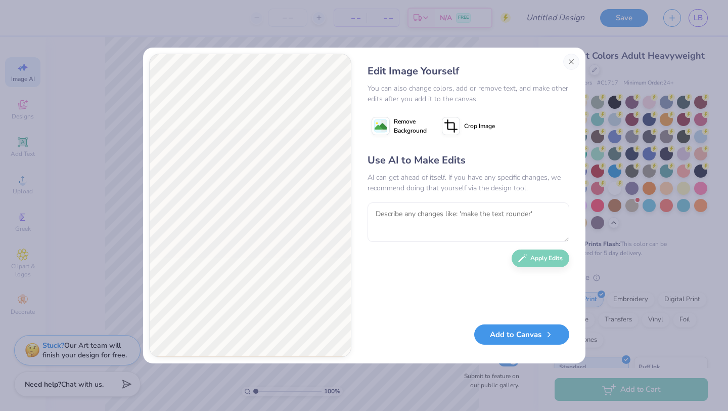
click at [493, 337] on button "Add to Canvas" at bounding box center [521, 334] width 95 height 21
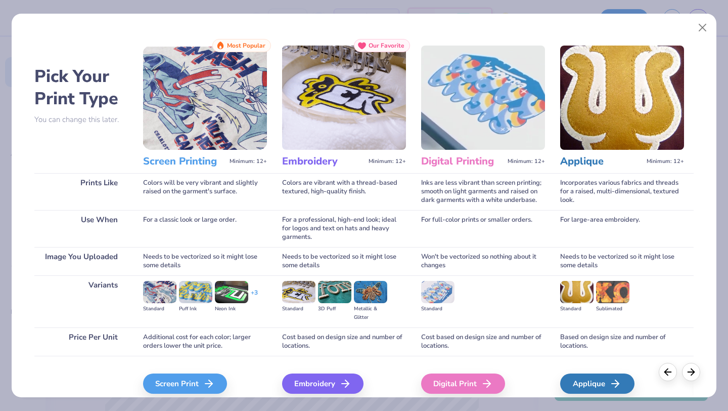
scroll to position [16, 0]
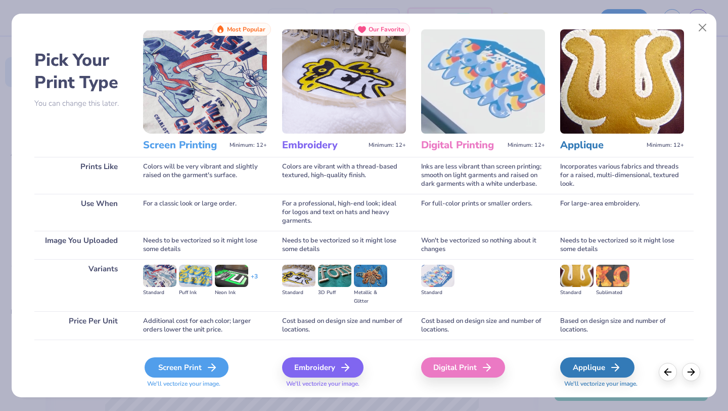
click at [165, 364] on div "Screen Print" at bounding box center [187, 367] width 84 height 20
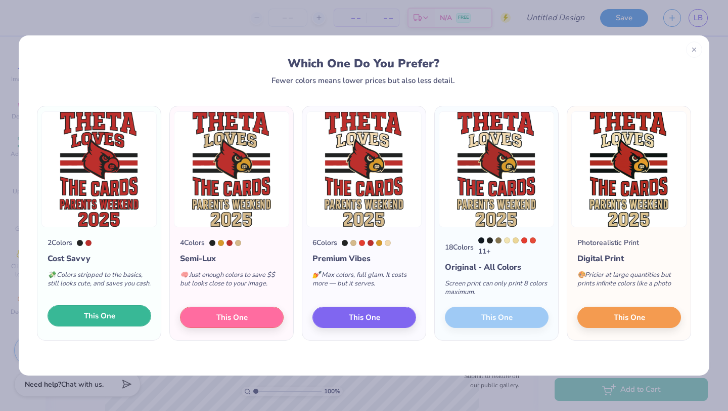
click at [99, 318] on span "This One" at bounding box center [99, 316] width 31 height 12
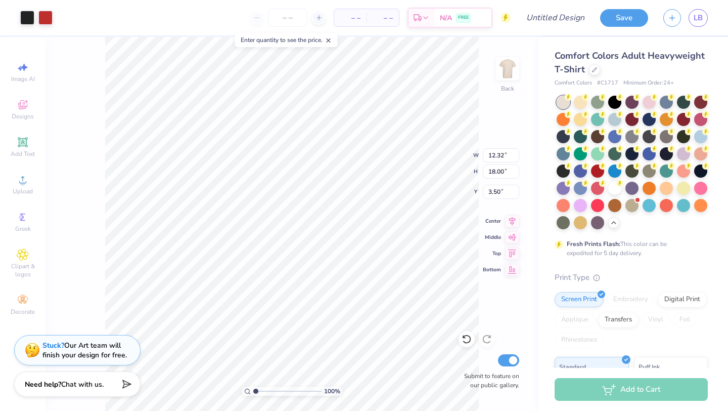
type input "0.50"
type input "7.13"
type input "10.41"
type input "3.00"
type input "7.59"
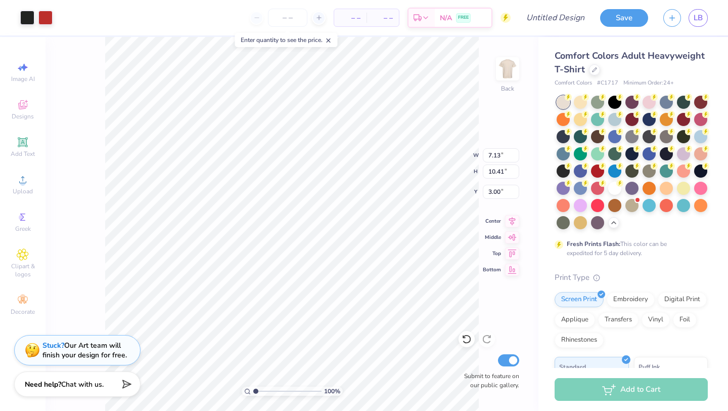
type input "11.08"
click at [294, 12] on input "number" at bounding box center [287, 18] width 39 height 18
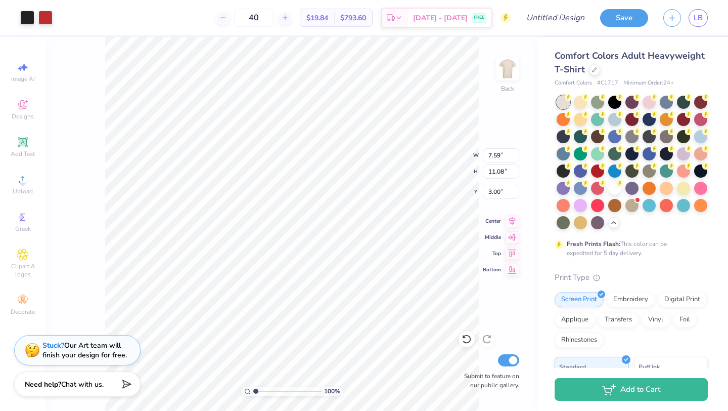
type input "40"
drag, startPoint x: 256, startPoint y: 390, endPoint x: 273, endPoint y: 389, distance: 17.2
type input "3.57"
click at [273, 389] on input "range" at bounding box center [287, 390] width 68 height 9
click at [295, 253] on li "Ungroup" at bounding box center [320, 251] width 79 height 20
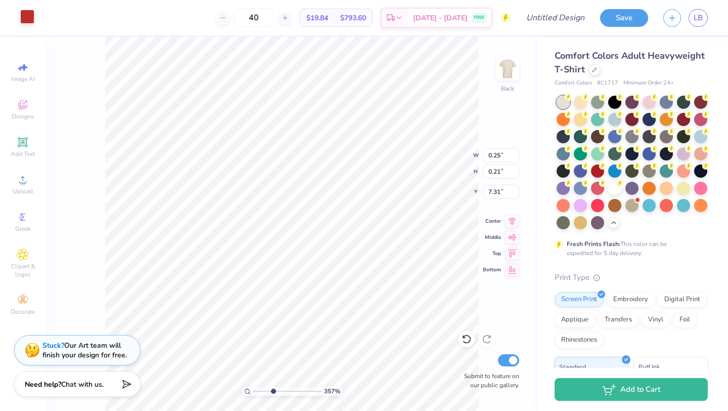
click at [31, 17] on div at bounding box center [27, 17] width 14 height 14
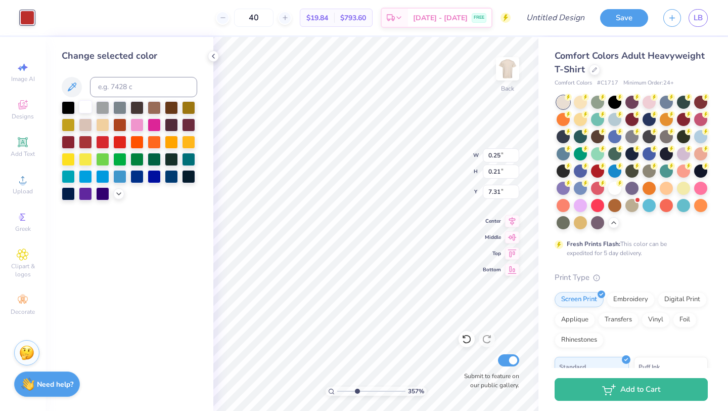
click at [89, 110] on div at bounding box center [85, 106] width 13 height 13
click at [69, 107] on div at bounding box center [68, 106] width 13 height 13
click at [67, 95] on button at bounding box center [72, 87] width 20 height 20
type input "0.56"
type input "0.51"
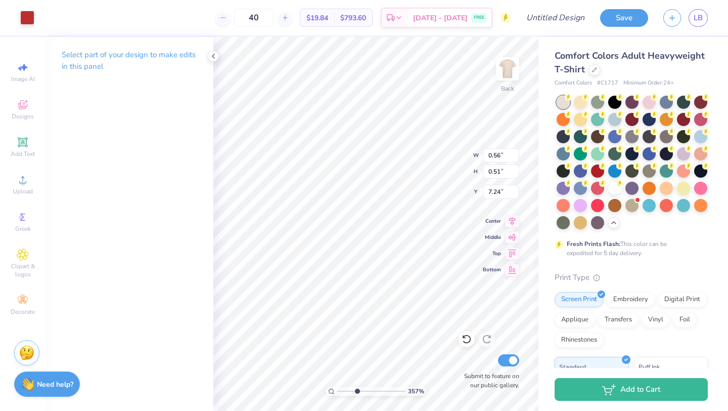
type input "7.25"
click at [28, 20] on div at bounding box center [27, 17] width 14 height 14
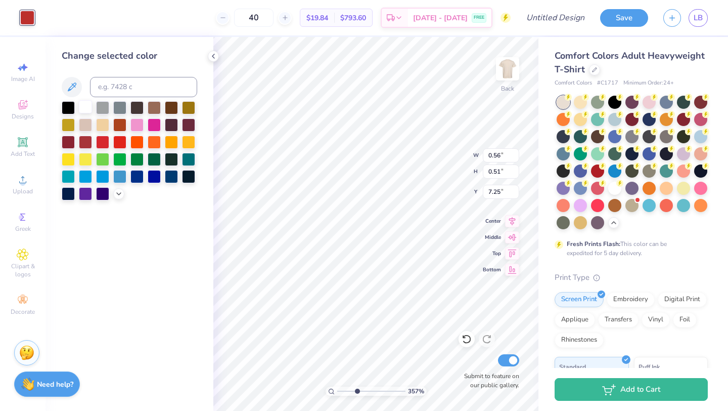
click at [88, 112] on div at bounding box center [85, 106] width 13 height 13
type input "3.65"
type input "4.58"
type input "4.92"
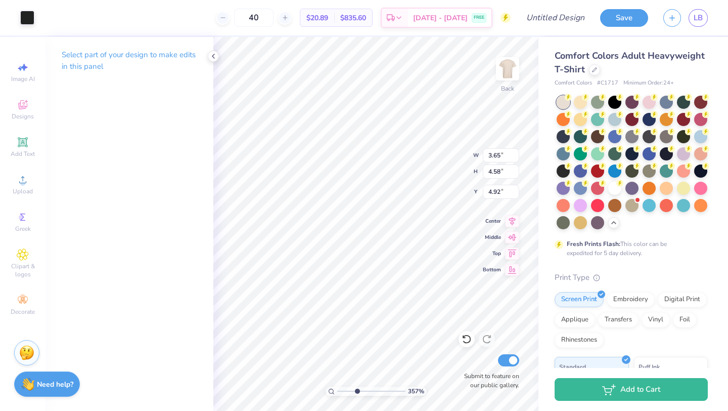
type input "0.21"
type input "0.16"
type input "8.30"
click at [32, 14] on div at bounding box center [27, 17] width 14 height 14
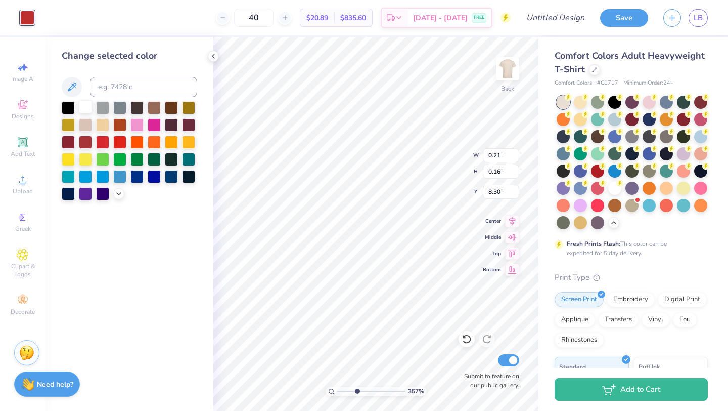
click at [84, 110] on div at bounding box center [85, 106] width 13 height 13
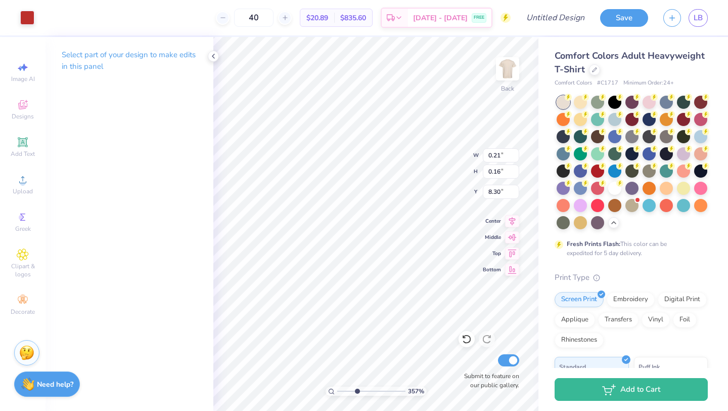
type input "0.16"
type input "0.15"
click at [38, 15] on div "Art colors 40 $20.89 Per Item $835.60 Total Est. Delivery [DATE] - [DATE] FREE …" at bounding box center [364, 17] width 728 height 35
click at [32, 15] on div at bounding box center [27, 17] width 14 height 14
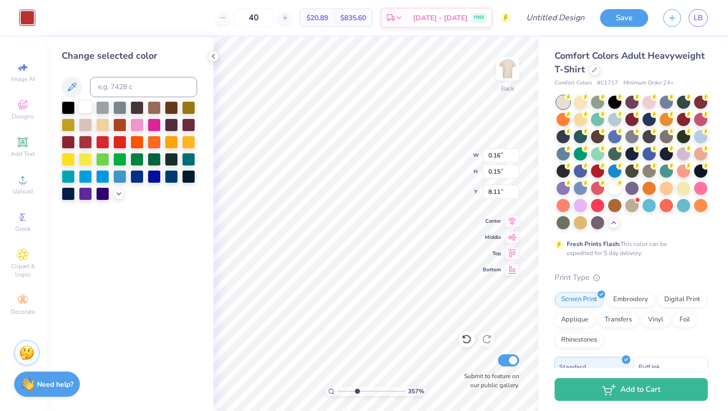
click at [79, 104] on div at bounding box center [85, 106] width 13 height 13
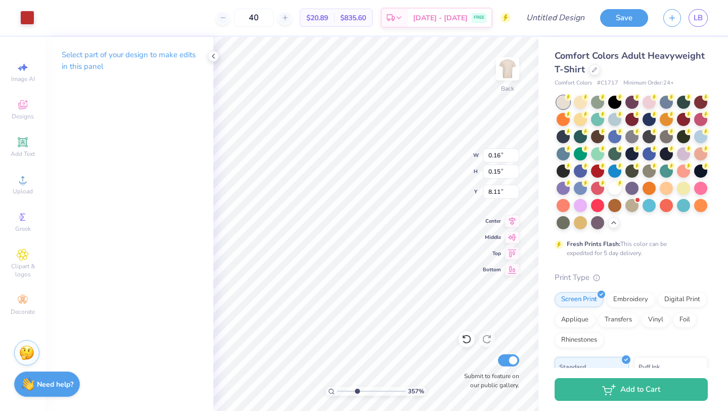
type input "8.14"
click at [29, 18] on div at bounding box center [27, 17] width 14 height 14
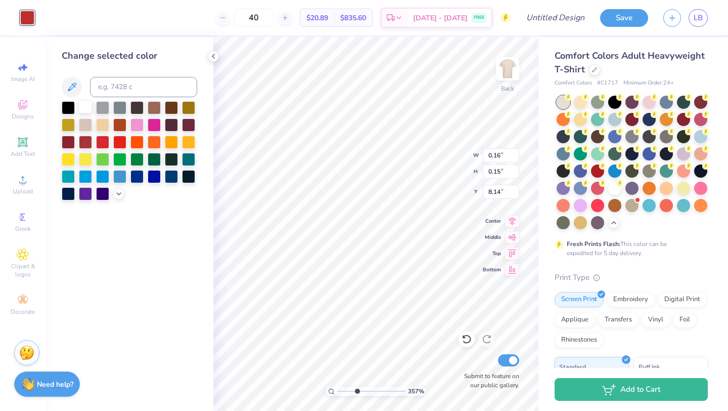
click at [83, 109] on div at bounding box center [85, 106] width 13 height 13
type input "0.15"
type input "0.17"
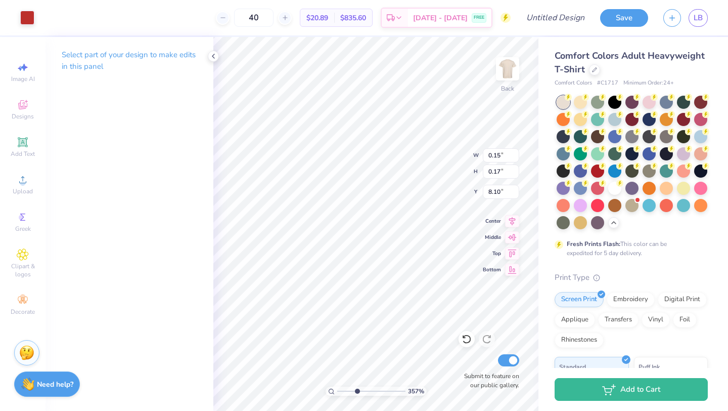
type input "8.13"
click at [21, 15] on div at bounding box center [27, 17] width 14 height 14
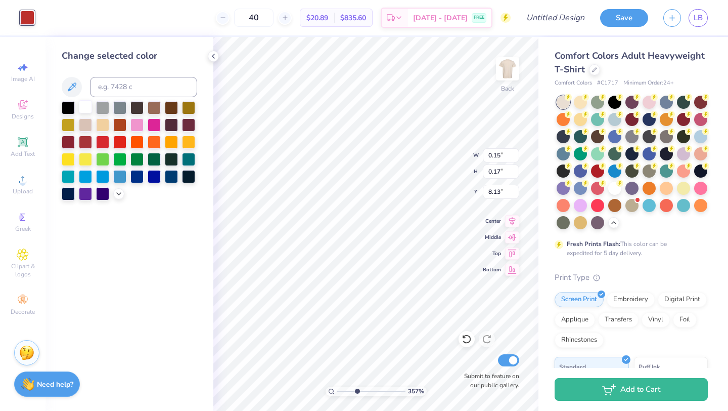
click at [84, 107] on div at bounding box center [85, 106] width 13 height 13
type input "0.14"
type input "0.13"
type input "8.29"
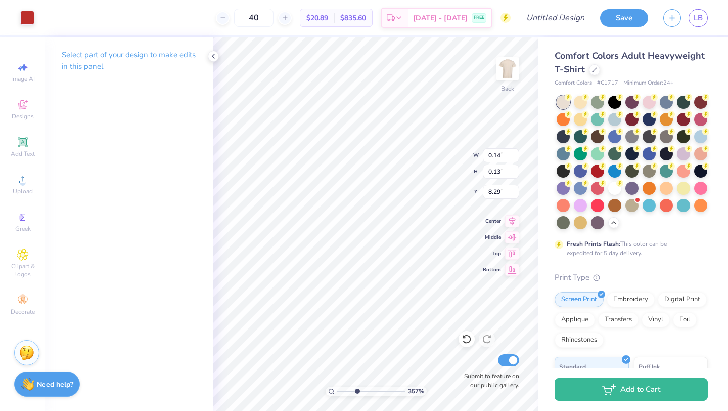
type input "0.17"
type input "0.16"
type input "8.26"
click at [467, 342] on icon at bounding box center [466, 339] width 9 height 9
type input "0.14"
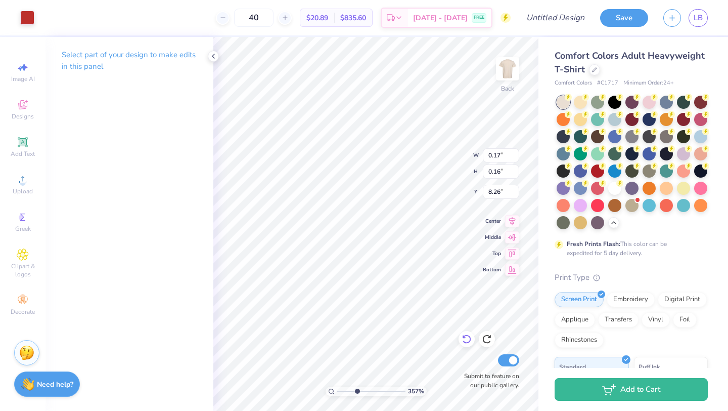
type input "0.13"
type input "8.29"
click at [467, 342] on icon at bounding box center [466, 339] width 9 height 9
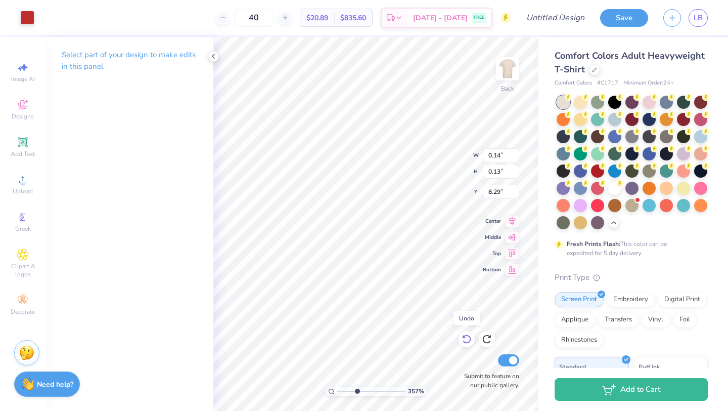
click at [467, 342] on icon at bounding box center [466, 339] width 9 height 9
click at [467, 336] on icon at bounding box center [467, 339] width 10 height 10
type input "0.21"
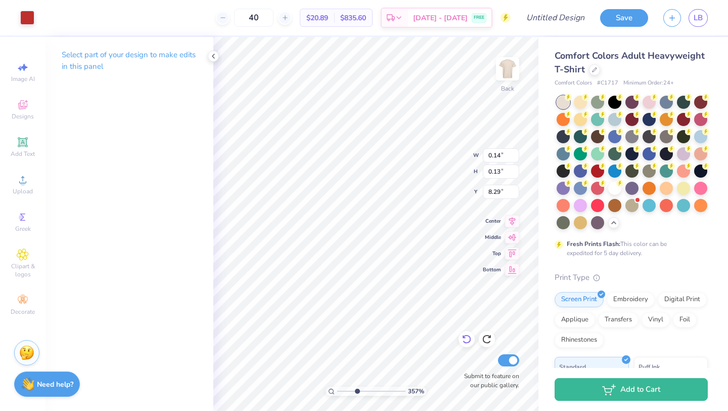
type input "0.16"
click at [470, 344] on icon at bounding box center [467, 339] width 10 height 10
click at [26, 12] on div at bounding box center [27, 17] width 14 height 14
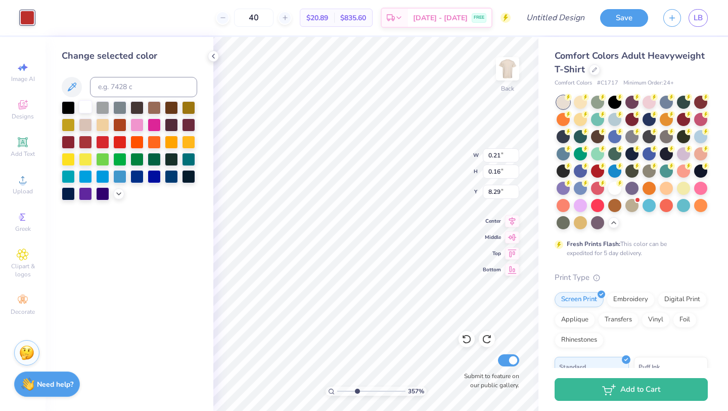
click at [82, 108] on div at bounding box center [85, 106] width 13 height 13
type input "0.16"
type input "0.15"
type input "8.11"
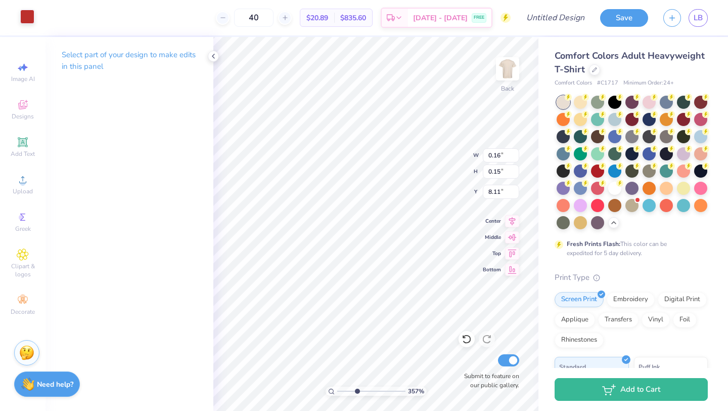
click at [27, 21] on div at bounding box center [27, 17] width 14 height 14
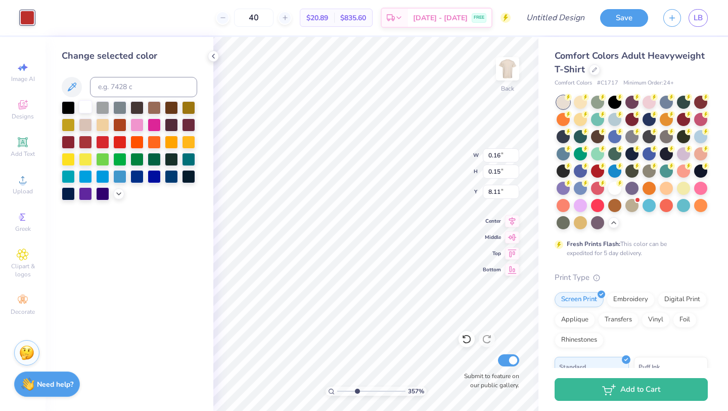
click at [79, 109] on div at bounding box center [85, 106] width 13 height 13
type input "0.15"
type input "0.17"
type input "8.10"
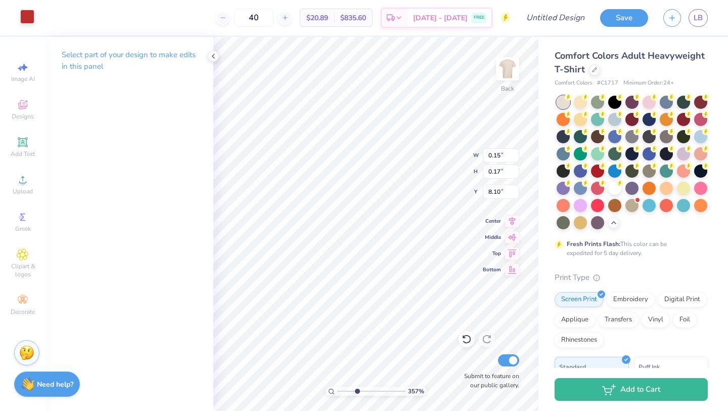
click at [26, 20] on div at bounding box center [27, 17] width 14 height 14
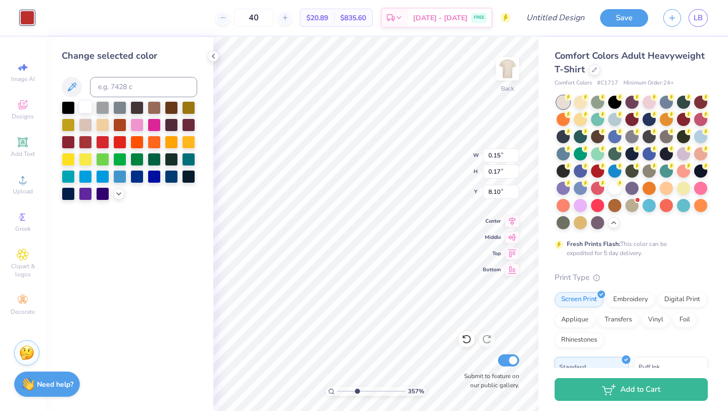
click at [85, 111] on div at bounding box center [85, 106] width 13 height 13
type input "0.16"
type input "0.15"
type input "8.11"
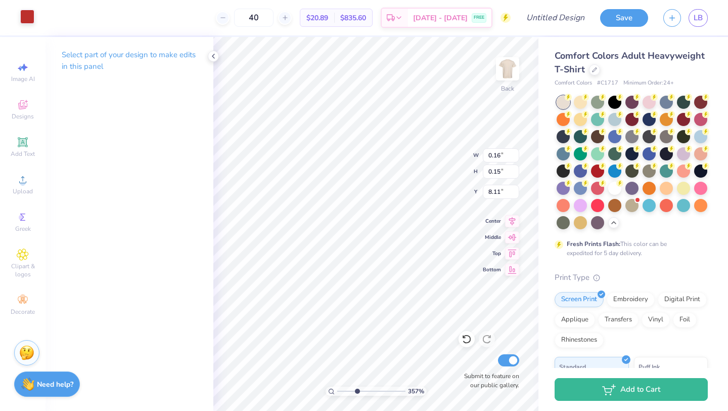
click at [32, 17] on div at bounding box center [27, 17] width 14 height 14
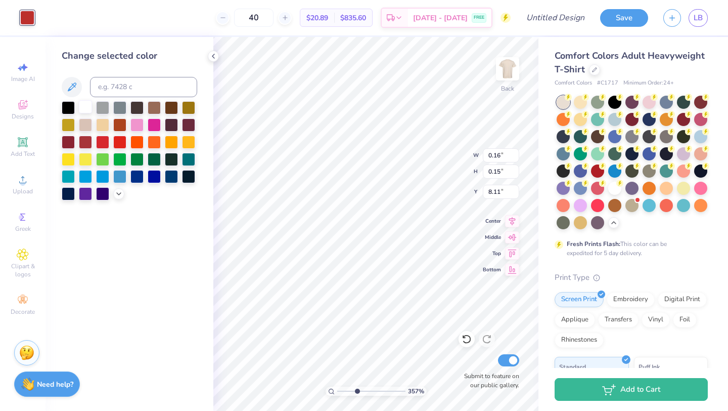
click at [82, 107] on div at bounding box center [85, 106] width 13 height 13
type input "0.14"
type input "8.30"
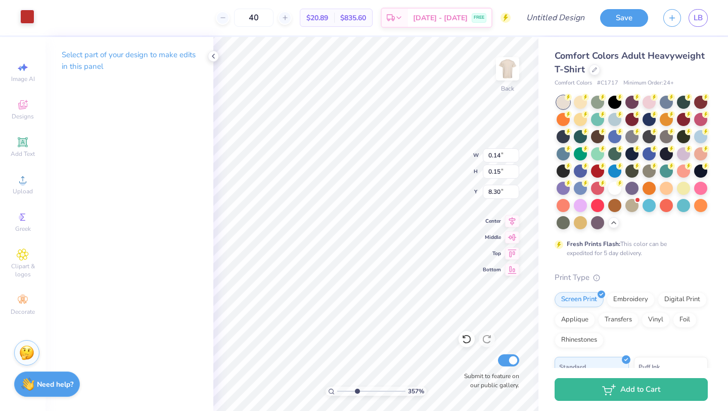
click at [23, 18] on div at bounding box center [27, 17] width 14 height 14
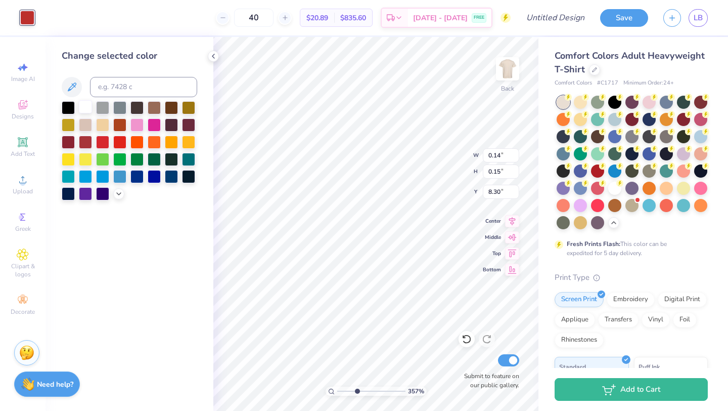
click at [83, 107] on div at bounding box center [85, 106] width 13 height 13
type input "0.13"
type input "8.29"
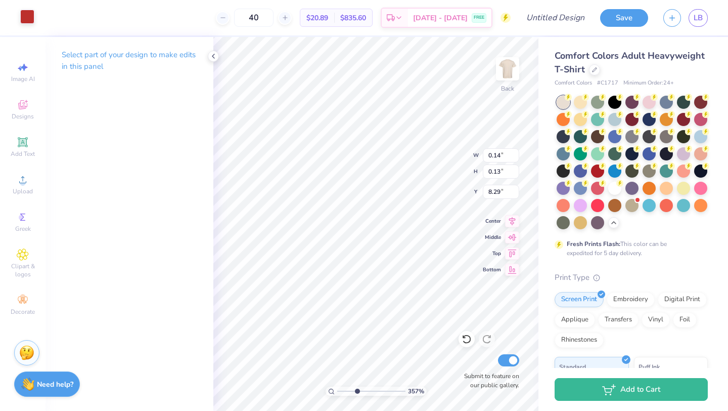
click at [26, 14] on div at bounding box center [27, 17] width 14 height 14
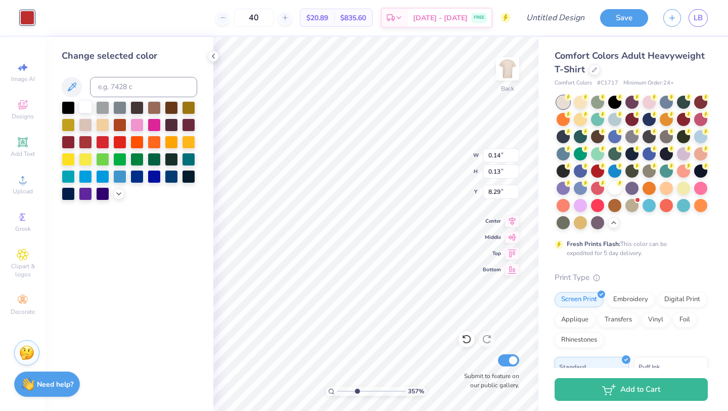
click at [86, 108] on div at bounding box center [85, 106] width 13 height 13
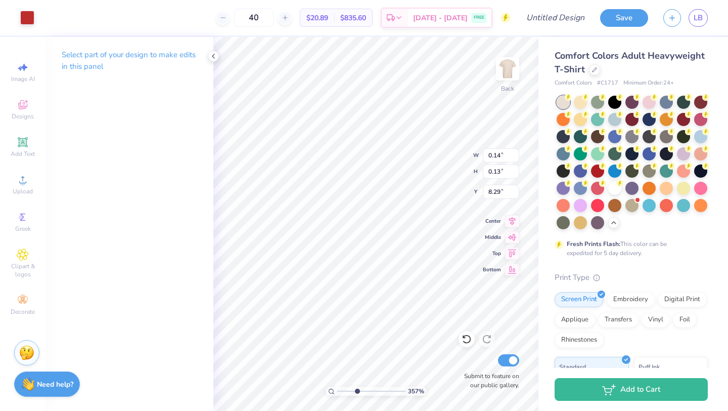
type input "1.34"
type input "1.19"
click at [459, 340] on div at bounding box center [467, 339] width 16 height 16
type input "7.50"
click at [24, 19] on div at bounding box center [27, 17] width 14 height 14
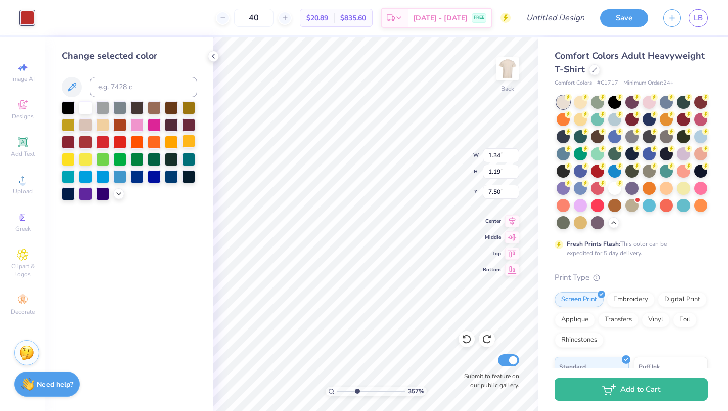
click at [188, 143] on div at bounding box center [188, 141] width 13 height 13
type input "5.75"
type input "4.60"
type input "4.92"
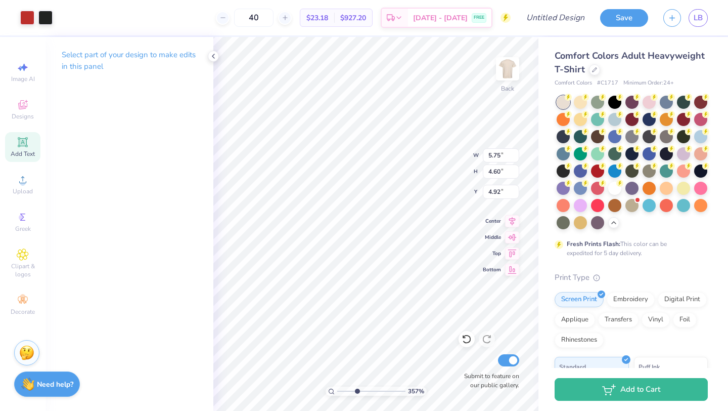
click at [22, 137] on icon at bounding box center [23, 142] width 12 height 12
type input "5.59"
type input "1.62"
type input "11.69"
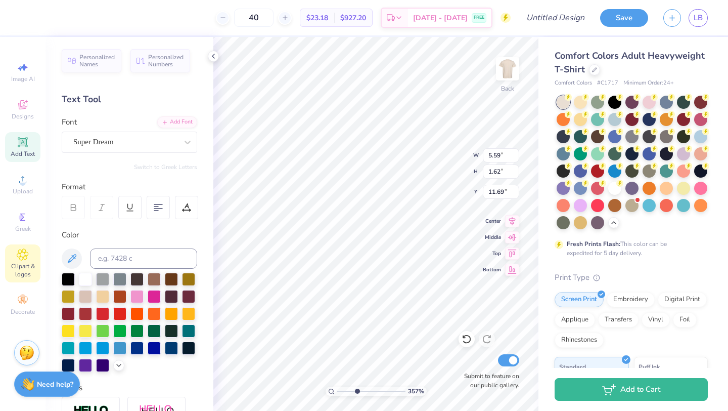
click at [25, 255] on icon at bounding box center [22, 254] width 11 height 11
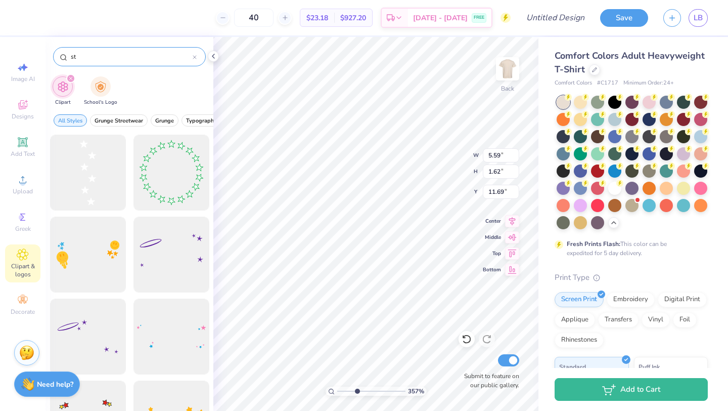
type input "s"
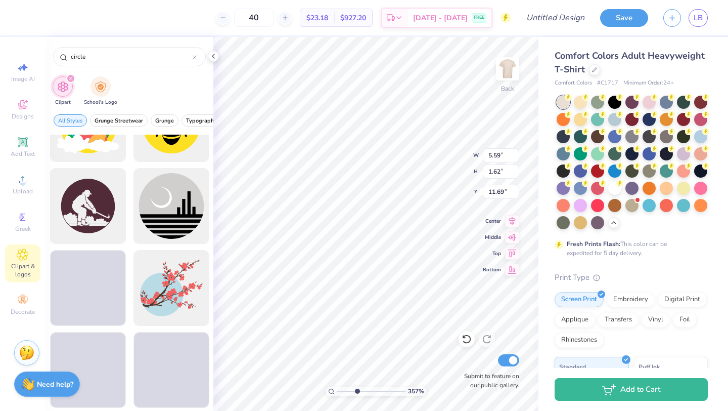
scroll to position [1195, 0]
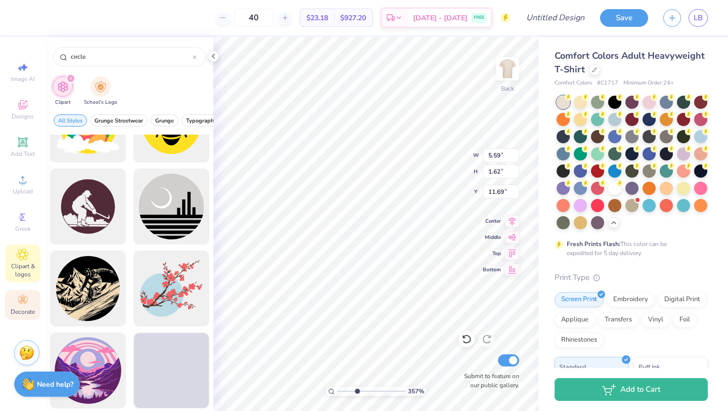
type input "circle"
click at [19, 295] on icon at bounding box center [23, 300] width 12 height 12
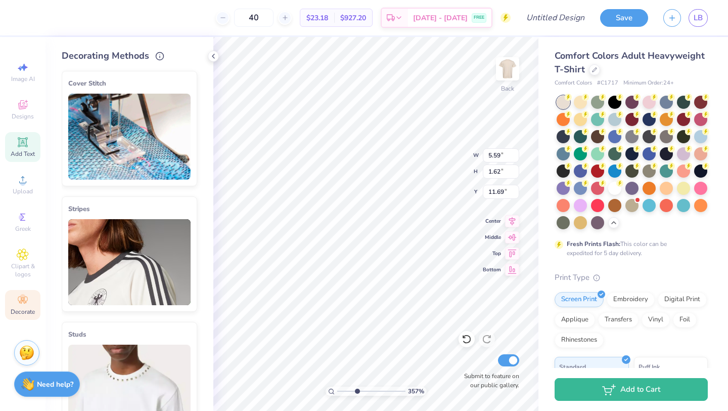
click at [19, 141] on icon at bounding box center [23, 142] width 10 height 10
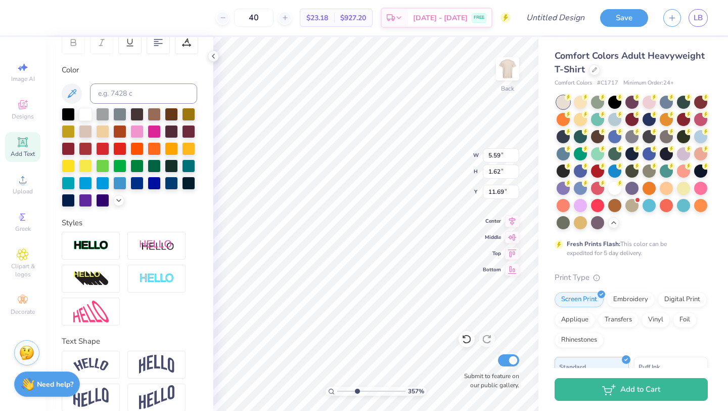
scroll to position [177, 0]
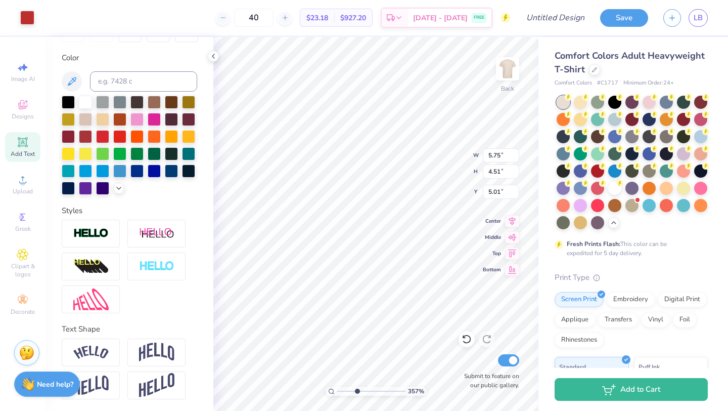
type input "5.75"
type input "4.51"
type input "5.01"
type input "3.65"
type input "4.58"
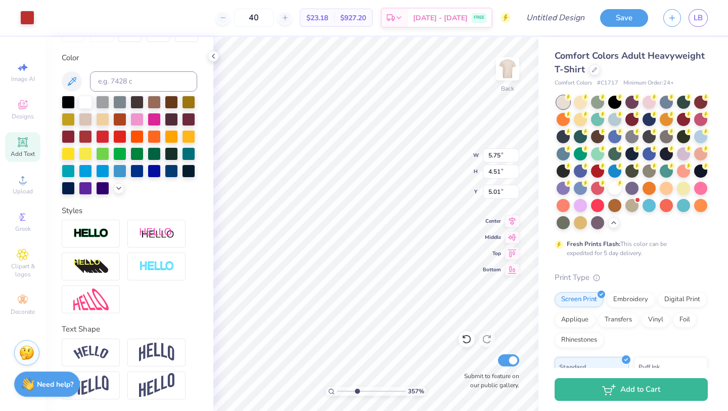
type input "4.92"
click at [464, 340] on icon at bounding box center [467, 339] width 10 height 10
type input "8.48"
type input "5.75"
type input "4.51"
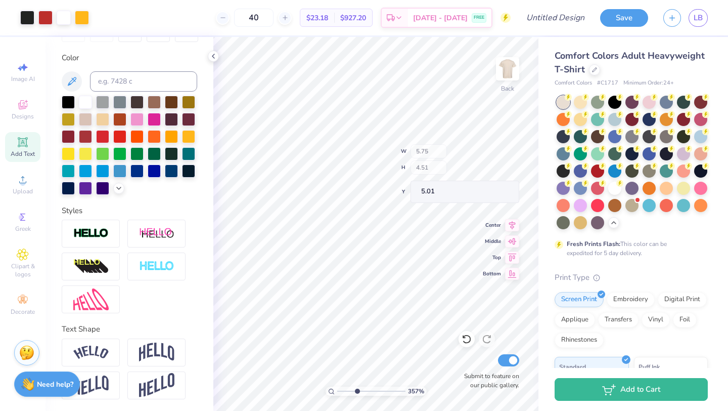
type input "5.43"
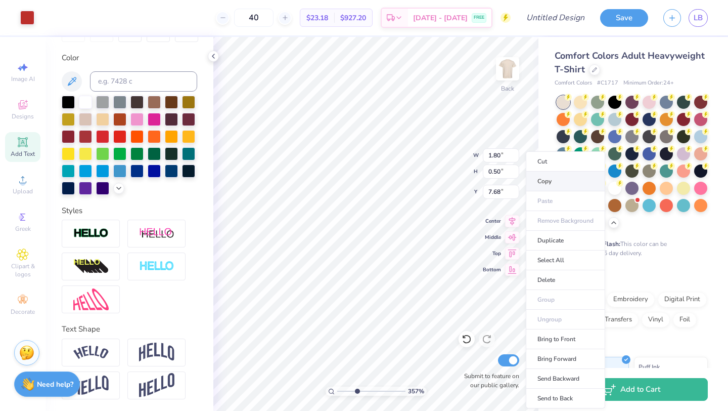
click at [540, 179] on li "Copy" at bounding box center [565, 181] width 79 height 20
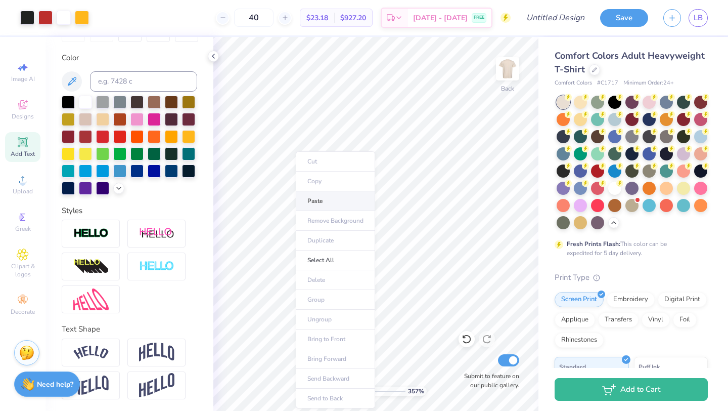
click at [298, 199] on li "Paste" at bounding box center [335, 201] width 79 height 20
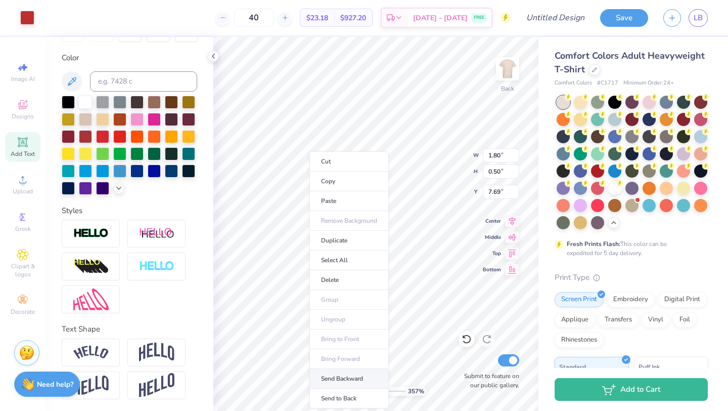
click at [329, 370] on li "Send Backward" at bounding box center [349, 379] width 79 height 20
click at [329, 376] on li "Send Backward" at bounding box center [350, 379] width 79 height 20
click at [339, 398] on li "Send to Back" at bounding box center [347, 398] width 79 height 20
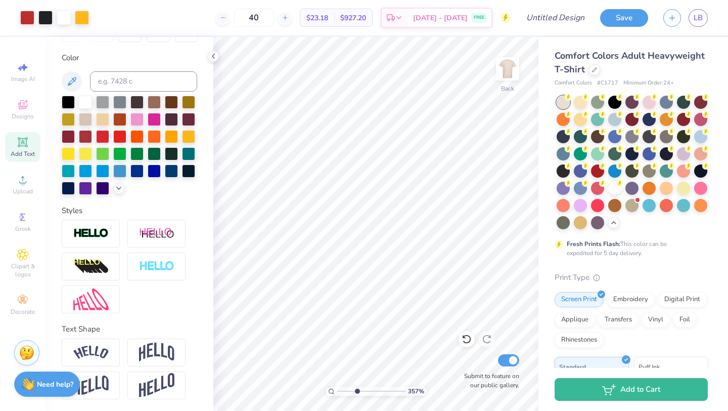
click at [209, 209] on div "Art colors 40 $23.18 Per Item $927.20 Total Est. Delivery [DATE] - [DATE] FREE …" at bounding box center [364, 205] width 728 height 411
click at [206, 228] on div "Art colors 40 $23.18 Per Item $927.20 Total Est. Delivery [DATE] - [DATE] FREE …" at bounding box center [364, 205] width 728 height 411
